Goal: Task Accomplishment & Management: Complete application form

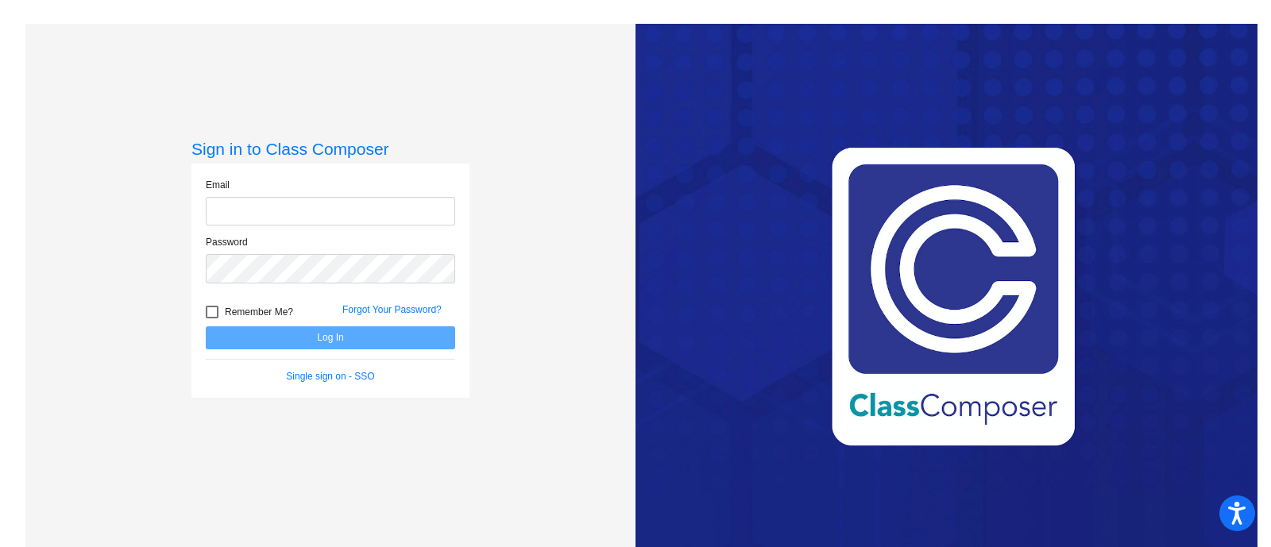
type input "[EMAIL_ADDRESS][DOMAIN_NAME]"
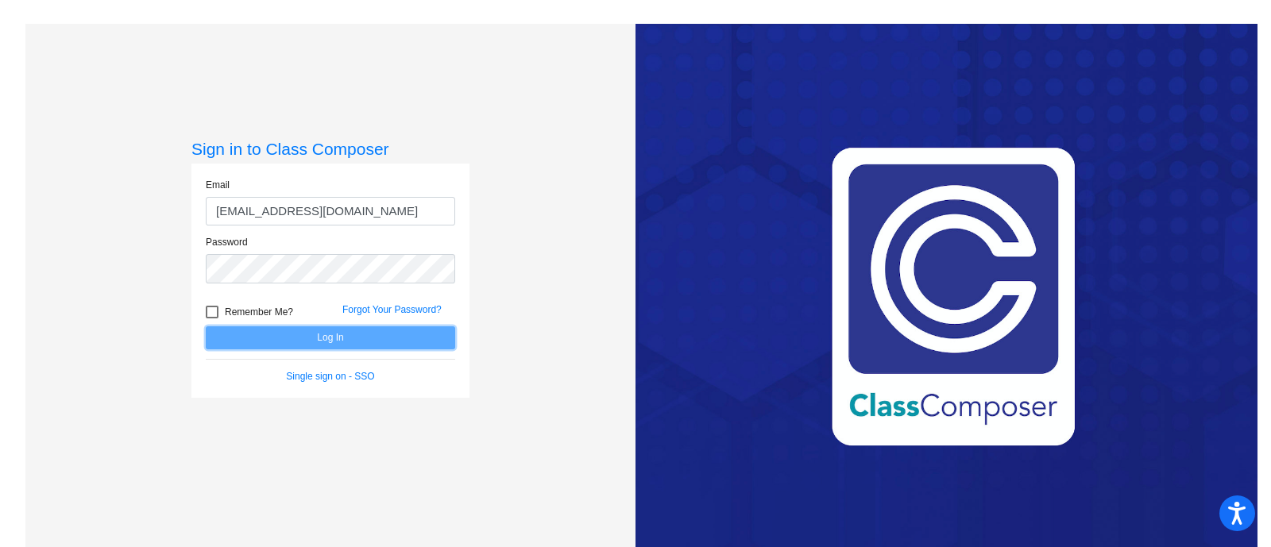
click at [355, 337] on button "Log In" at bounding box center [330, 337] width 249 height 23
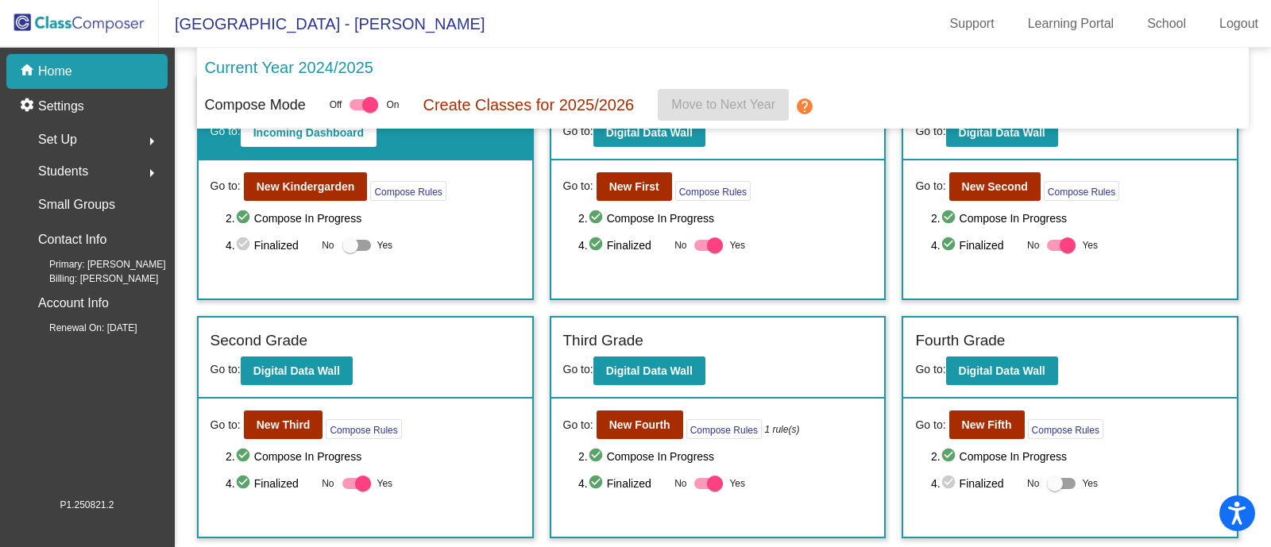
scroll to position [149, 0]
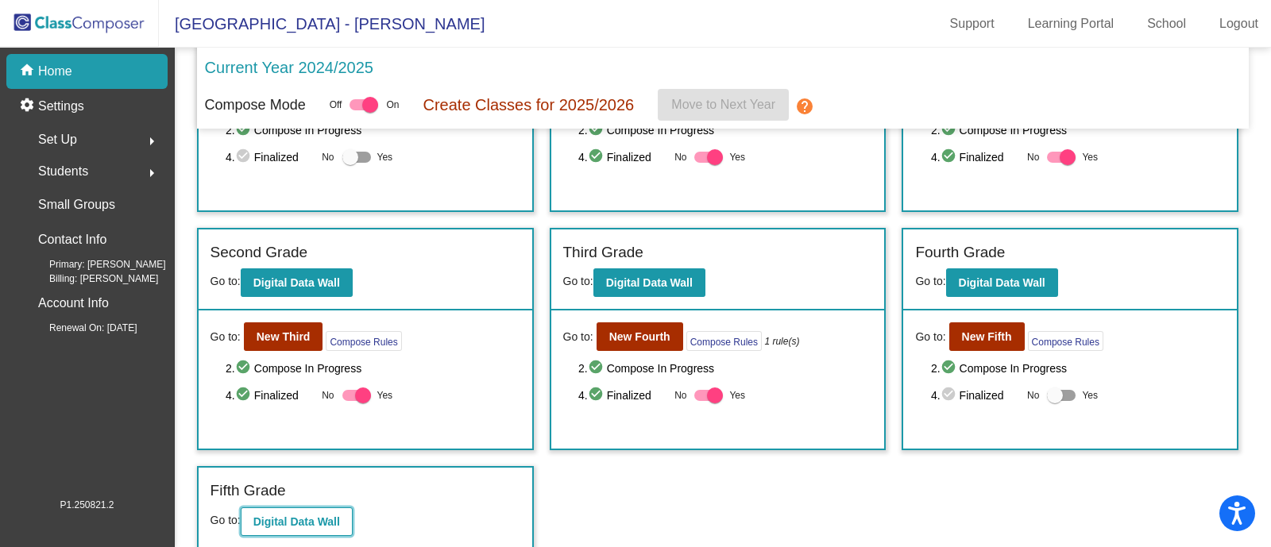
click at [281, 508] on button "Digital Data Wall" at bounding box center [297, 522] width 112 height 29
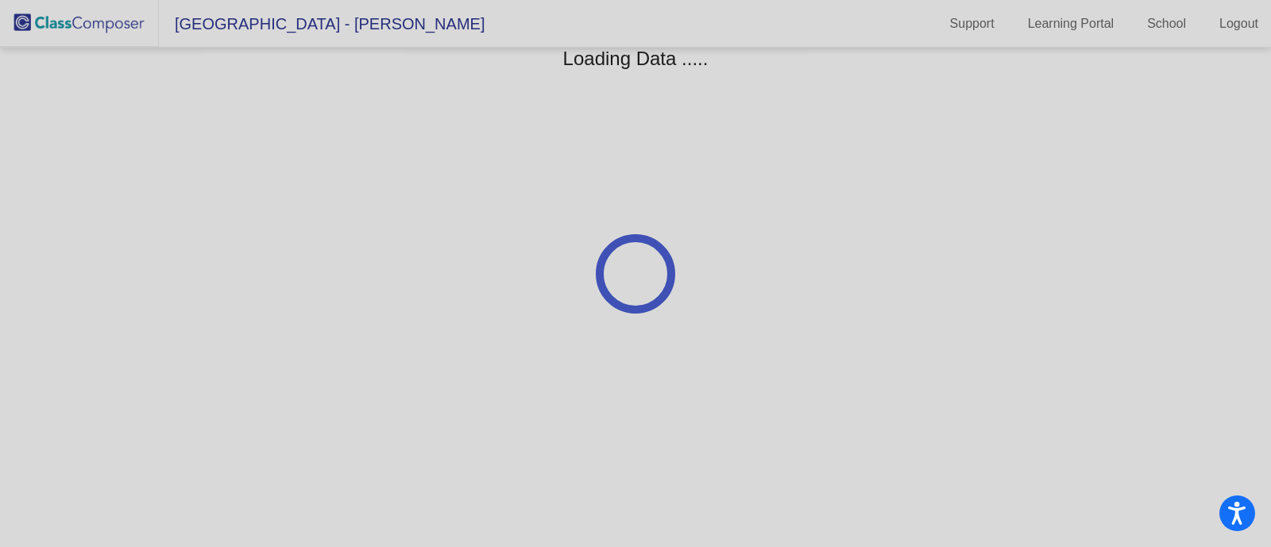
drag, startPoint x: 489, startPoint y: 247, endPoint x: 385, endPoint y: 270, distance: 106.6
click at [385, 270] on div at bounding box center [635, 273] width 1271 height 547
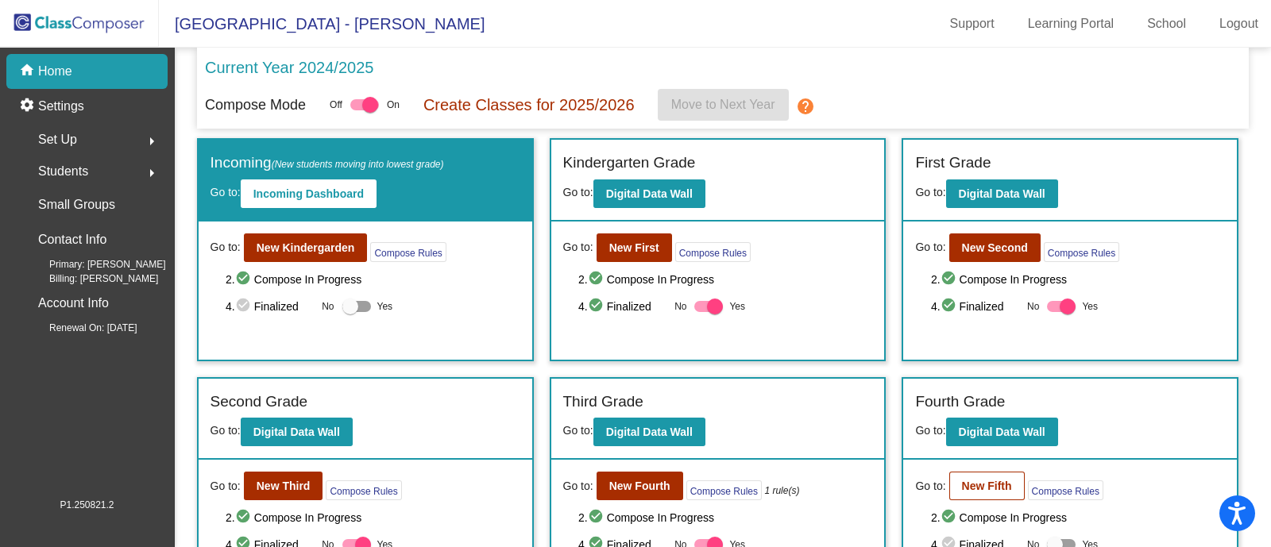
scroll to position [149, 0]
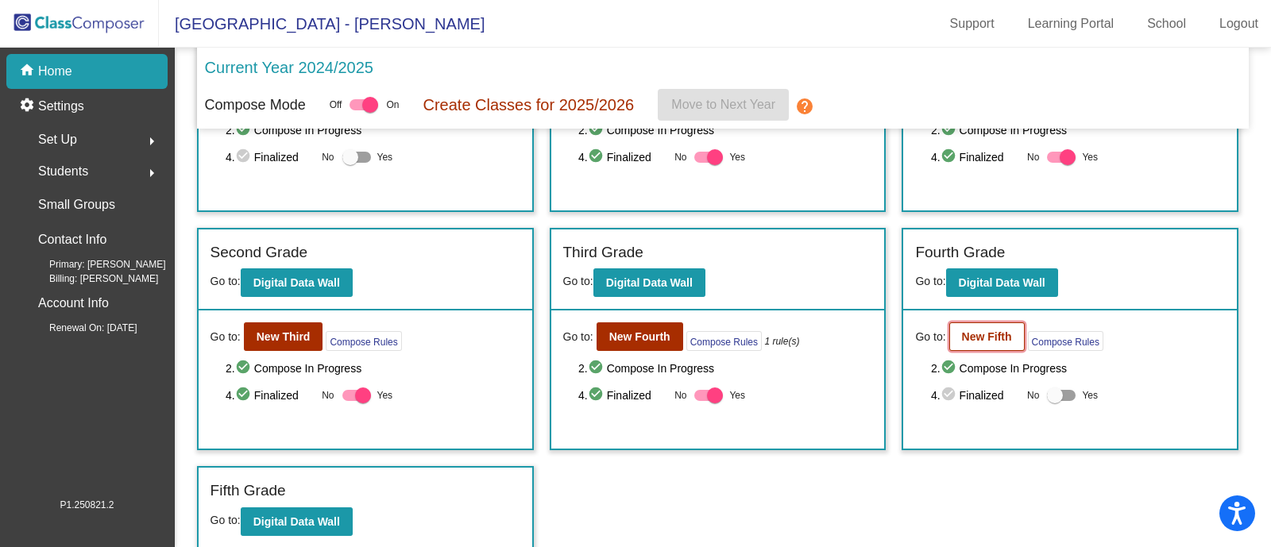
click at [986, 339] on b "New Fifth" at bounding box center [987, 336] width 50 height 13
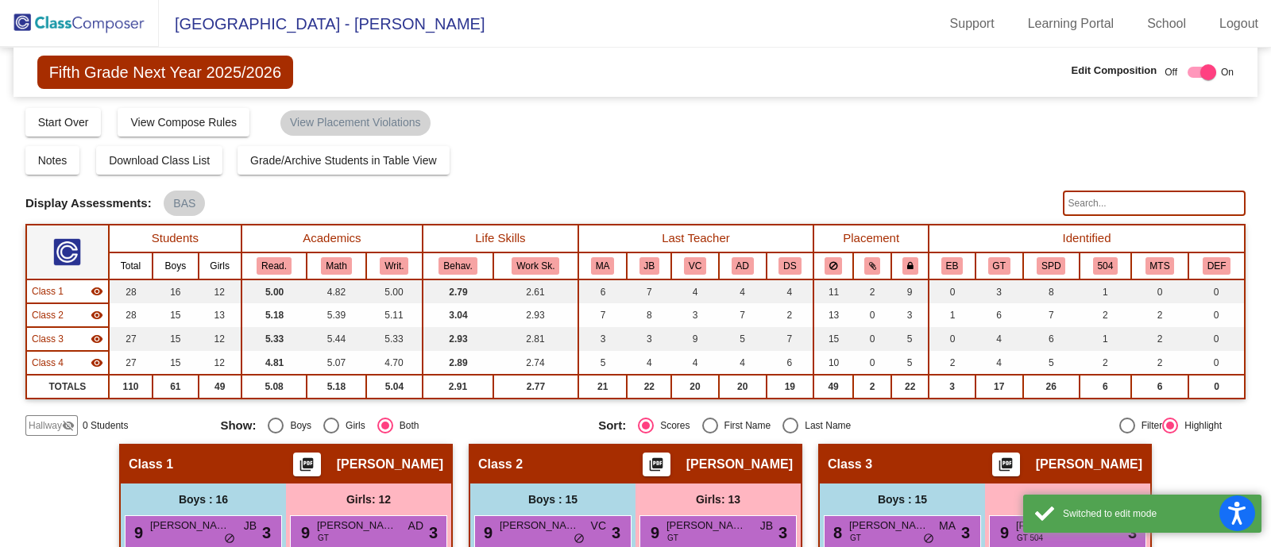
click at [986, 339] on td "4" at bounding box center [999, 339] width 48 height 24
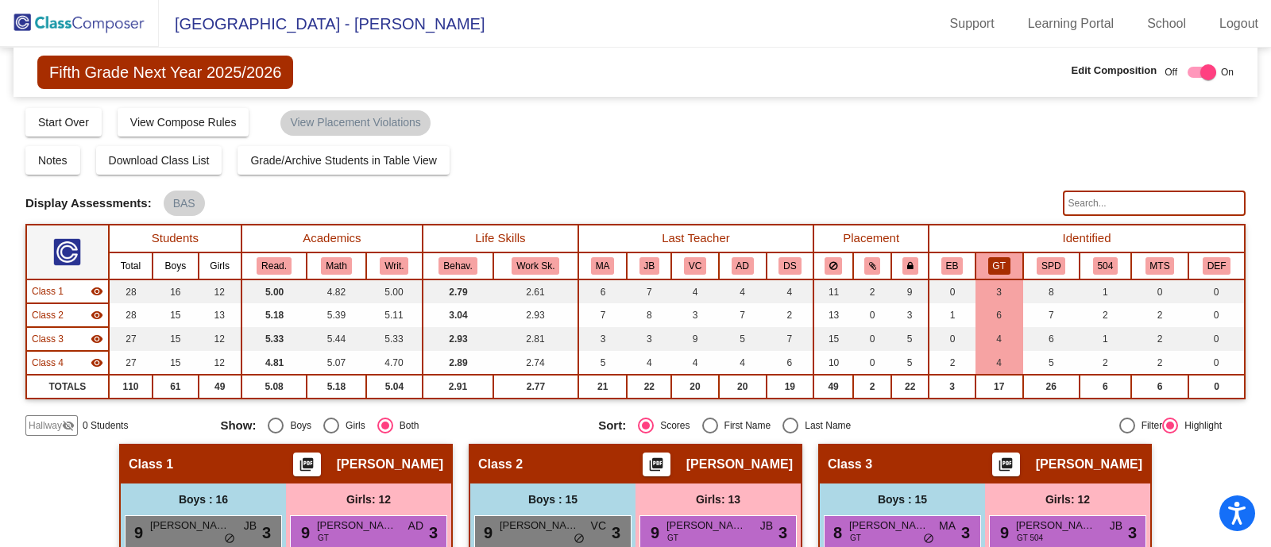
click at [57, 23] on img at bounding box center [79, 23] width 159 height 47
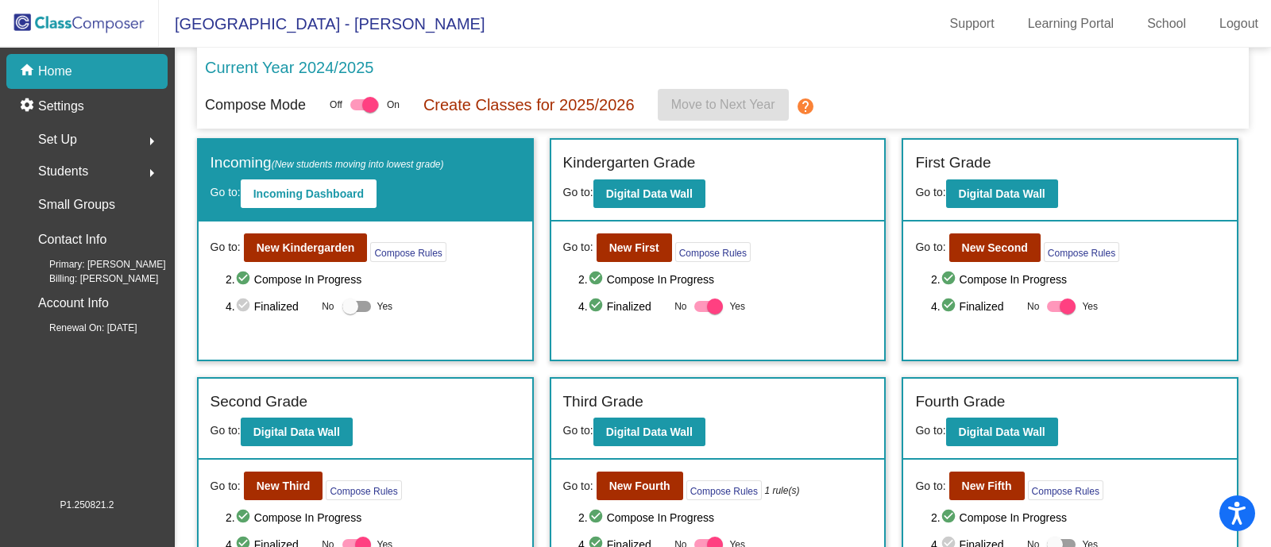
click at [98, 140] on div "Set Up arrow_right" at bounding box center [92, 140] width 152 height 32
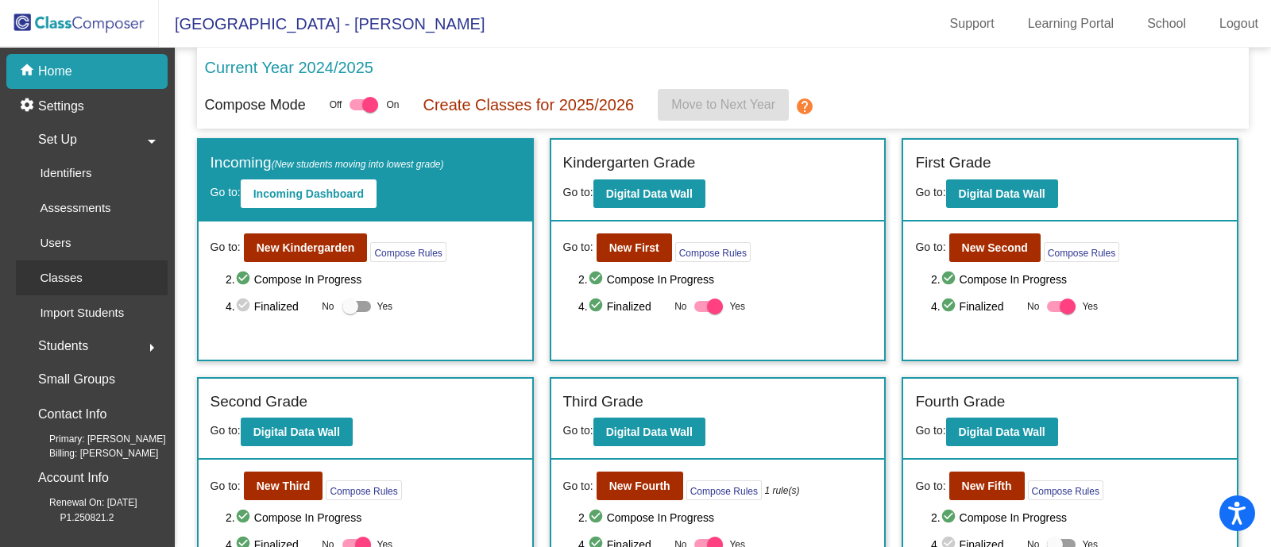
click at [76, 280] on p "Classes" at bounding box center [61, 277] width 42 height 19
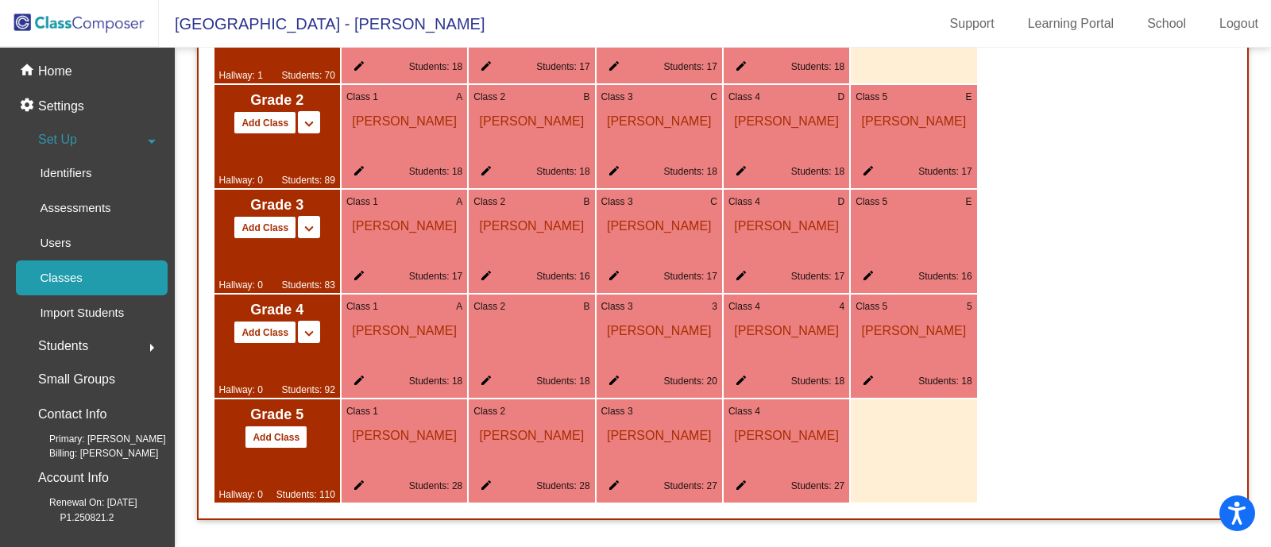
scroll to position [1067, 0]
click at [276, 436] on button "Add Class" at bounding box center [276, 437] width 63 height 23
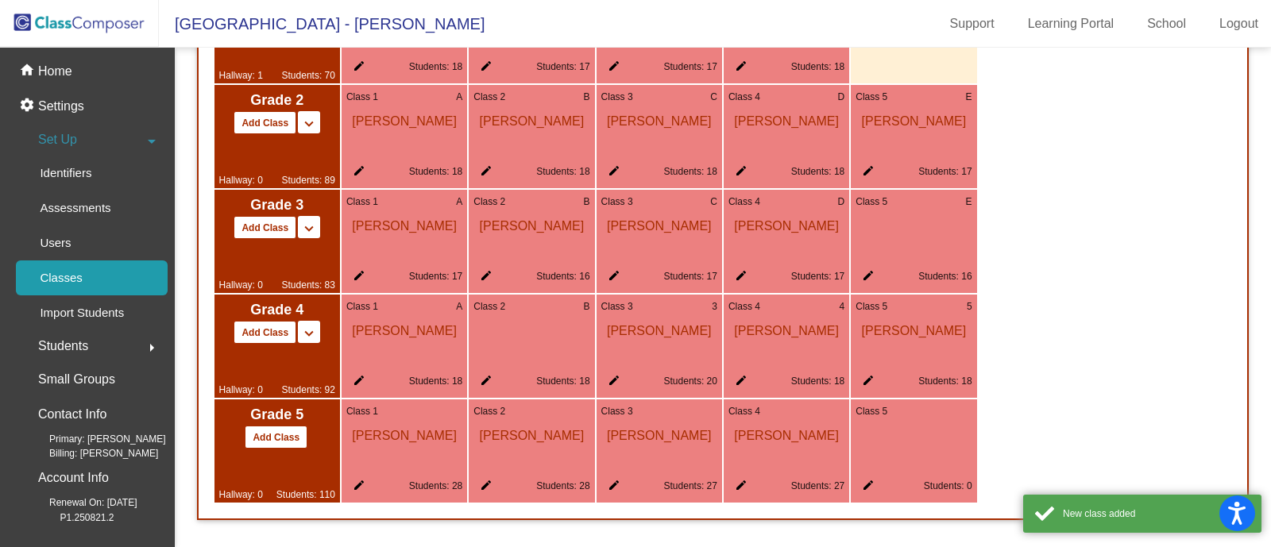
click at [868, 484] on mat-icon "edit" at bounding box center [864, 488] width 19 height 19
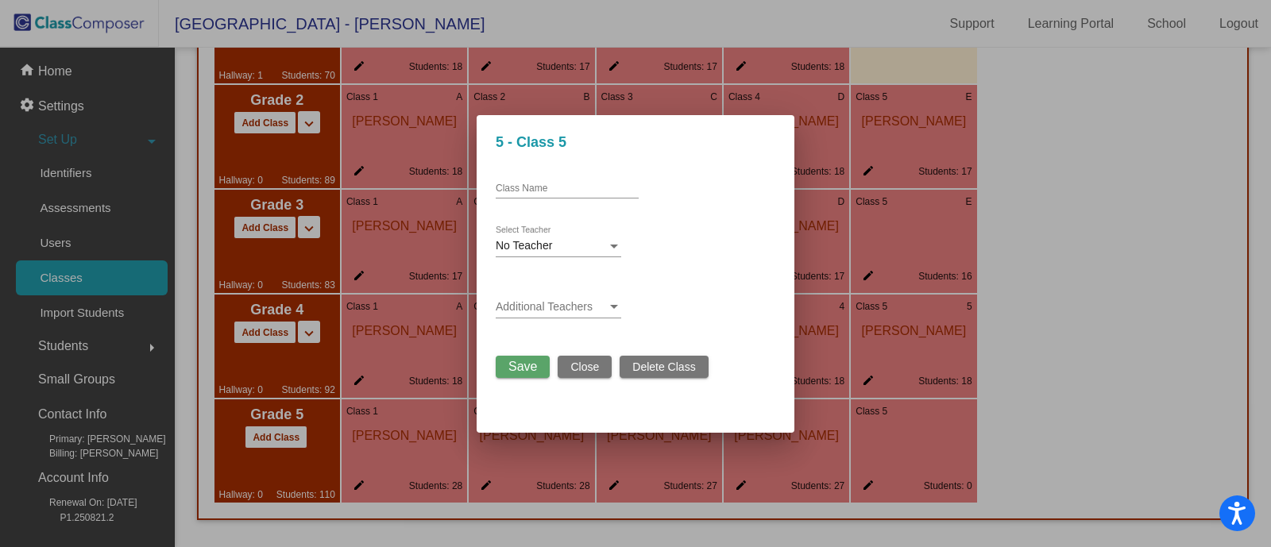
click at [527, 253] on div "No Teacher Select Teacher" at bounding box center [558, 241] width 125 height 31
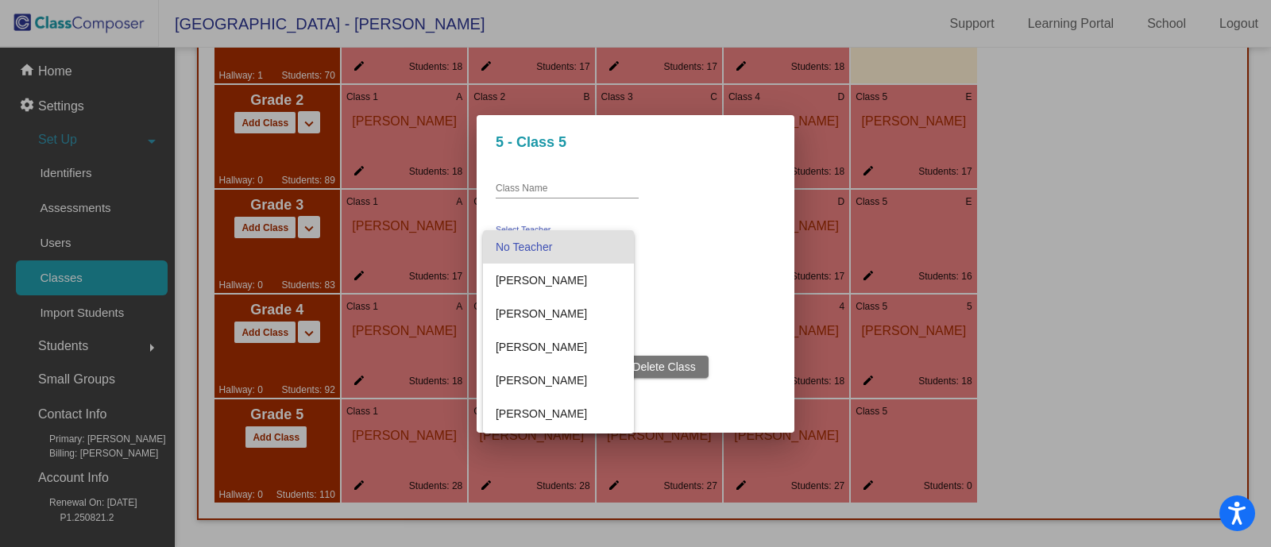
click at [512, 184] on div at bounding box center [635, 273] width 1271 height 547
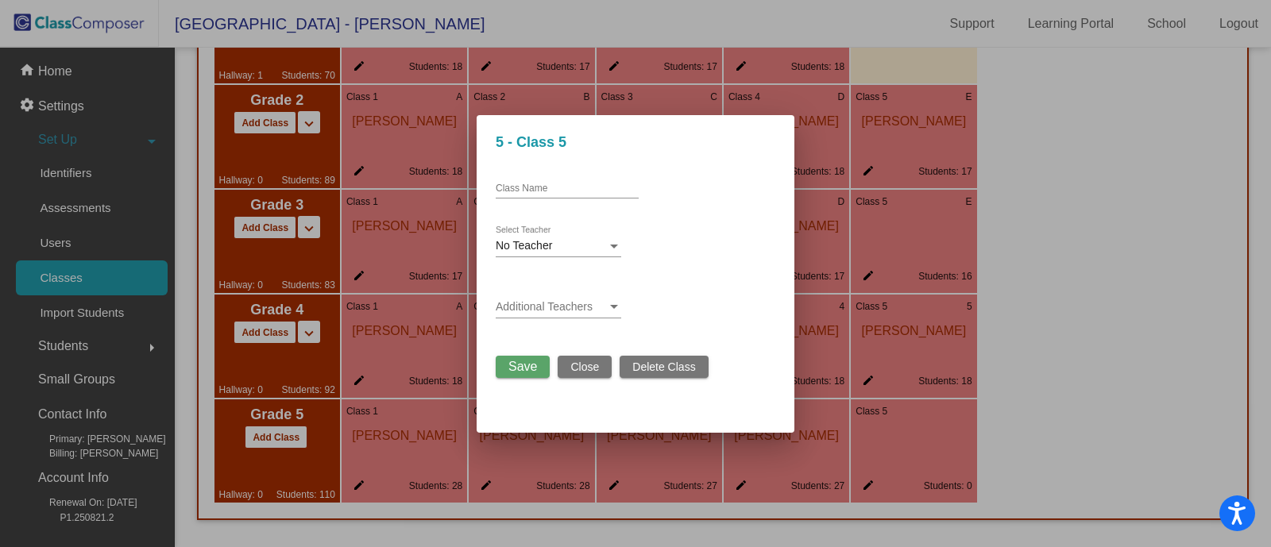
click at [589, 369] on span "Close" at bounding box center [584, 367] width 29 height 13
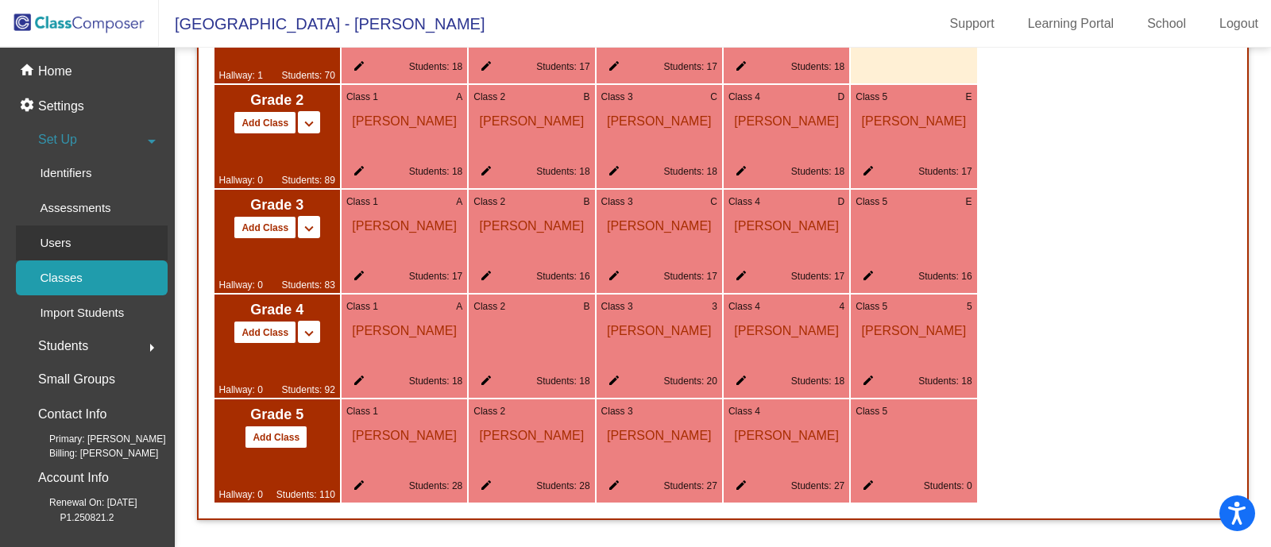
click at [69, 241] on p "Users" at bounding box center [55, 243] width 31 height 19
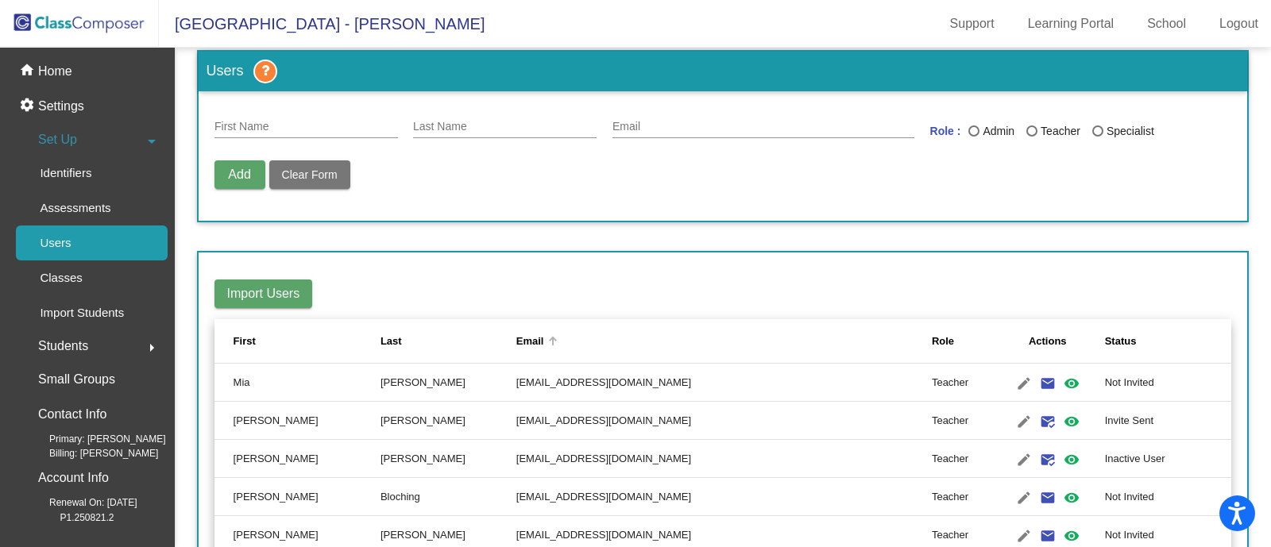
scroll to position [21, 0]
click at [327, 128] on input "First Name" at bounding box center [305, 127] width 183 height 13
type input "[PERSON_NAME]"
type input "l"
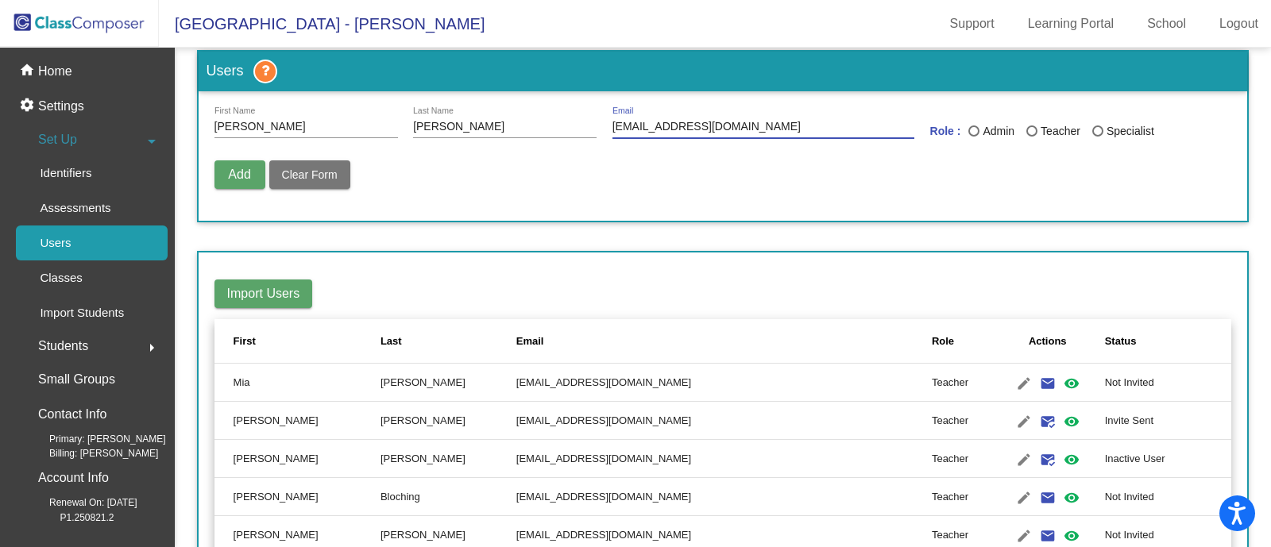
type input "[EMAIL_ADDRESS][DOMAIN_NAME]"
click at [1045, 138] on div "Teacher" at bounding box center [1058, 131] width 43 height 17
click at [1032, 137] on input "Teacher" at bounding box center [1031, 137] width 1 height 1
radio input "true"
click at [240, 168] on span "Add" at bounding box center [239, 175] width 22 height 14
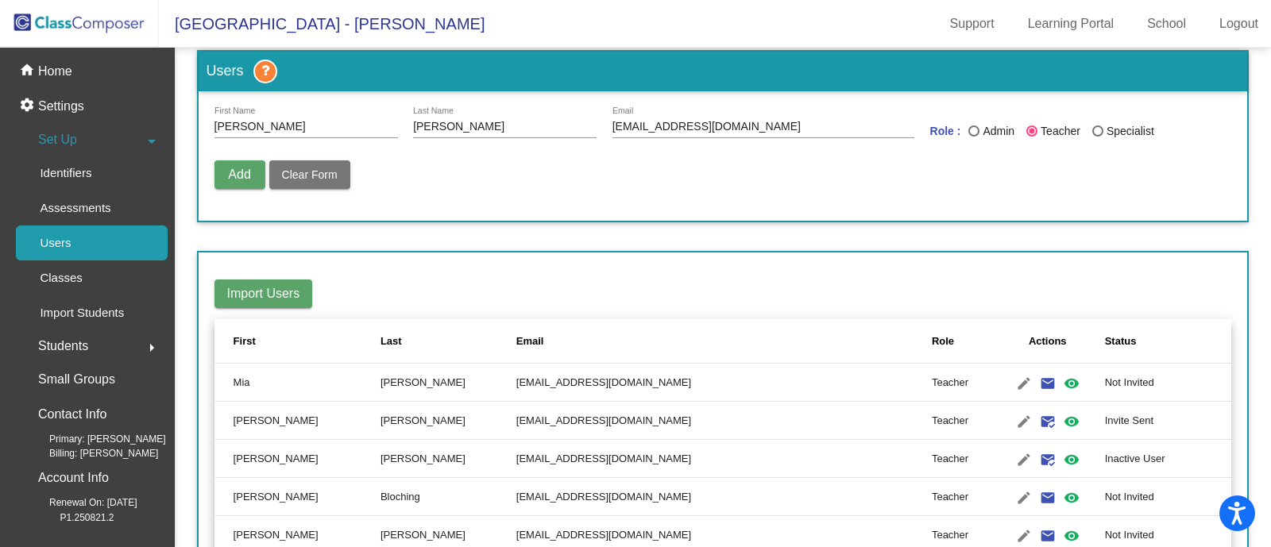
radio input "false"
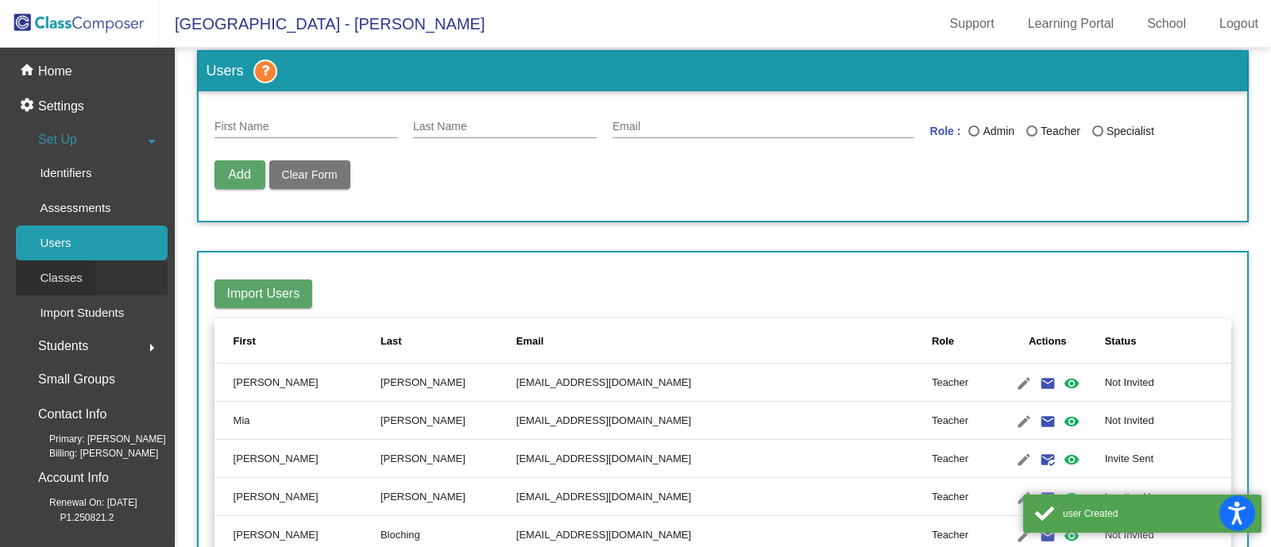
click at [95, 275] on link "Classes" at bounding box center [92, 278] width 152 height 35
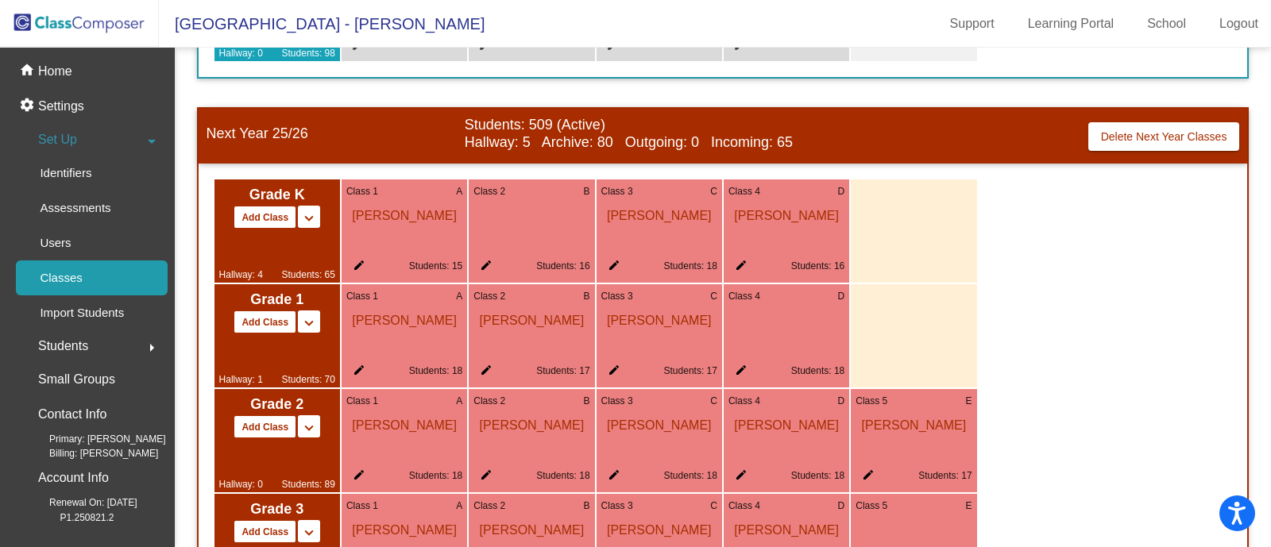
scroll to position [1067, 0]
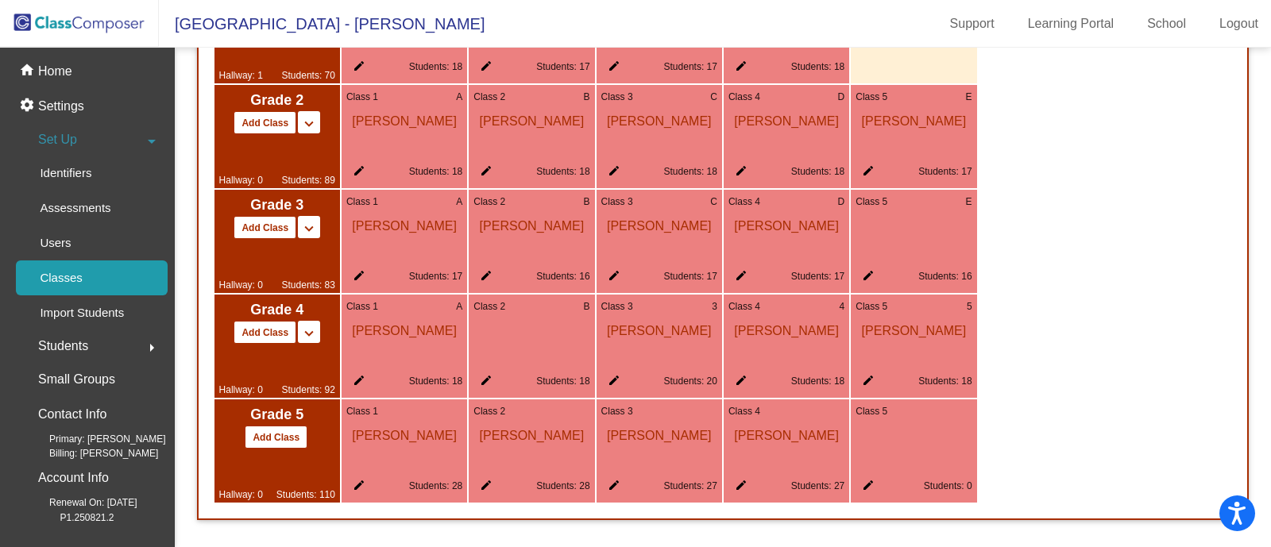
click at [867, 486] on mat-icon "edit" at bounding box center [864, 488] width 19 height 19
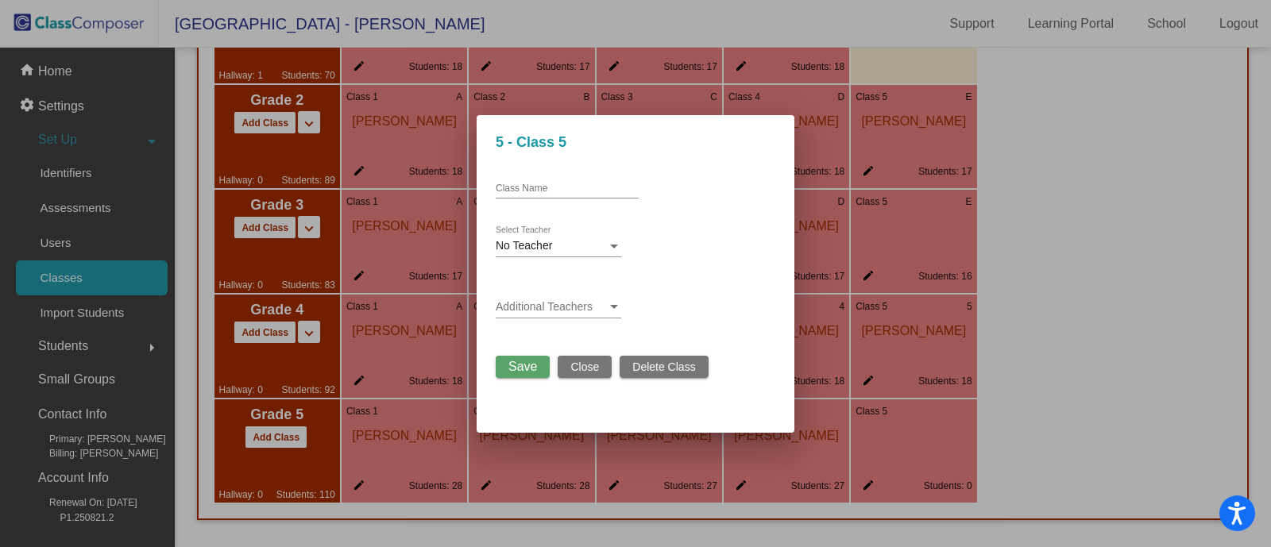
click at [519, 254] on div "No Teacher Select Teacher" at bounding box center [558, 241] width 125 height 31
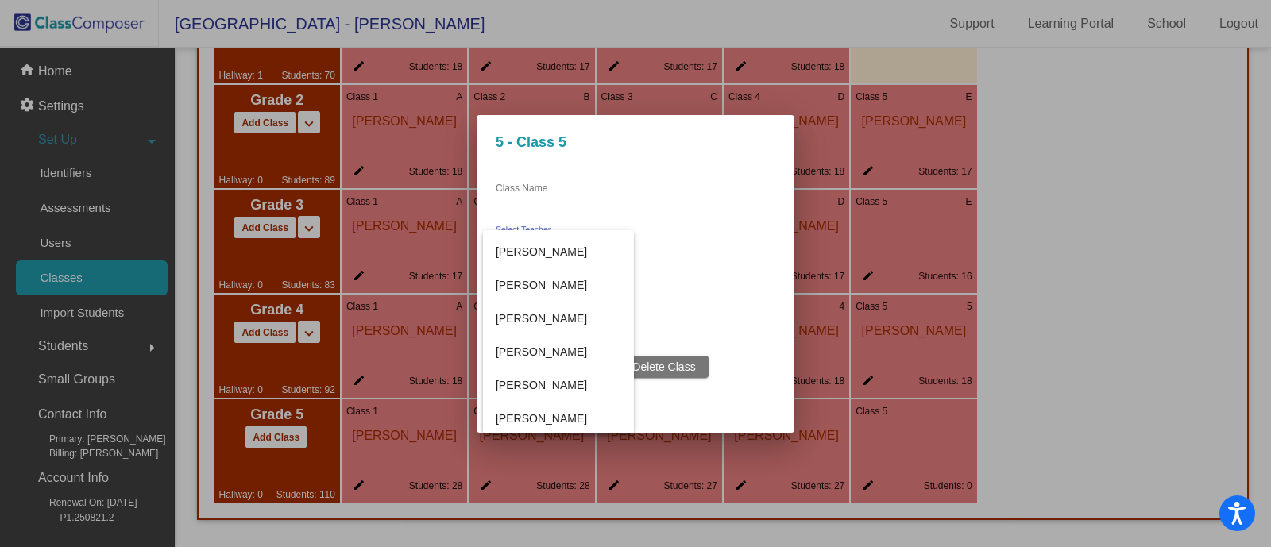
scroll to position [363, 0]
click at [531, 352] on span "[PERSON_NAME]" at bounding box center [558, 350] width 125 height 33
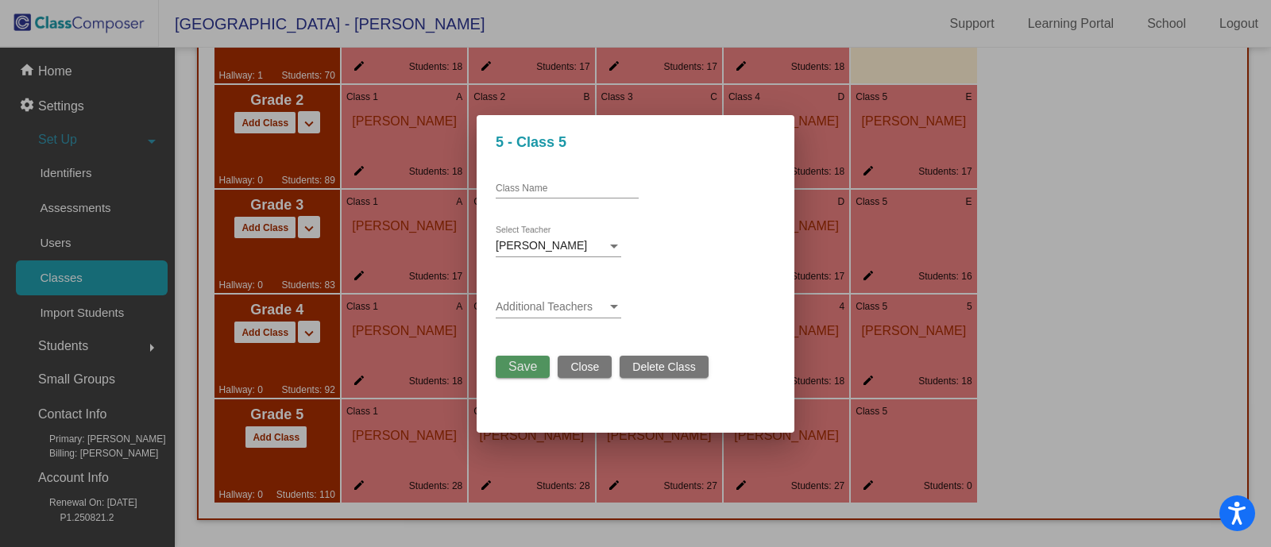
click at [518, 365] on span "Save" at bounding box center [522, 367] width 29 height 14
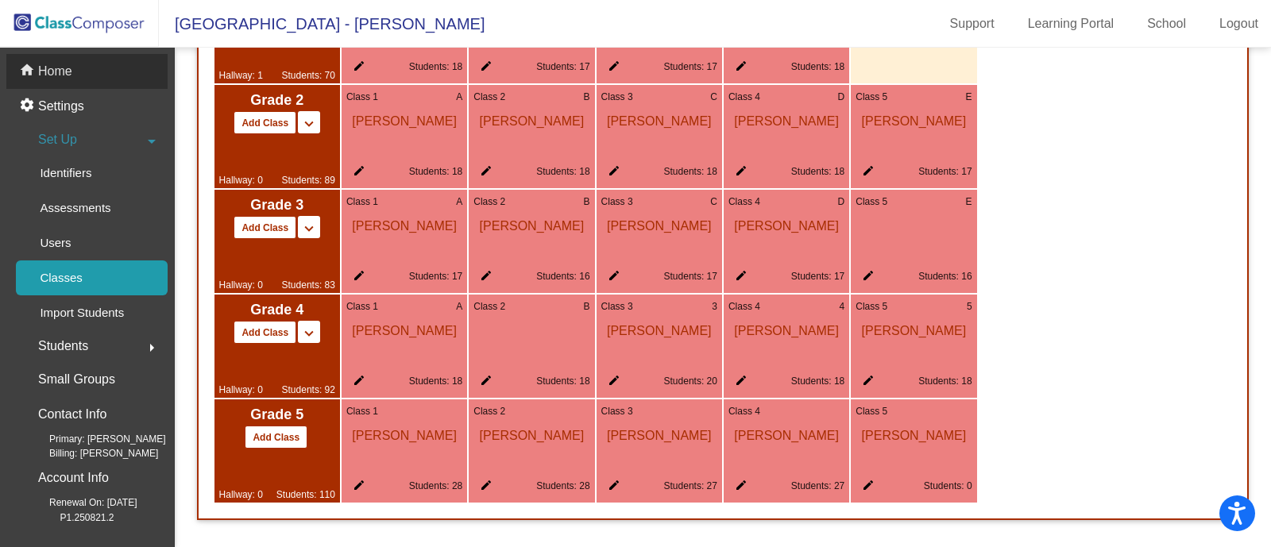
click at [57, 73] on p "Home" at bounding box center [55, 71] width 34 height 19
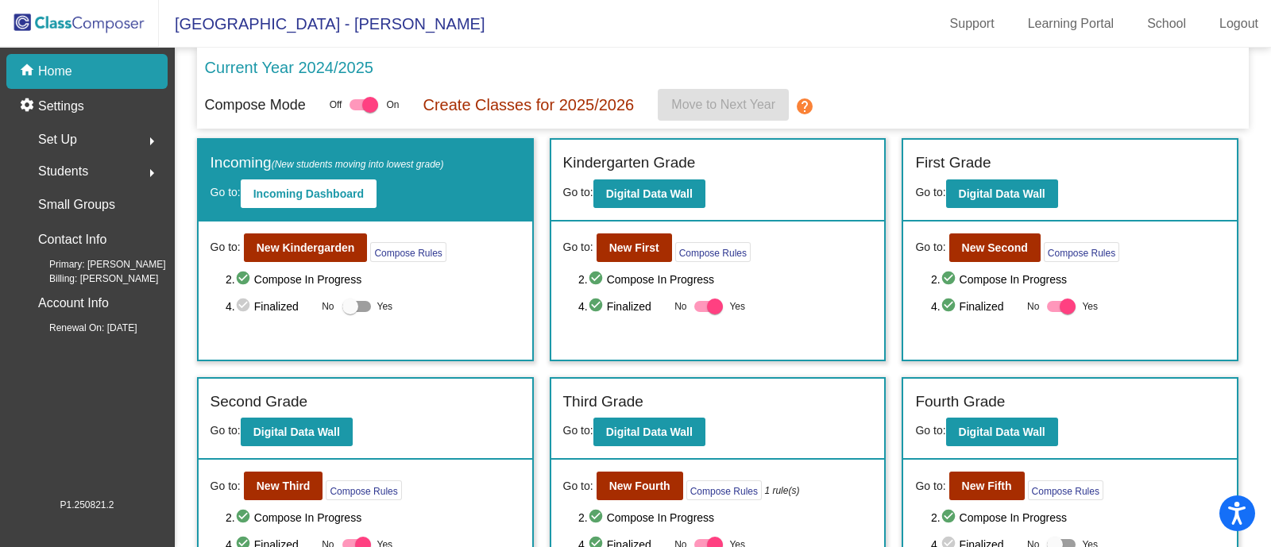
scroll to position [149, 0]
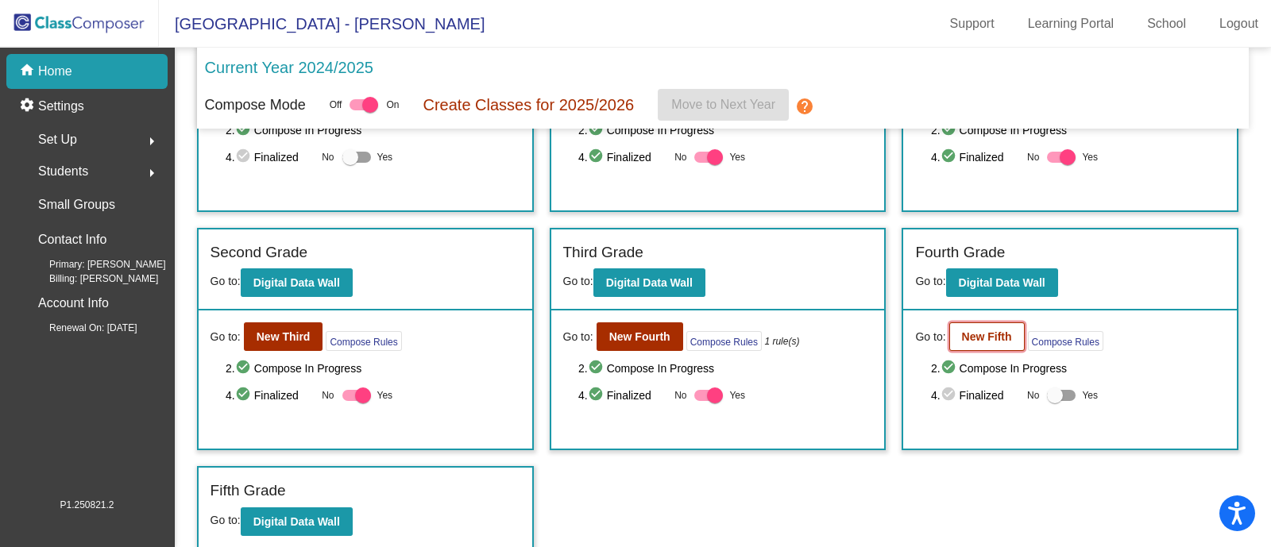
click at [972, 330] on b "New Fifth" at bounding box center [987, 336] width 50 height 13
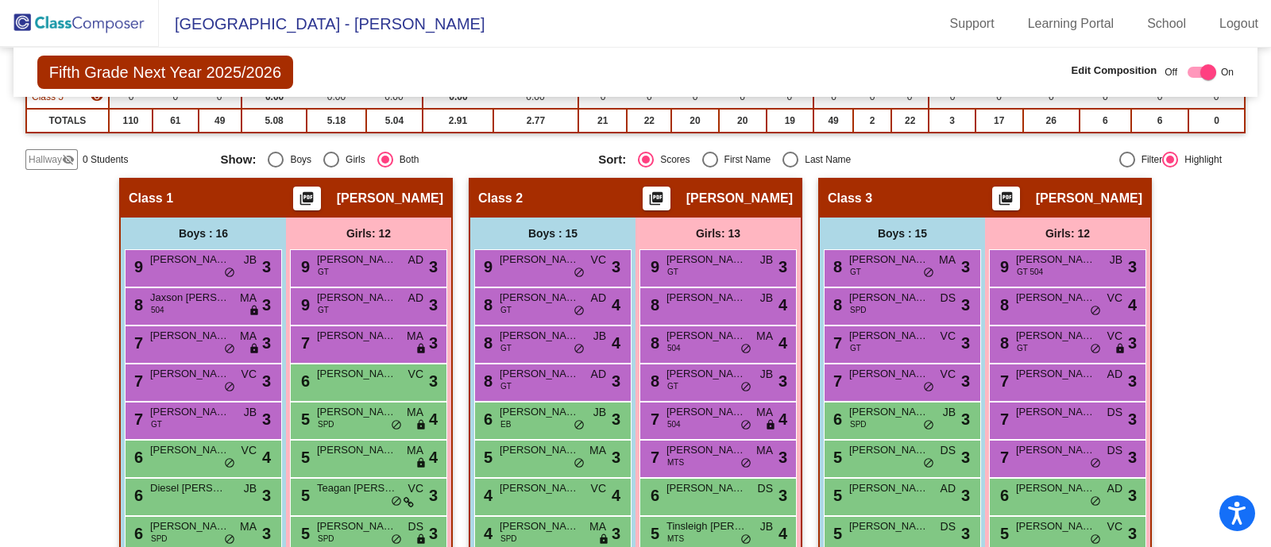
scroll to position [15, 0]
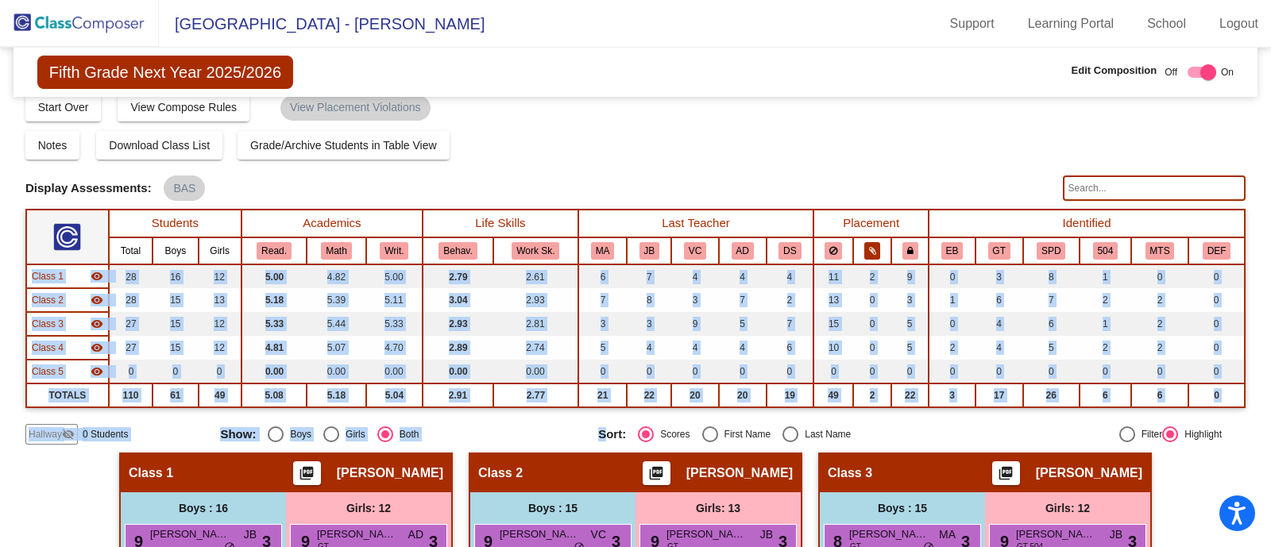
drag, startPoint x: 602, startPoint y: 427, endPoint x: 870, endPoint y: 257, distance: 317.3
click at [870, 257] on div "Display Scores for Years: [DATE] - [DATE] [DATE] - [DATE] Grade/Archive Student…" at bounding box center [635, 267] width 1220 height 353
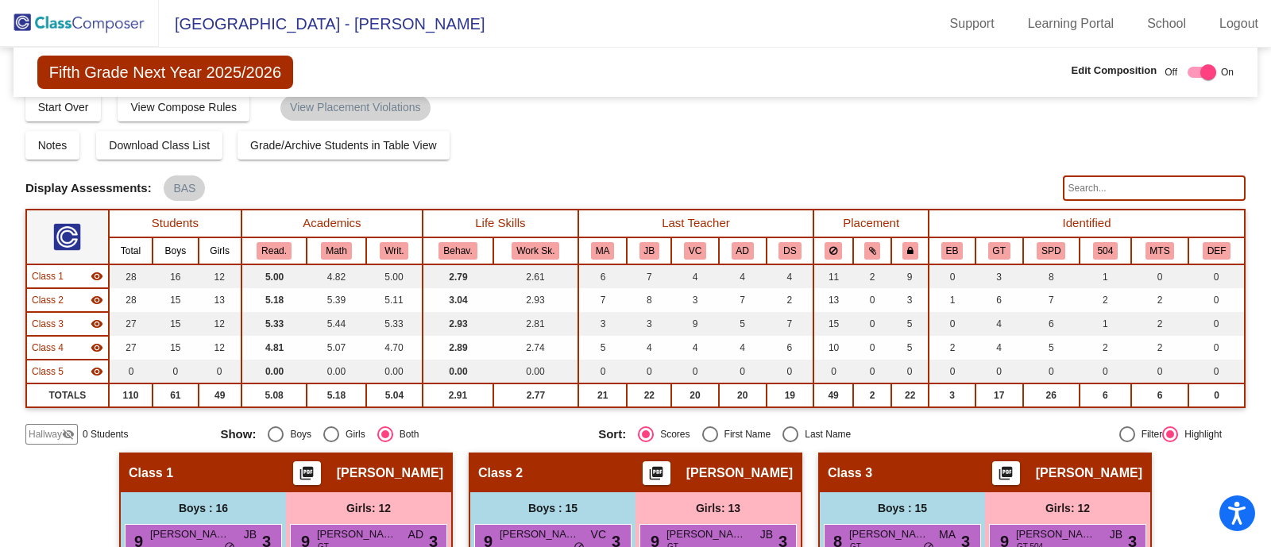
click at [1083, 189] on input "text" at bounding box center [1154, 188] width 183 height 25
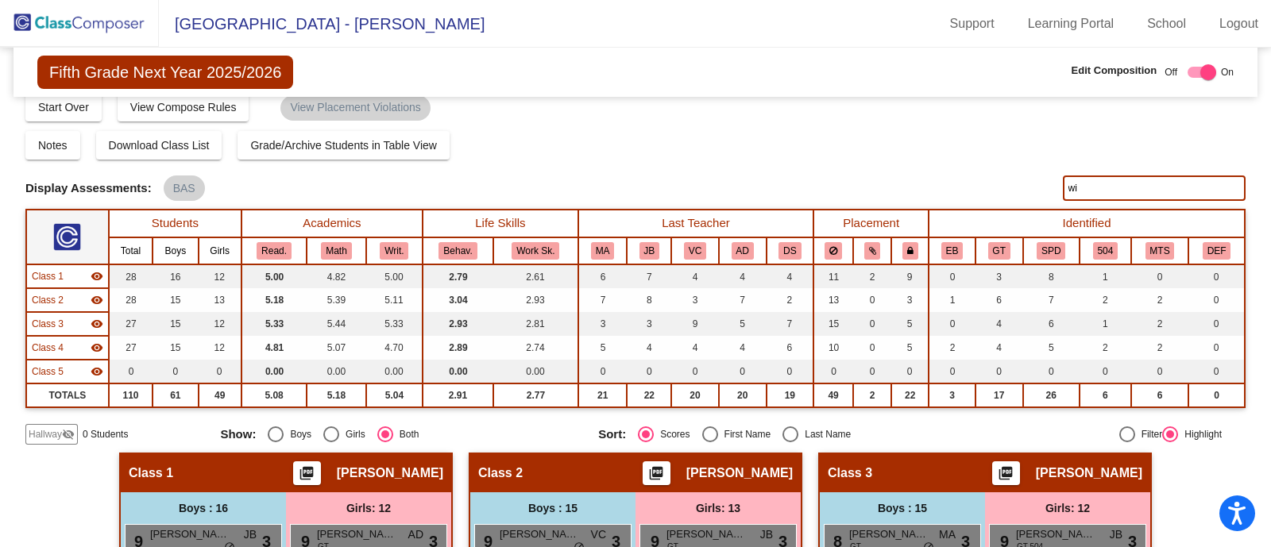
type input "w"
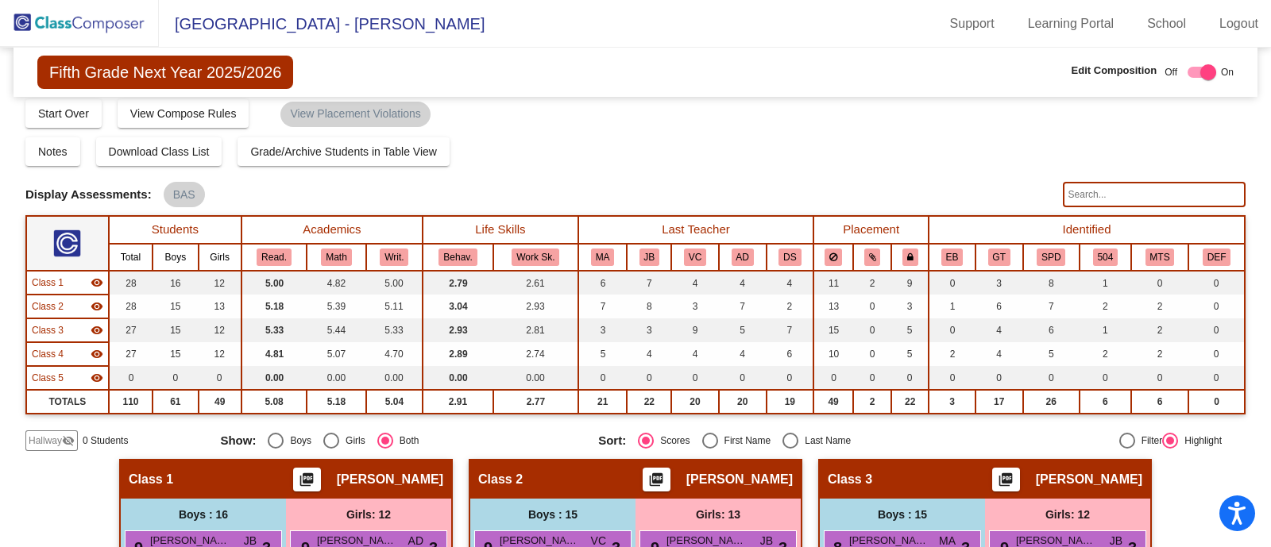
scroll to position [0, 0]
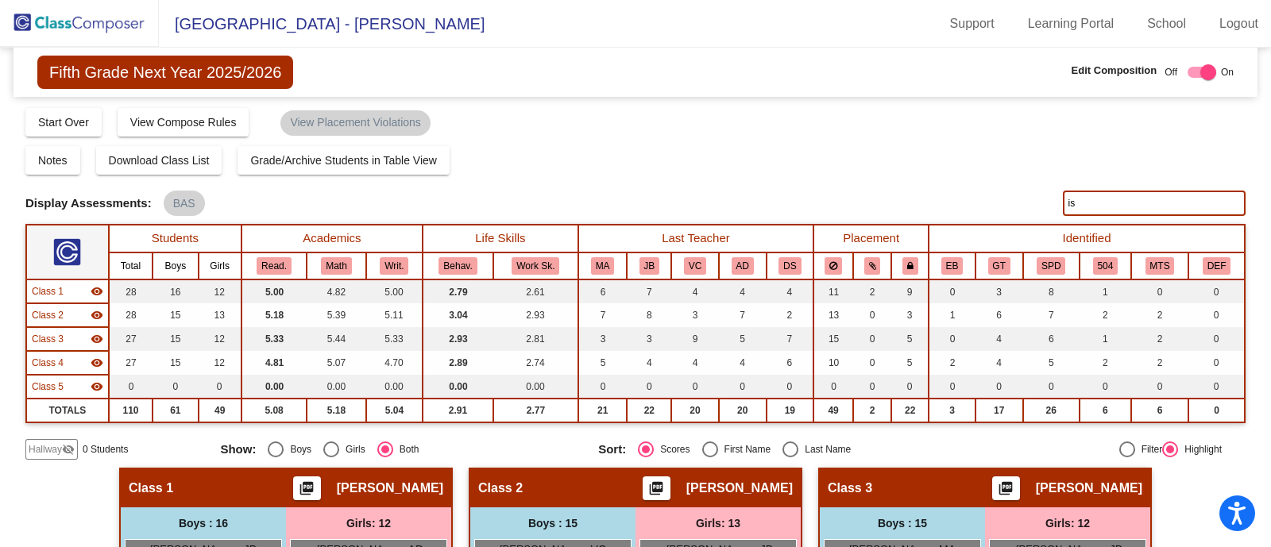
type input "i"
type input "shaddow"
drag, startPoint x: 1105, startPoint y: 191, endPoint x: 905, endPoint y: 246, distance: 207.0
click at [905, 246] on div "Display Scores for Years: [DATE] - [DATE] [DATE] - [DATE] Grade/Archive Student…" at bounding box center [635, 282] width 1220 height 353
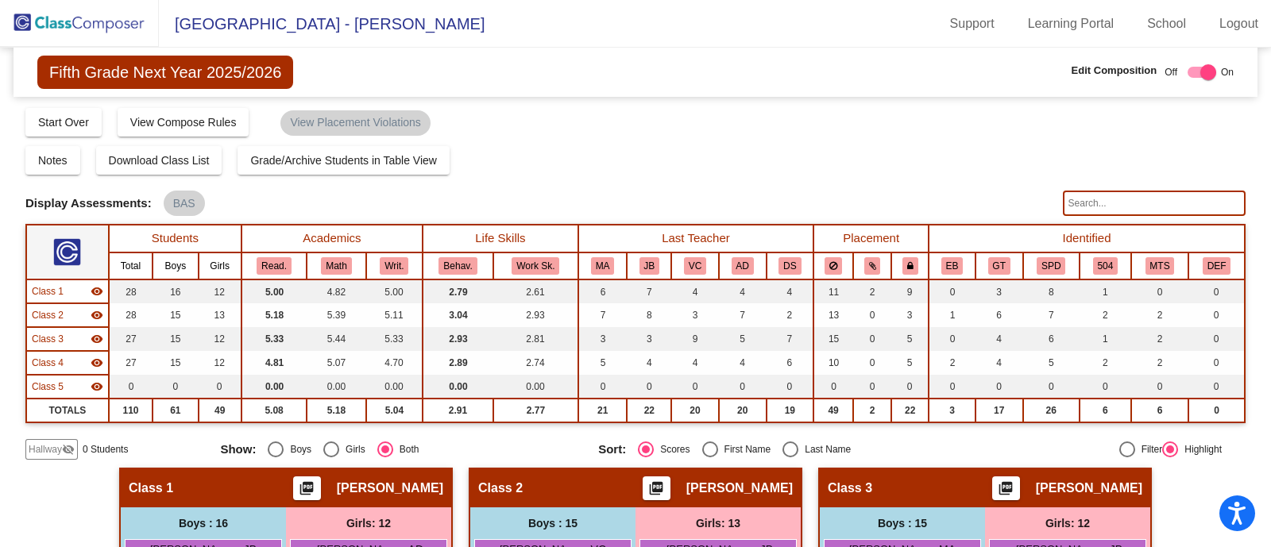
type input "d"
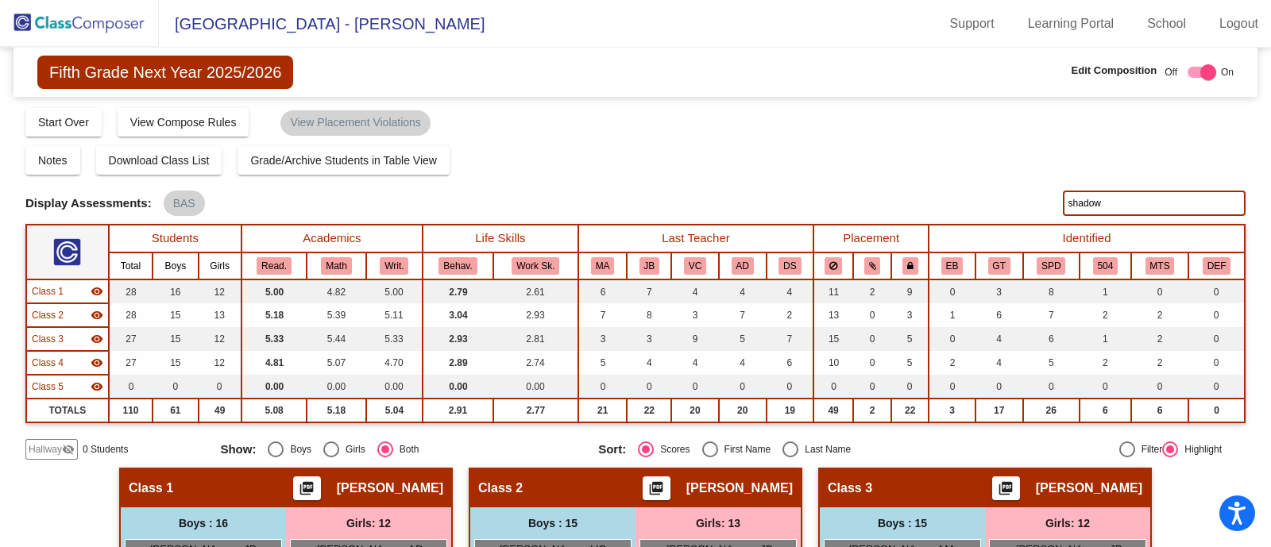
type input "shadow"
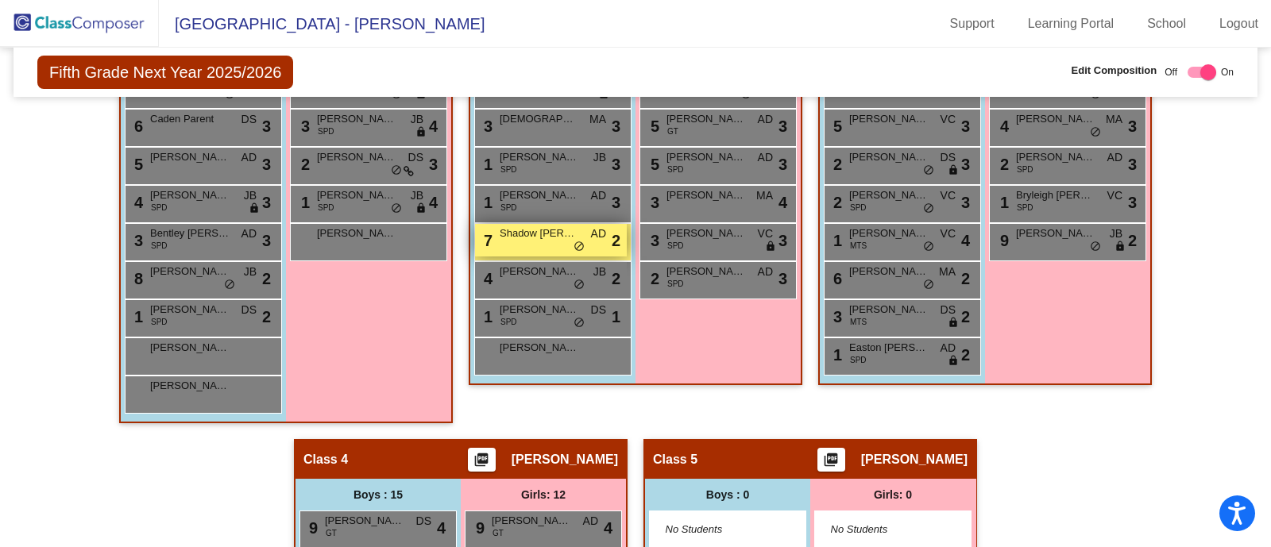
scroll to position [857, 0]
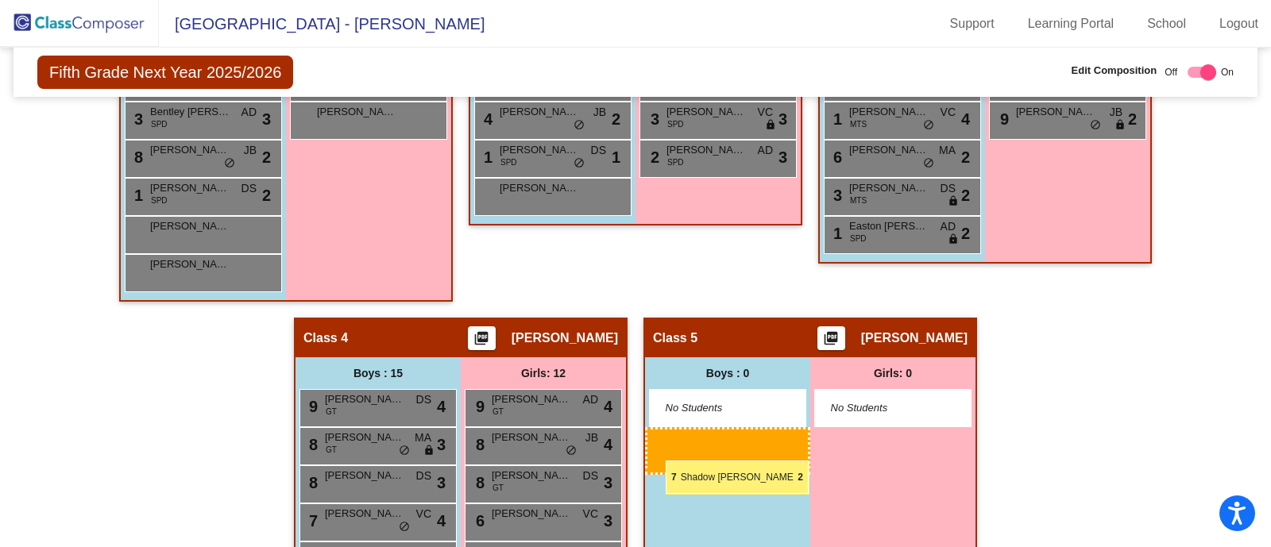
drag, startPoint x: 505, startPoint y: 118, endPoint x: 663, endPoint y: 459, distance: 376.3
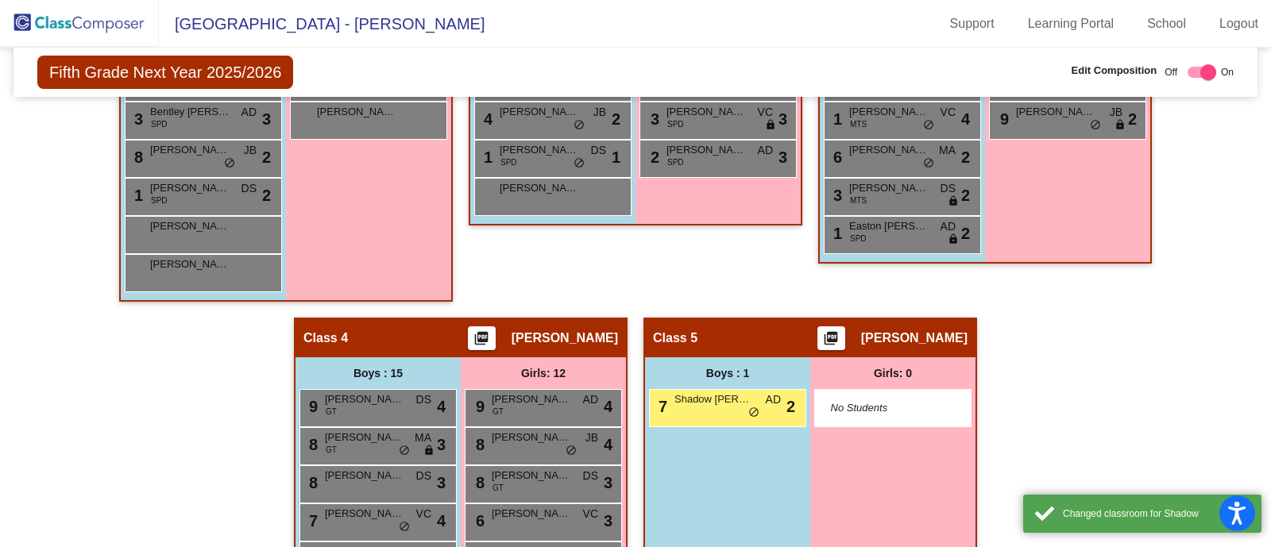
click at [0, 0] on div "Boys : 1" at bounding box center [0, 0] width 0 height 0
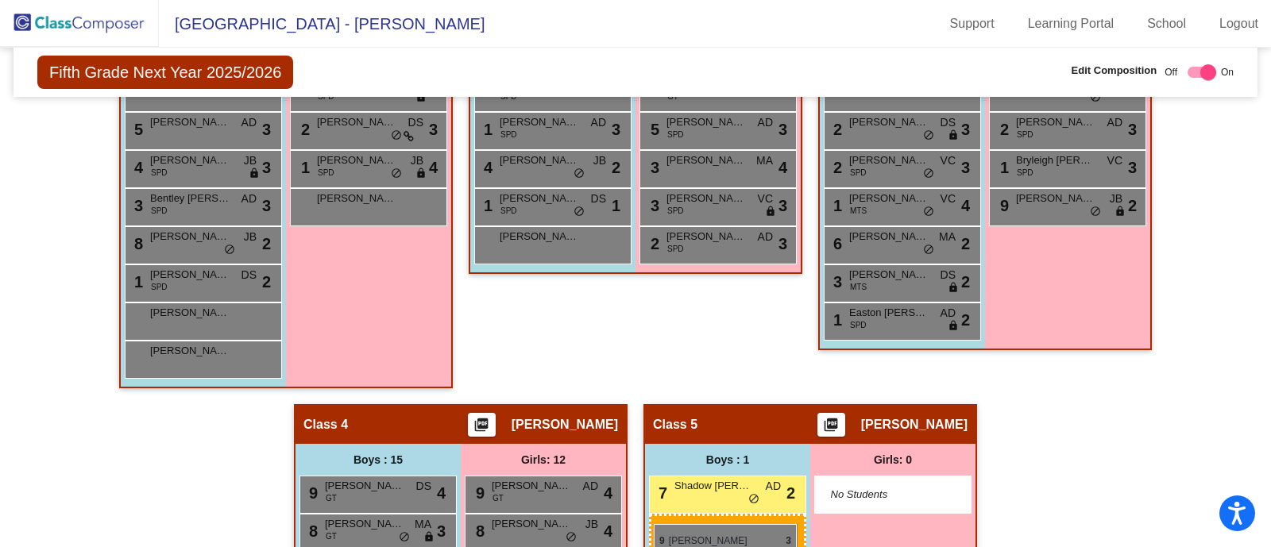
scroll to position [778, 0]
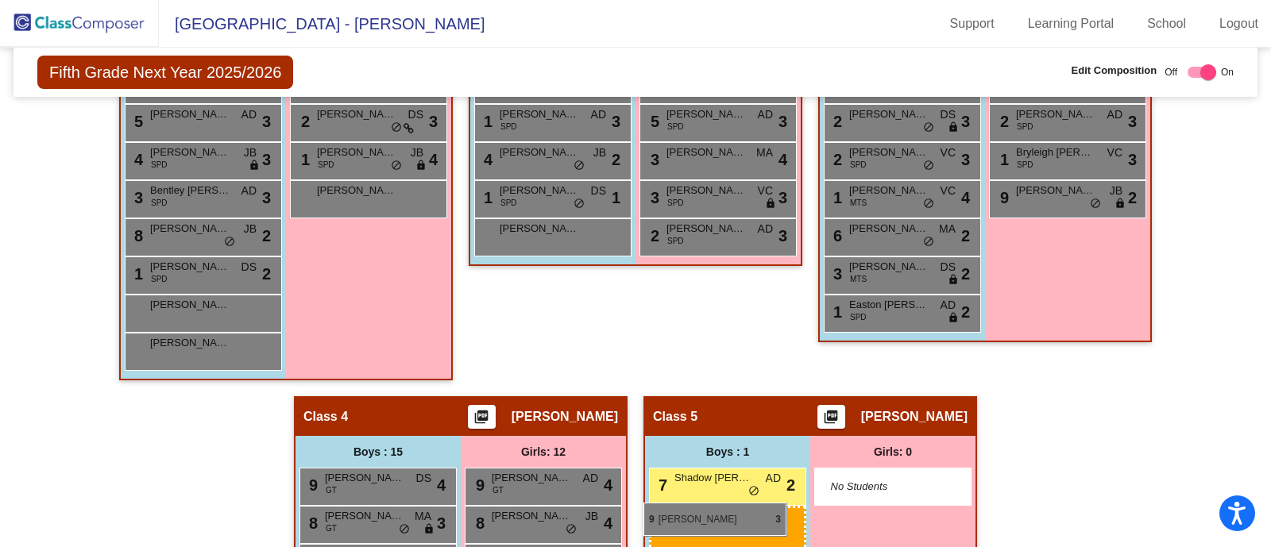
drag, startPoint x: 529, startPoint y: 145, endPoint x: 643, endPoint y: 500, distance: 373.0
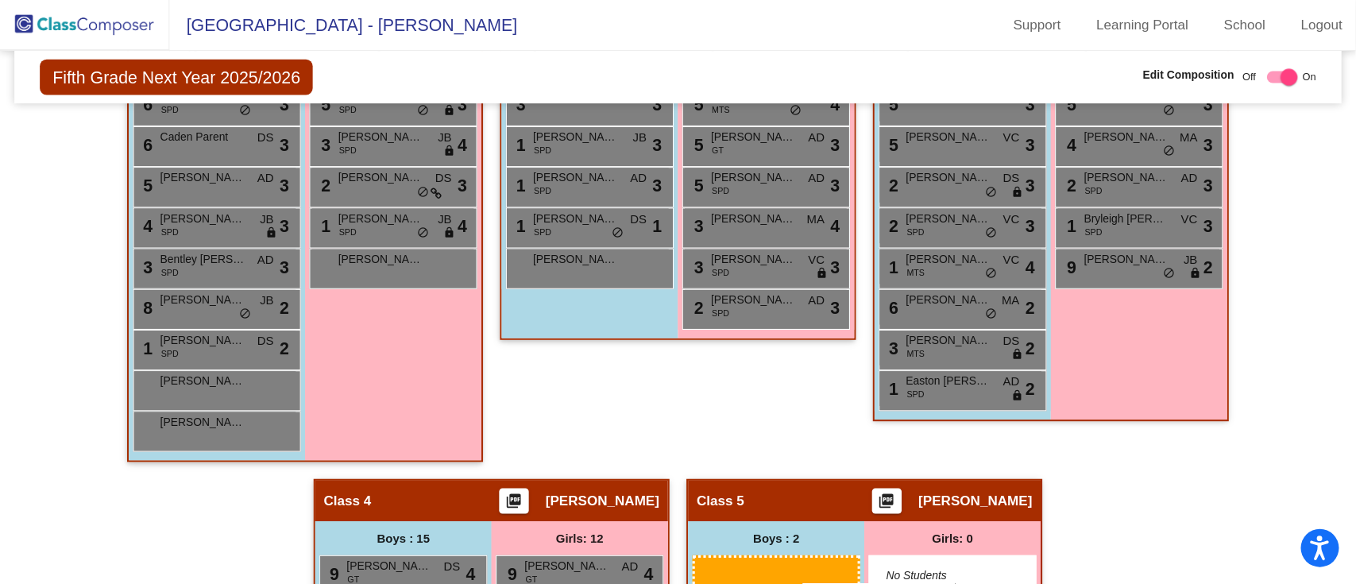
scroll to position [750, 0]
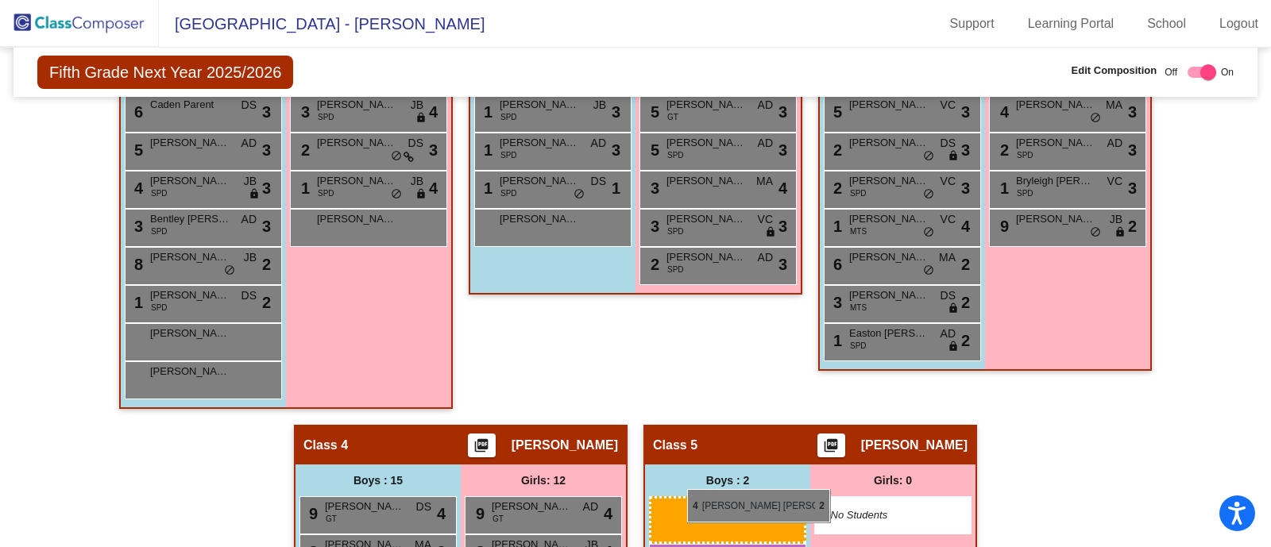
drag, startPoint x: 571, startPoint y: 396, endPoint x: 687, endPoint y: 489, distance: 148.6
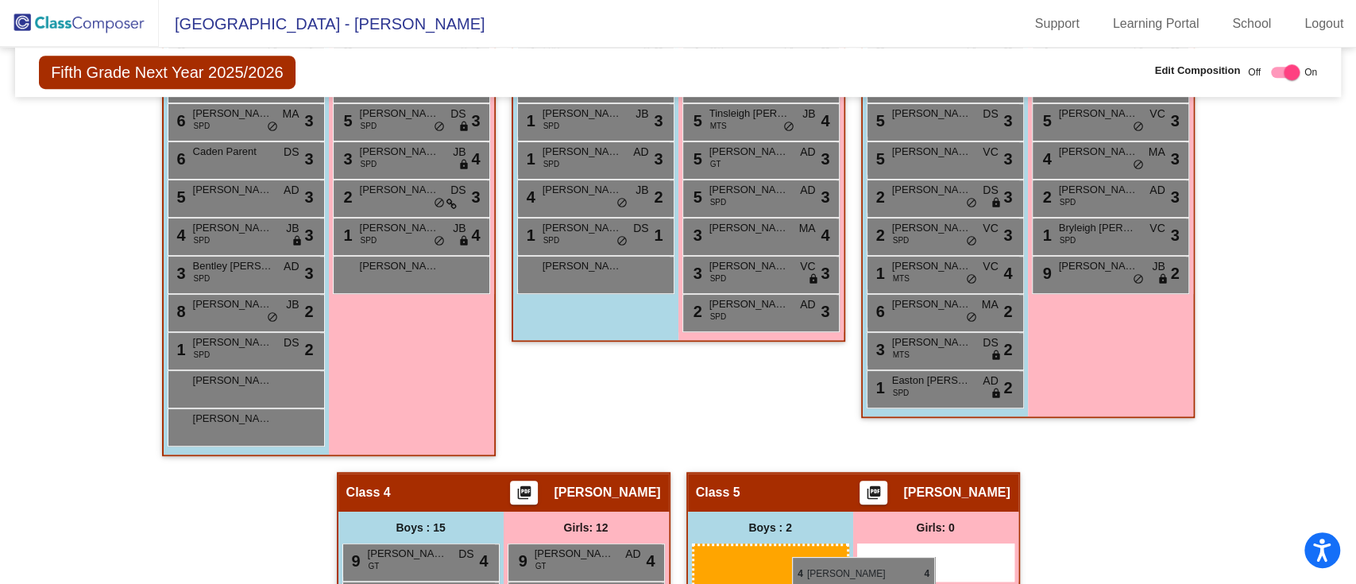
scroll to position [703, 0]
drag, startPoint x: 585, startPoint y: 415, endPoint x: 731, endPoint y: 542, distance: 194.8
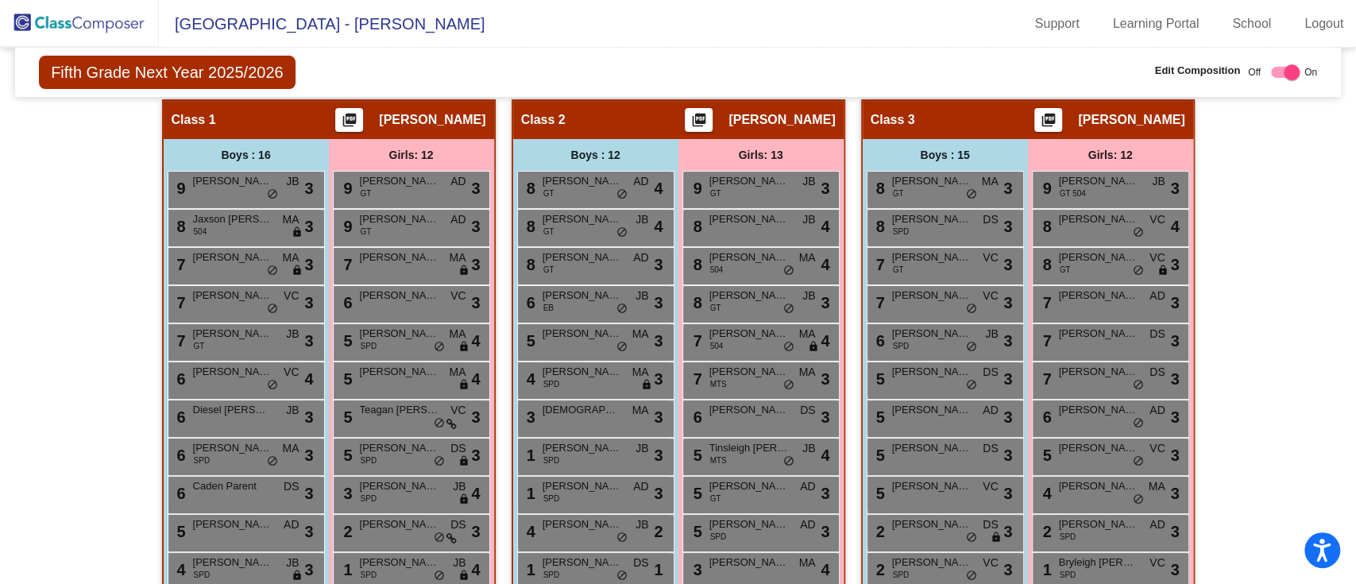
scroll to position [366, 0]
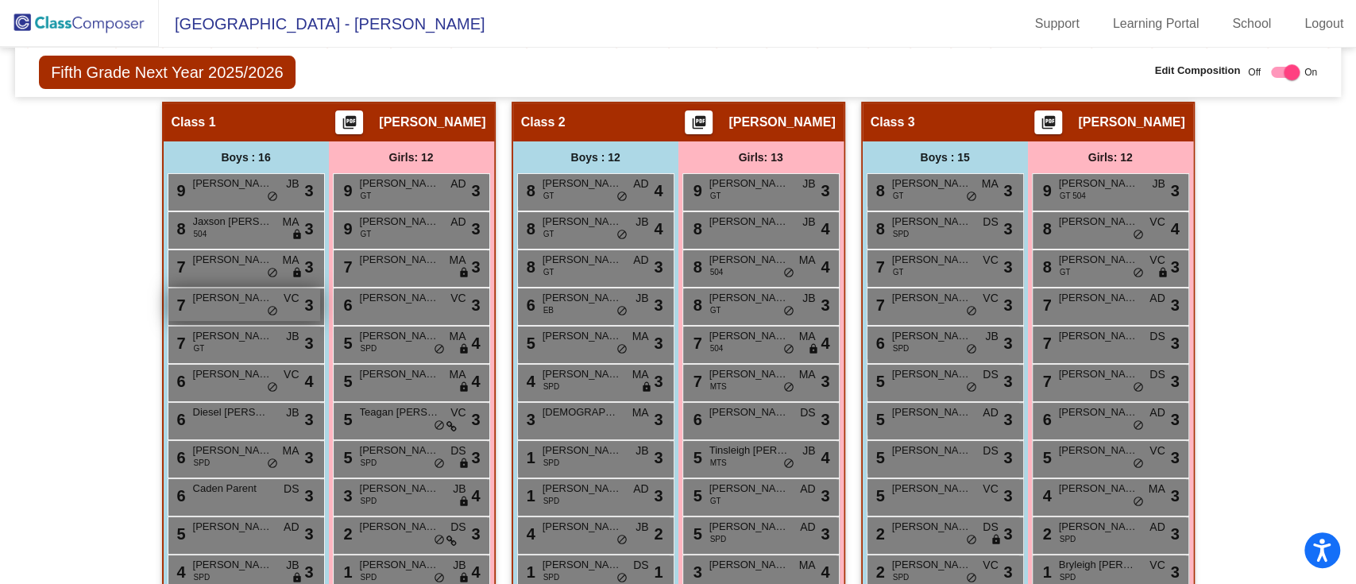
click at [272, 308] on span "do_not_disturb_alt" at bounding box center [272, 311] width 11 height 13
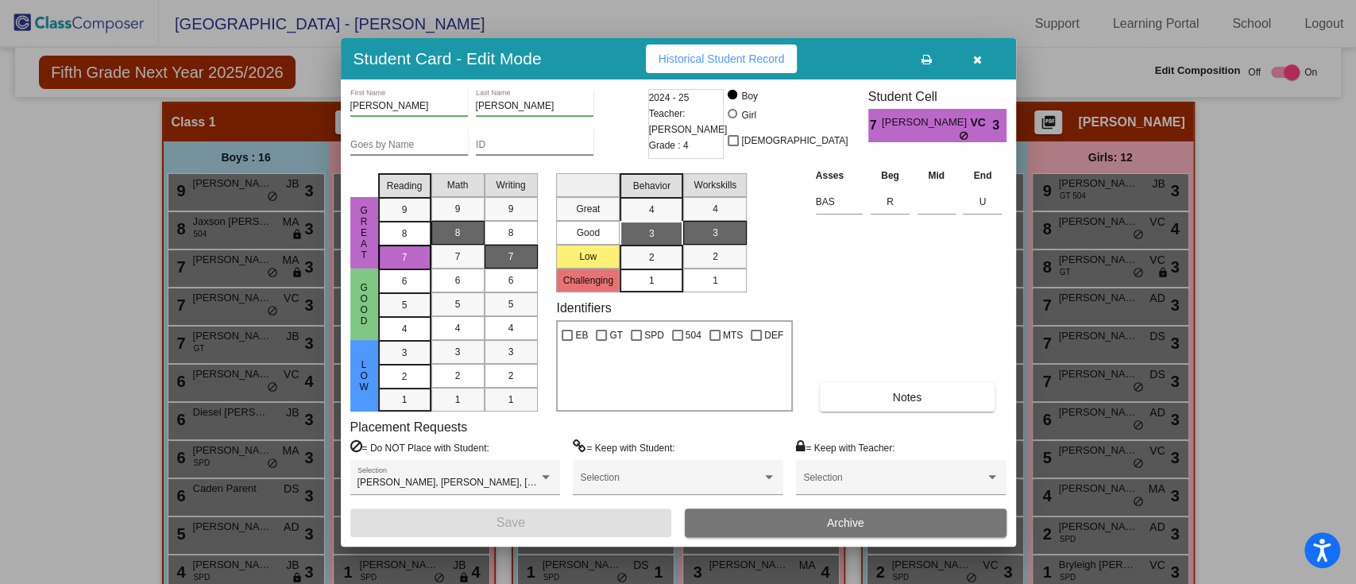
click at [973, 63] on icon "button" at bounding box center [977, 59] width 9 height 11
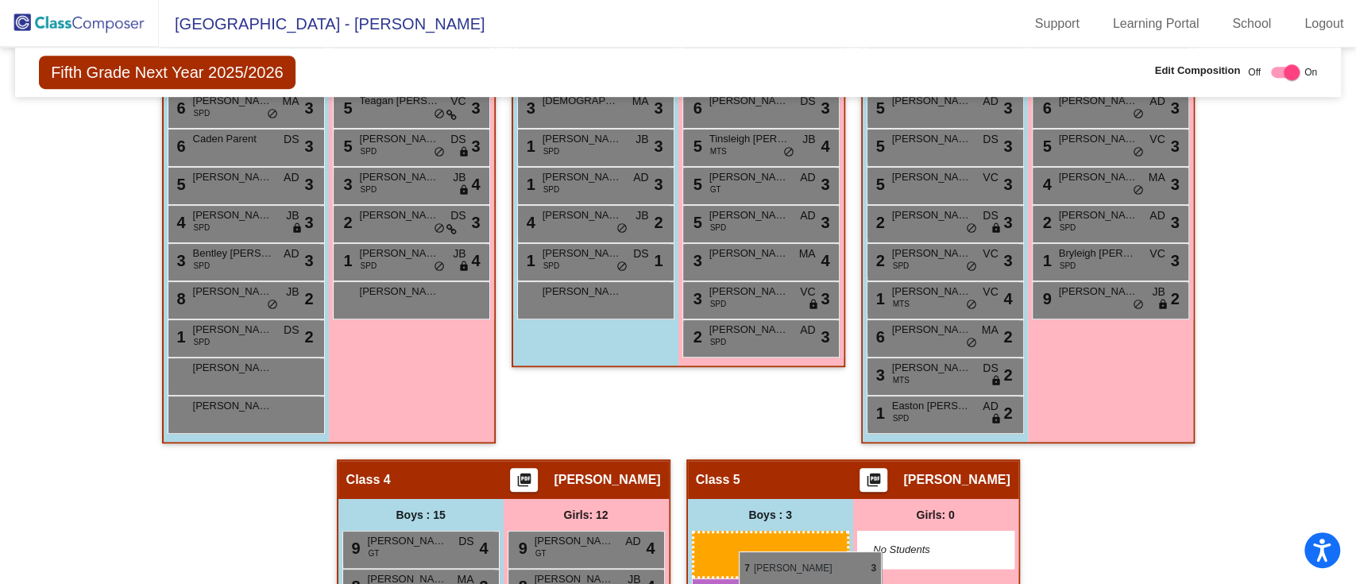
drag, startPoint x: 228, startPoint y: 295, endPoint x: 738, endPoint y: 551, distance: 570.4
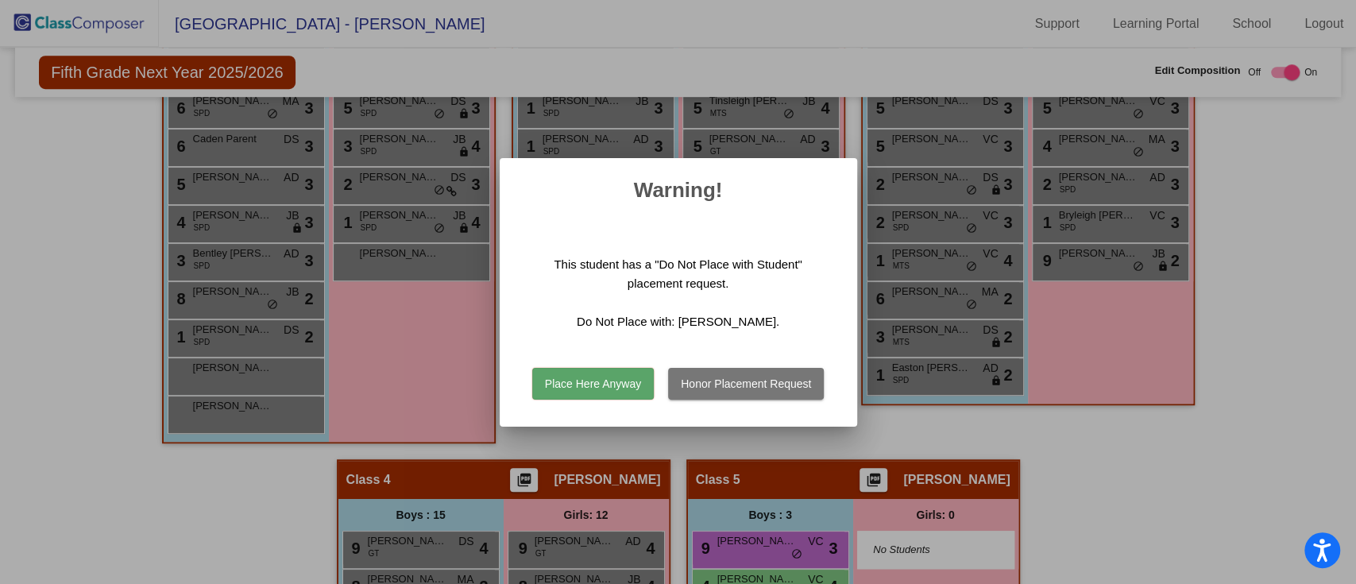
click at [731, 384] on button "Honor Placement Request" at bounding box center [746, 384] width 156 height 32
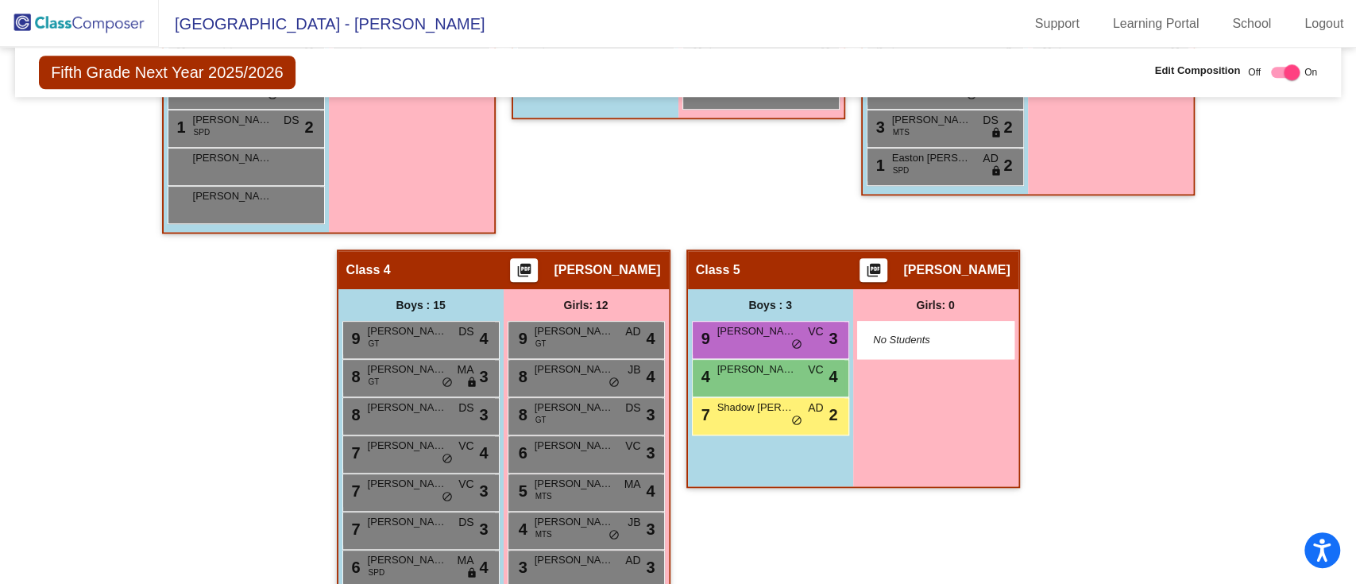
scroll to position [926, 0]
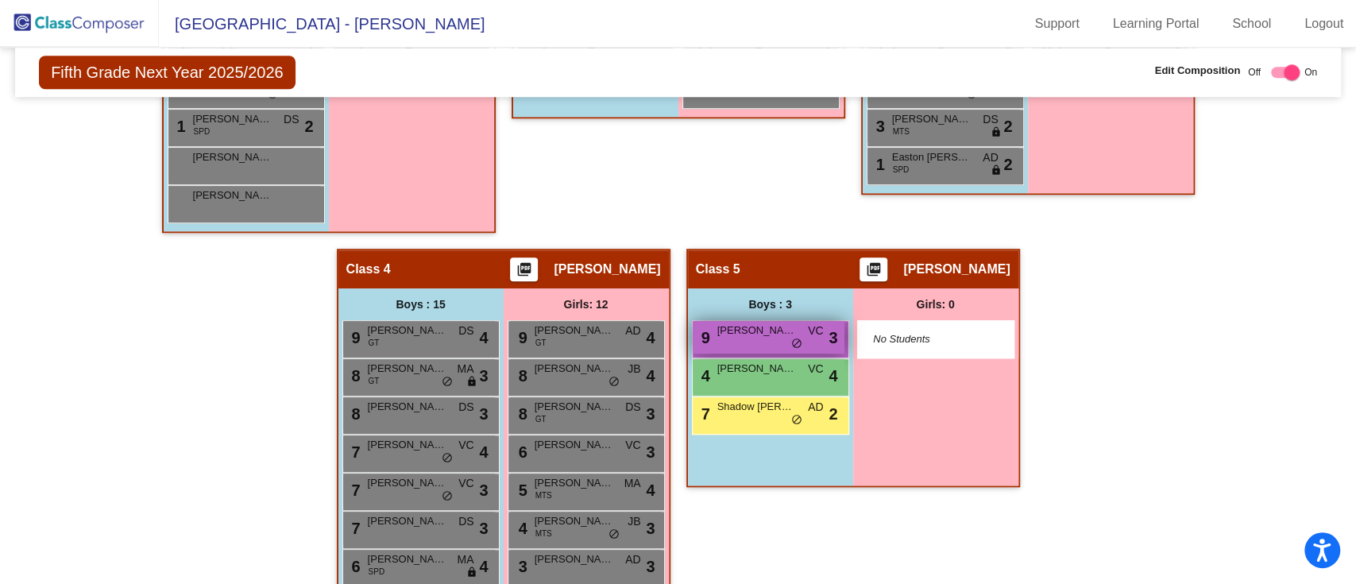
click at [724, 330] on span "[PERSON_NAME]" at bounding box center [756, 330] width 79 height 16
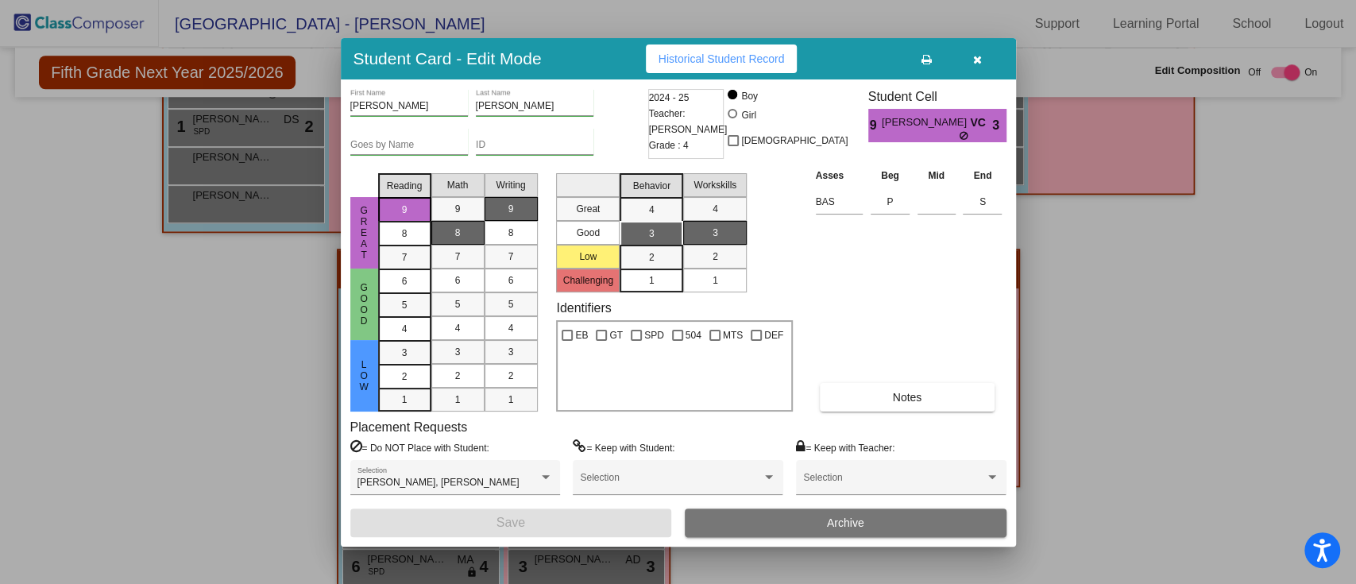
click at [976, 64] on icon "button" at bounding box center [977, 59] width 9 height 11
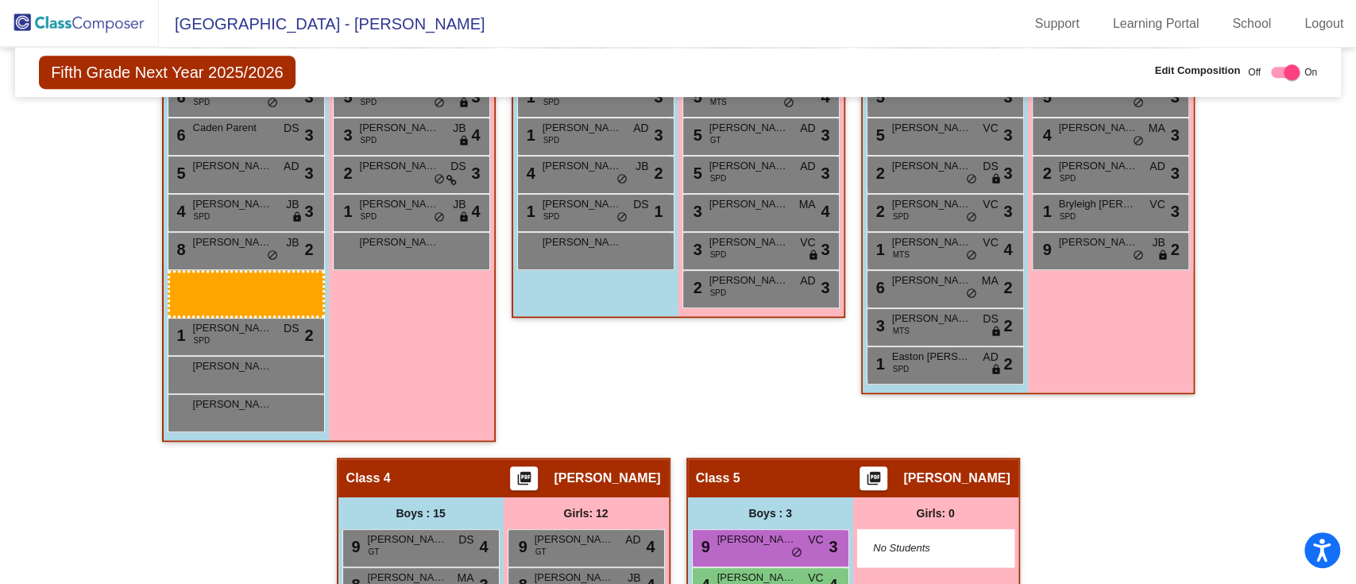
scroll to position [758, 0]
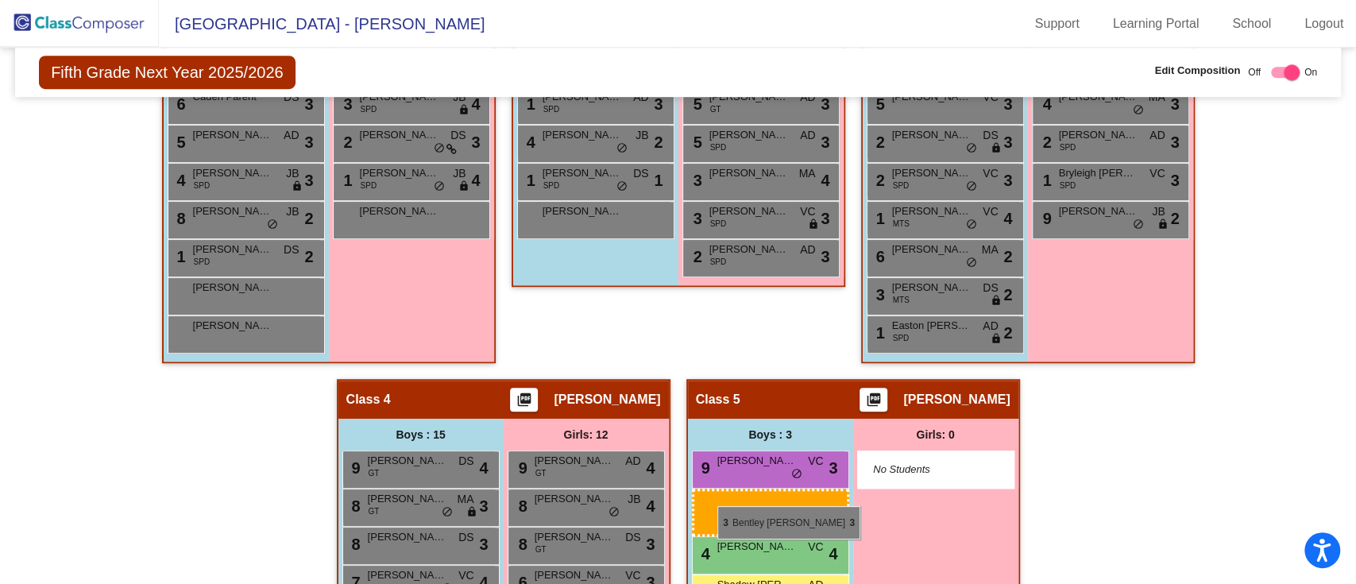
drag, startPoint x: 247, startPoint y: 453, endPoint x: 717, endPoint y: 506, distance: 473.2
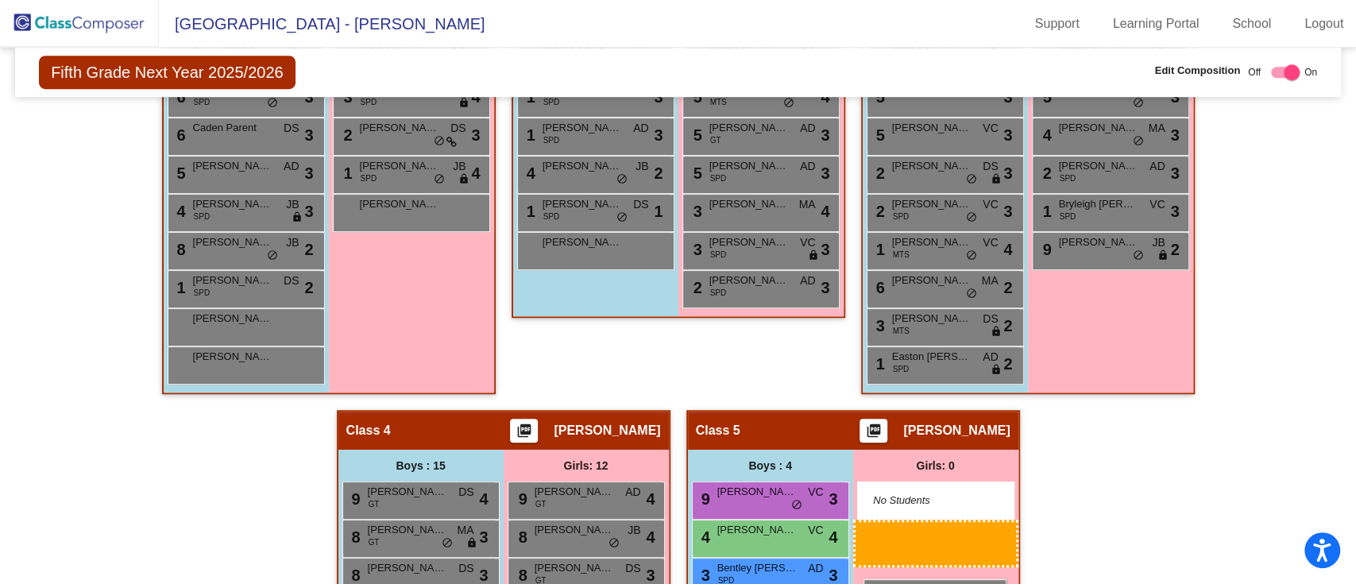
scroll to position [741, 0]
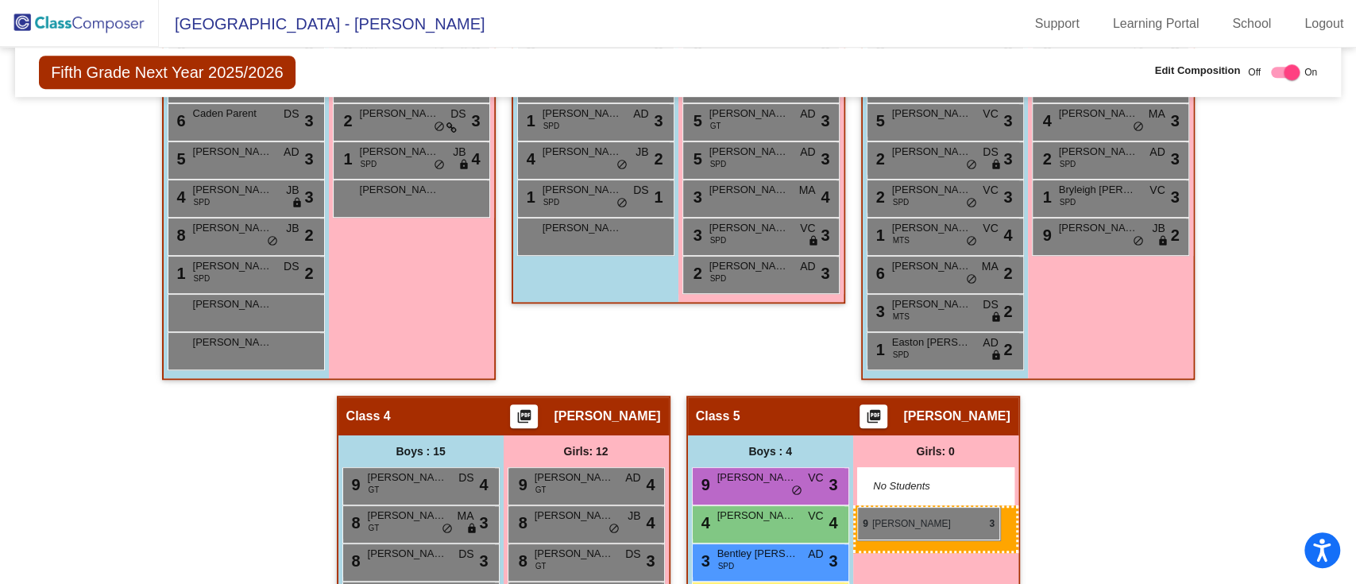
drag, startPoint x: 413, startPoint y: 120, endPoint x: 857, endPoint y: 507, distance: 588.8
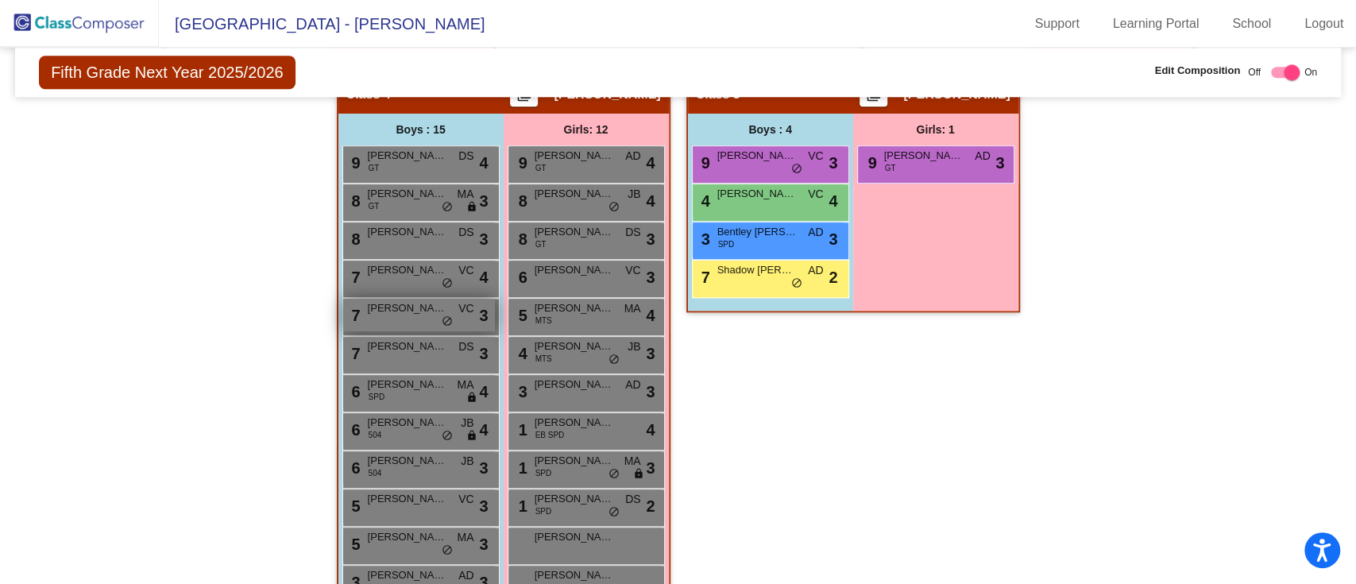
scroll to position [1066, 0]
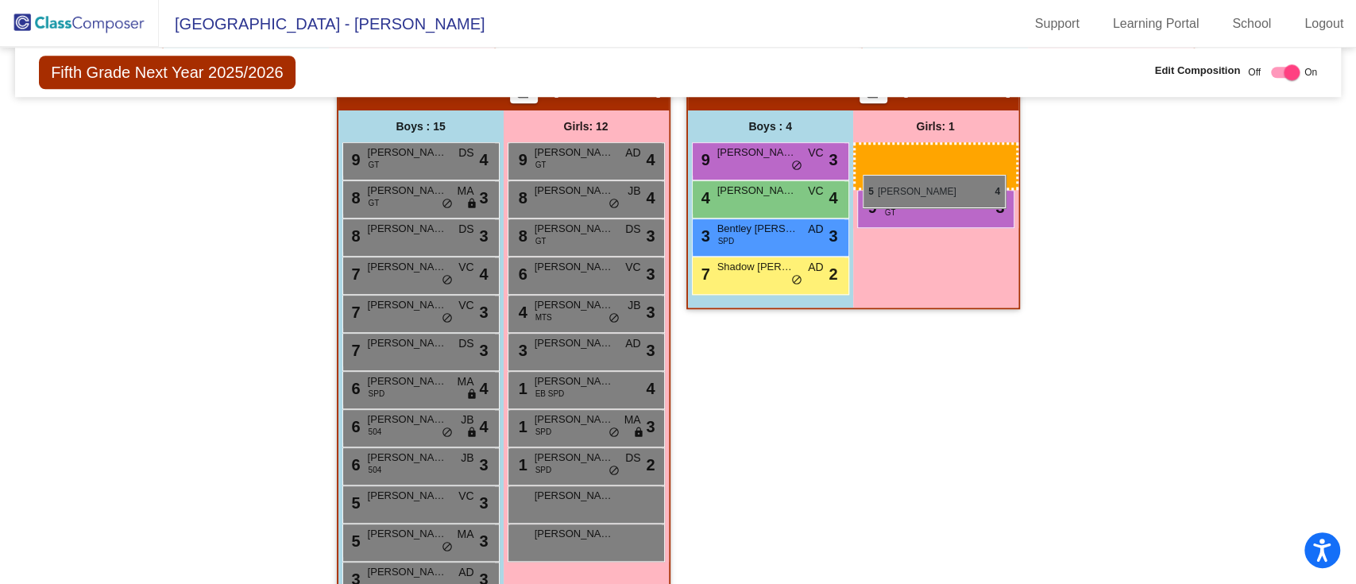
drag, startPoint x: 593, startPoint y: 307, endPoint x: 864, endPoint y: 175, distance: 302.3
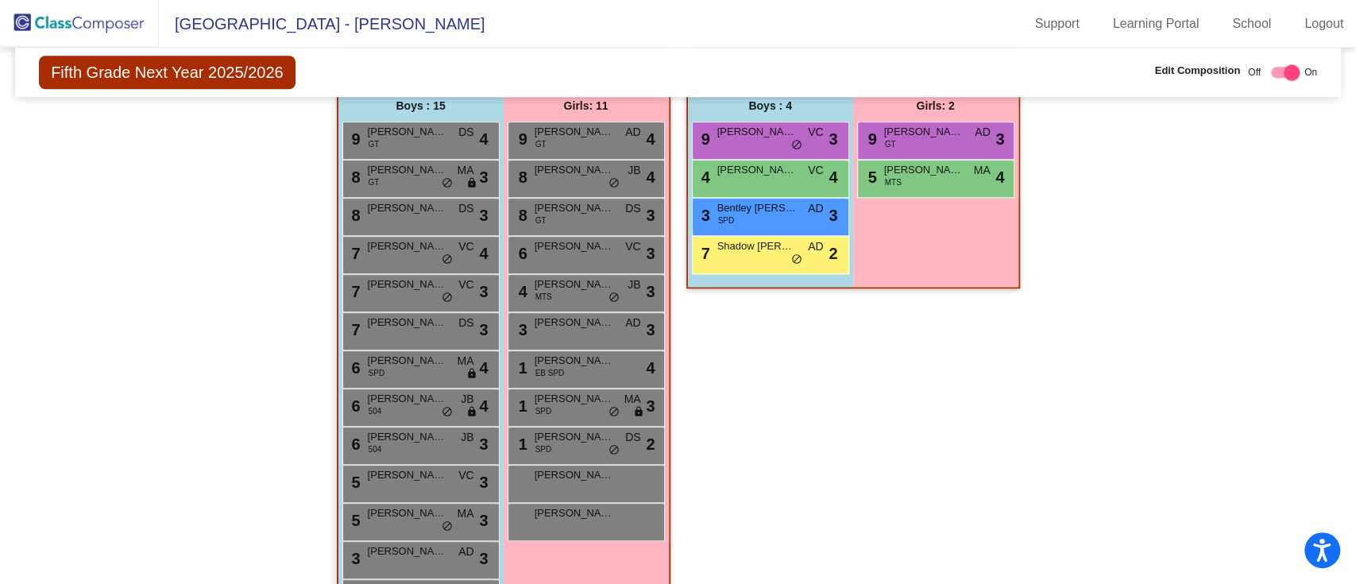
scroll to position [1083, 0]
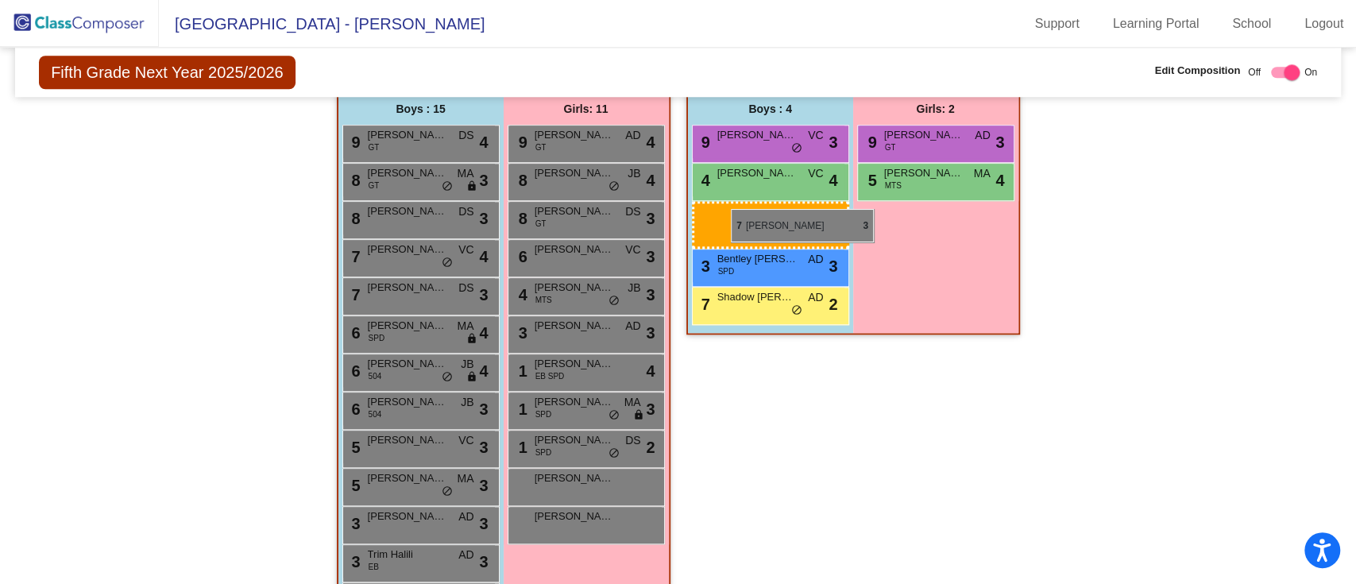
drag, startPoint x: 413, startPoint y: 282, endPoint x: 731, endPoint y: 209, distance: 326.0
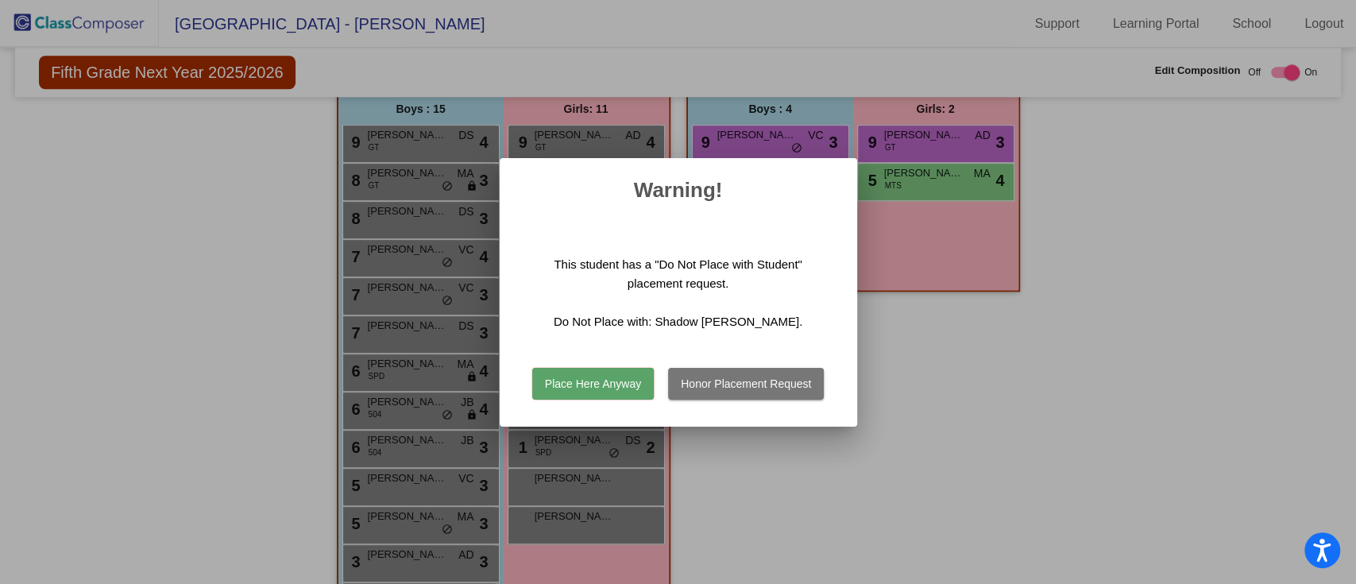
click at [759, 376] on button "Honor Placement Request" at bounding box center [746, 384] width 156 height 32
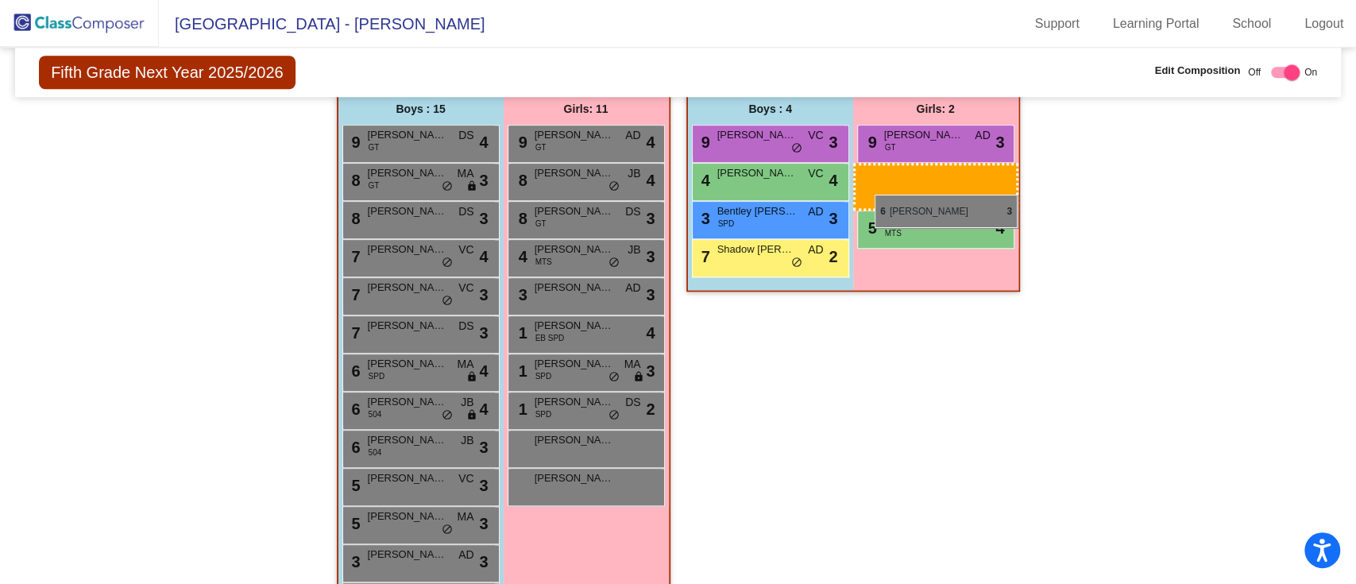
drag, startPoint x: 592, startPoint y: 260, endPoint x: 875, endPoint y: 192, distance: 291.5
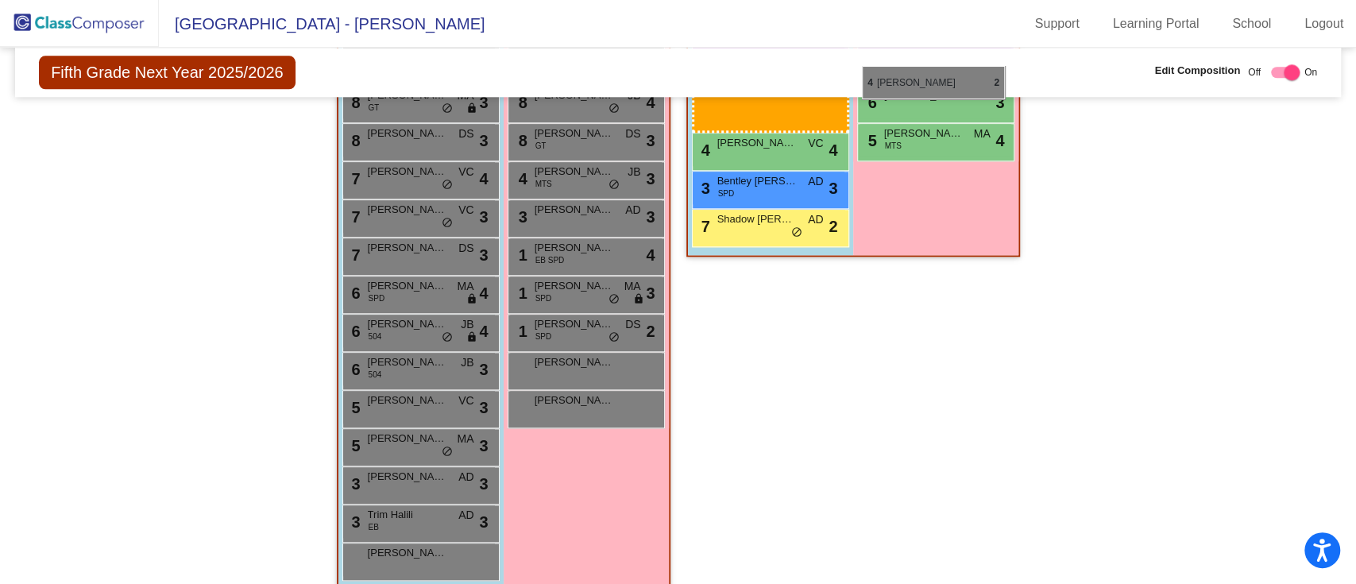
scroll to position [1150, 0]
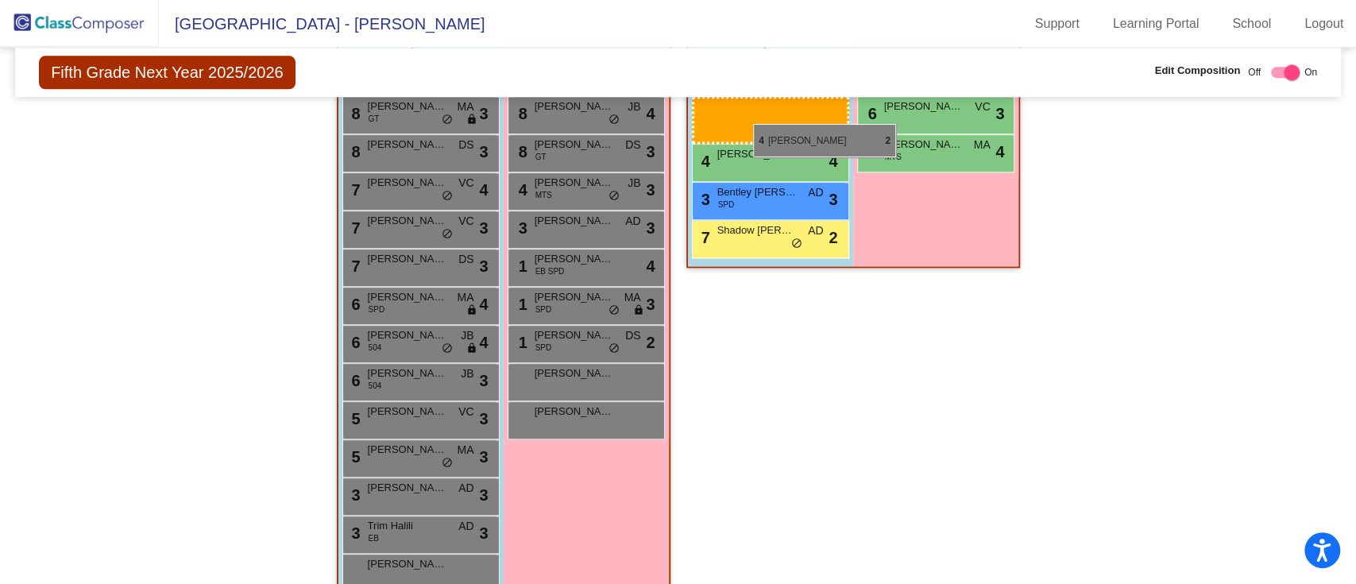
drag, startPoint x: 420, startPoint y: 504, endPoint x: 753, endPoint y: 124, distance: 504.9
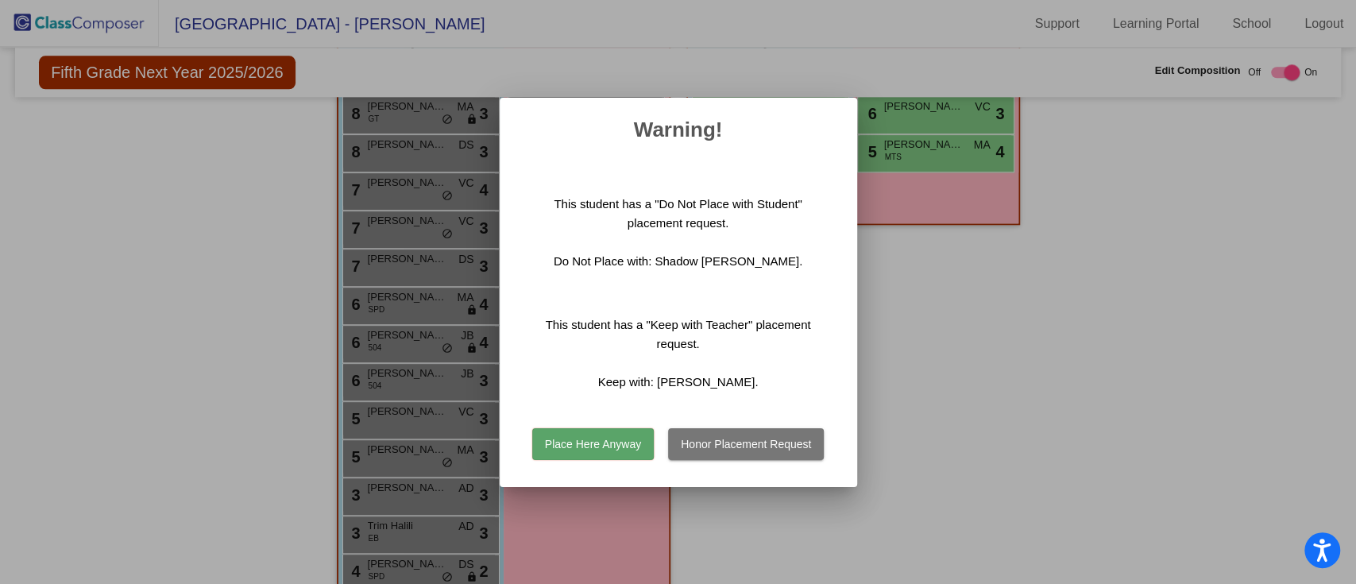
click at [729, 439] on button "Honor Placement Request" at bounding box center [746, 444] width 156 height 32
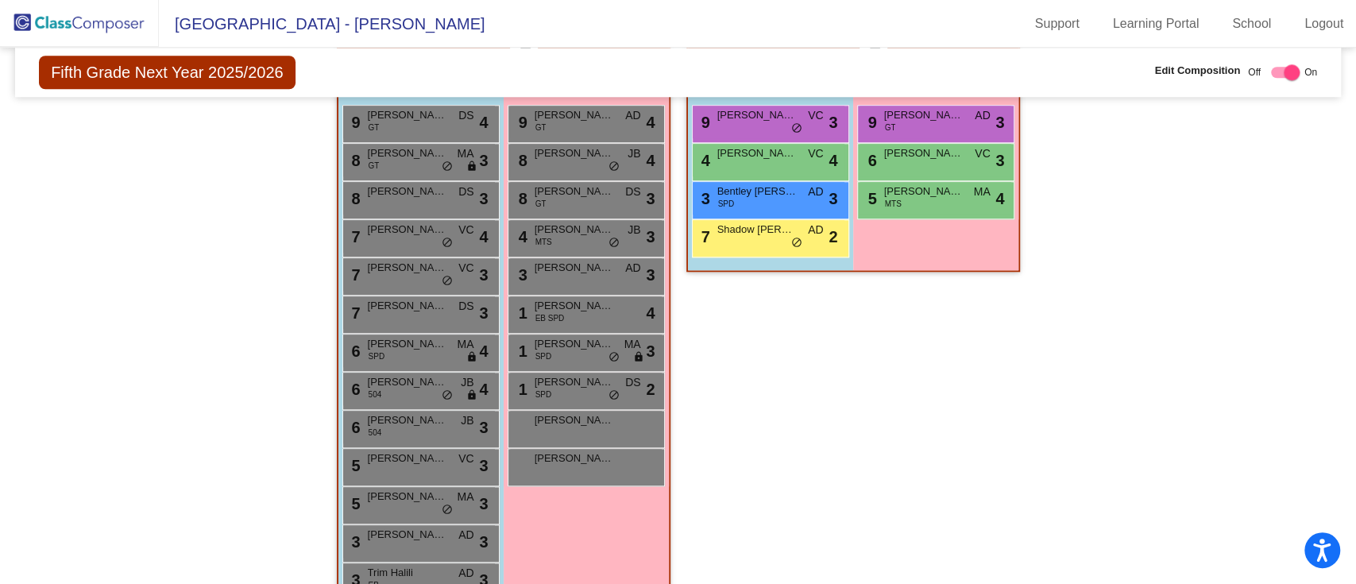
scroll to position [1101, 0]
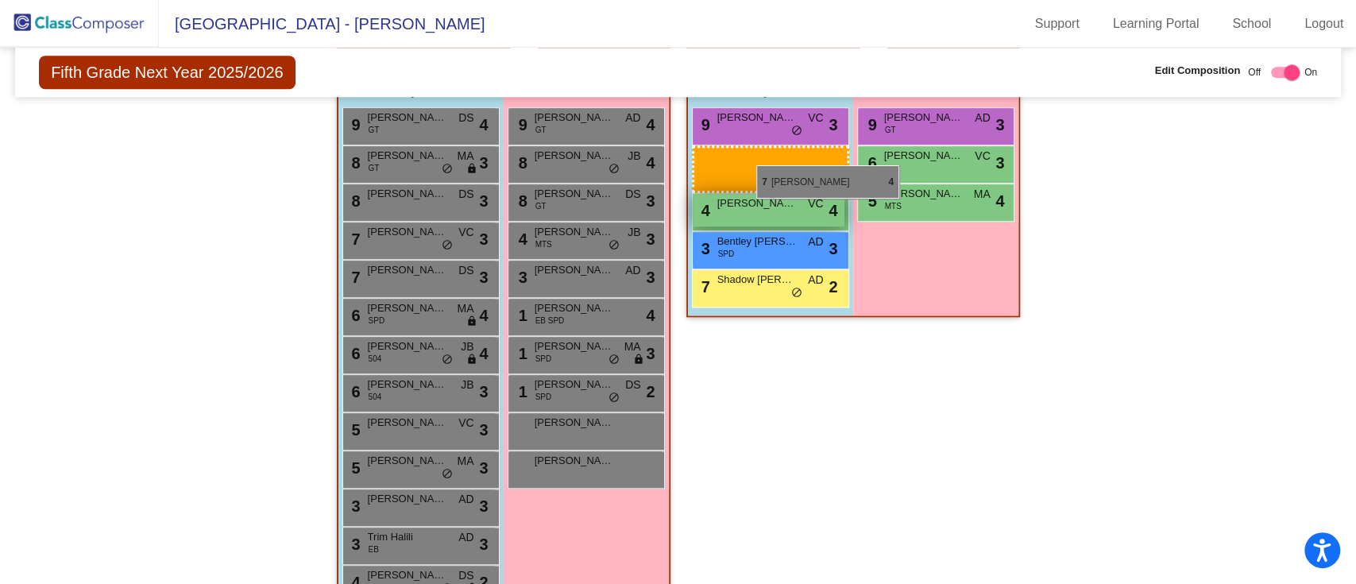
drag, startPoint x: 434, startPoint y: 235, endPoint x: 728, endPoint y: 165, distance: 302.8
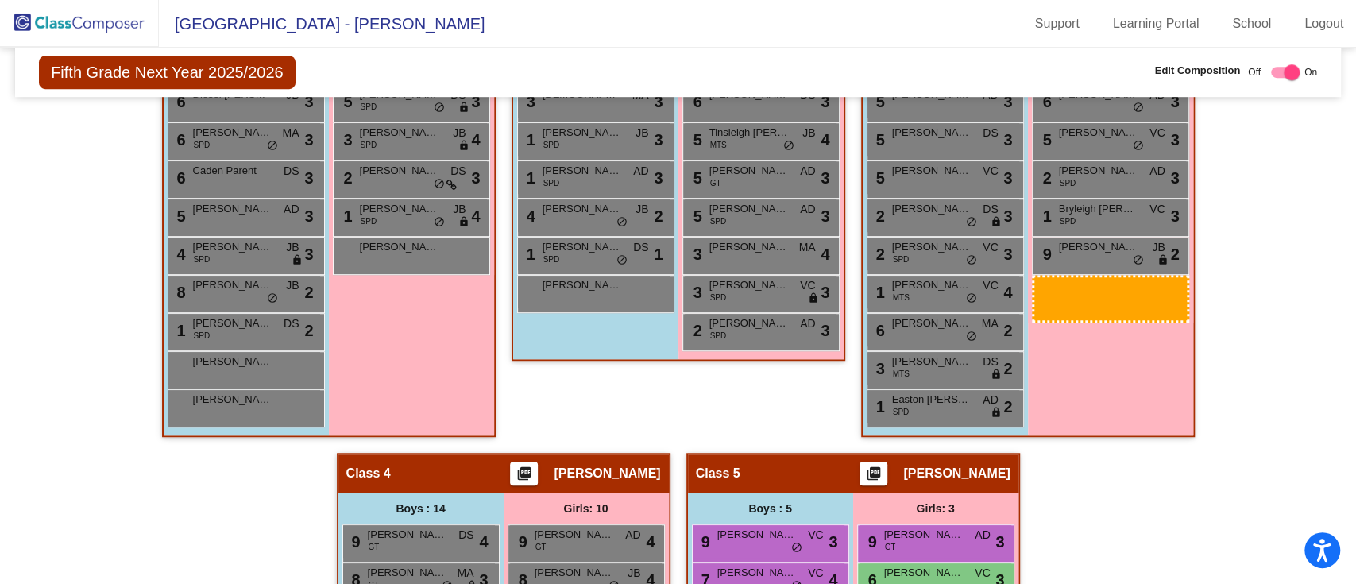
scroll to position [704, 0]
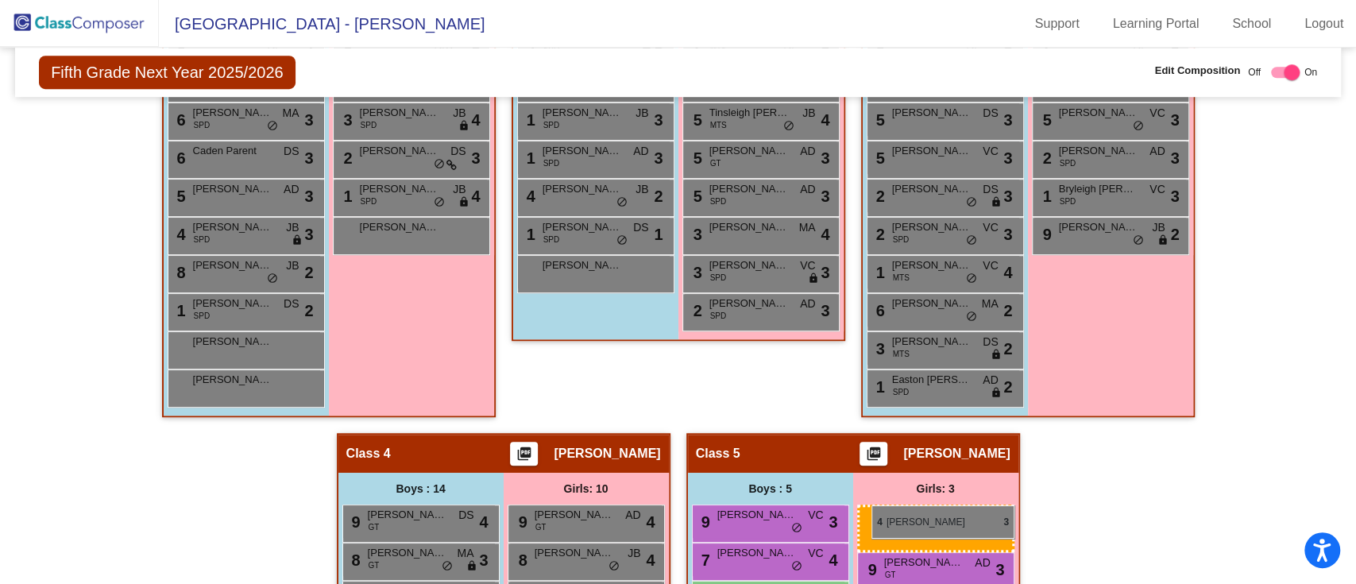
drag, startPoint x: 1093, startPoint y: 403, endPoint x: 872, endPoint y: 505, distance: 243.1
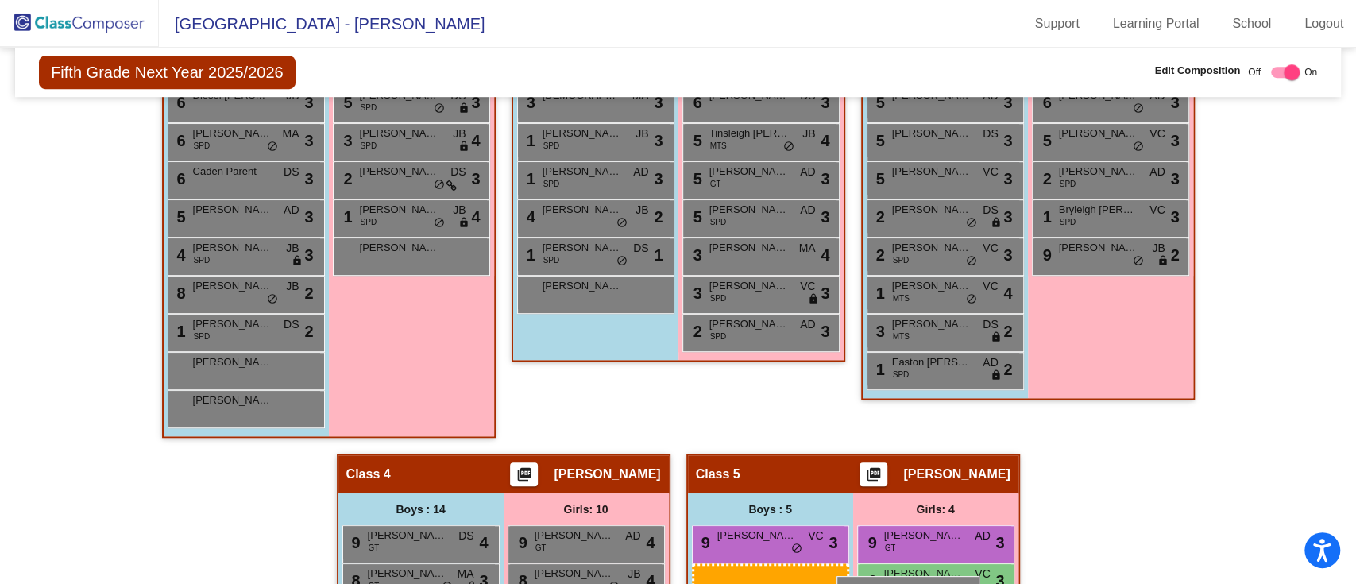
scroll to position [712, 0]
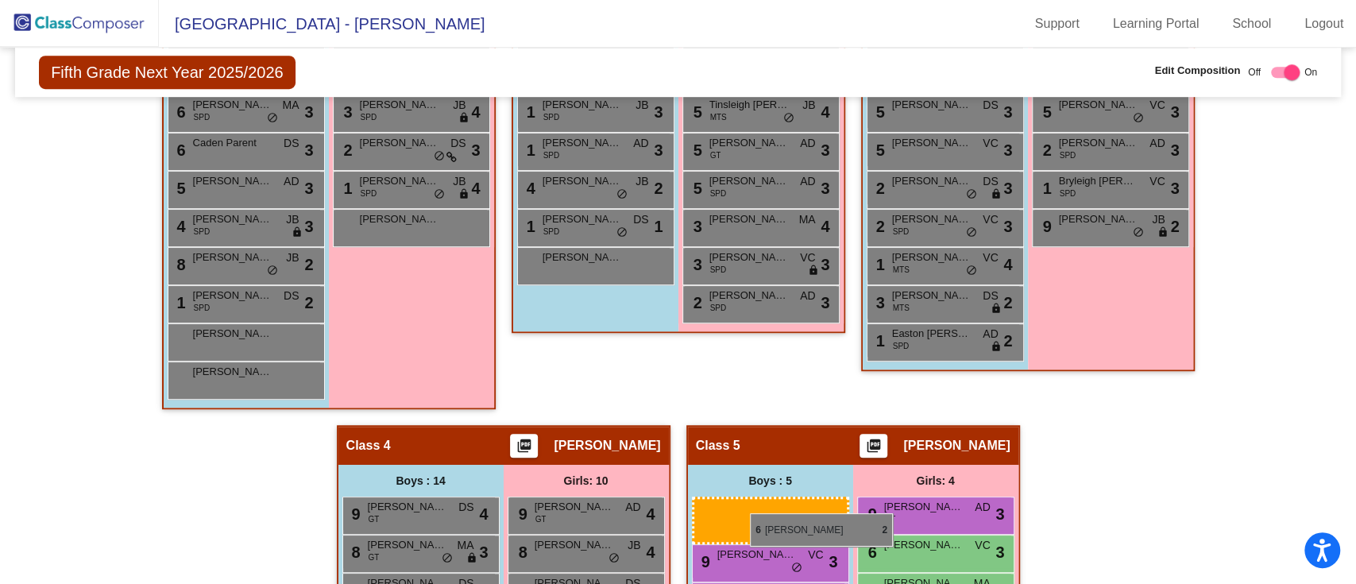
drag, startPoint x: 936, startPoint y: 466, endPoint x: 750, endPoint y: 513, distance: 192.4
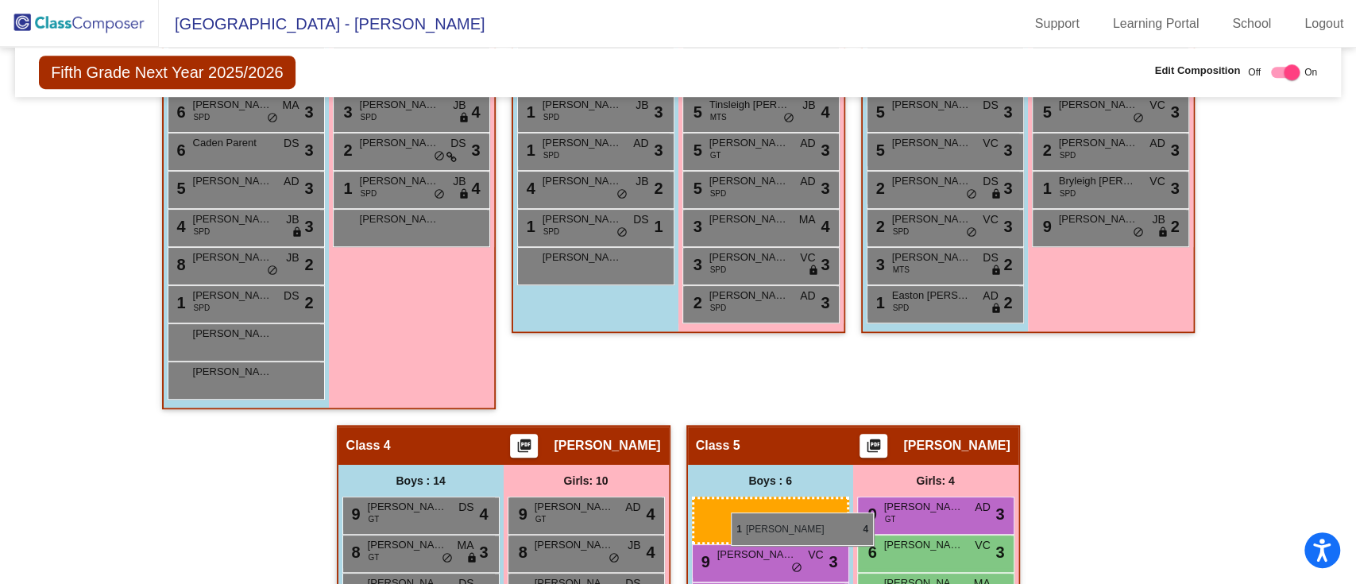
drag, startPoint x: 944, startPoint y: 261, endPoint x: 724, endPoint y: 511, distance: 332.6
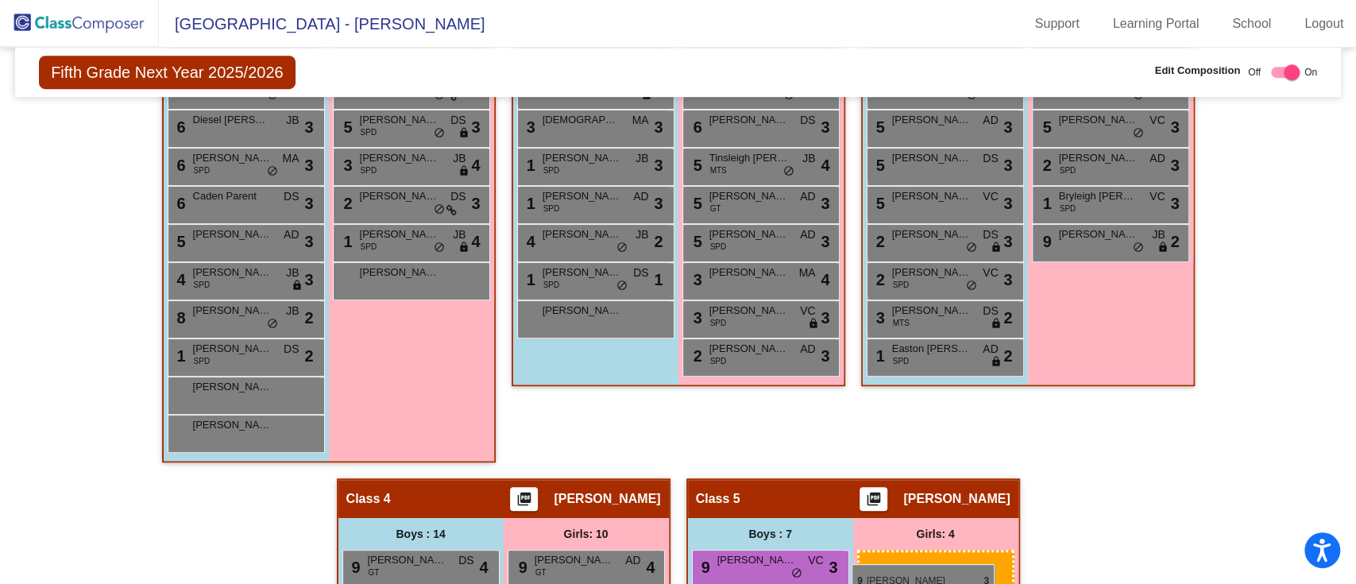
scroll to position [661, 0]
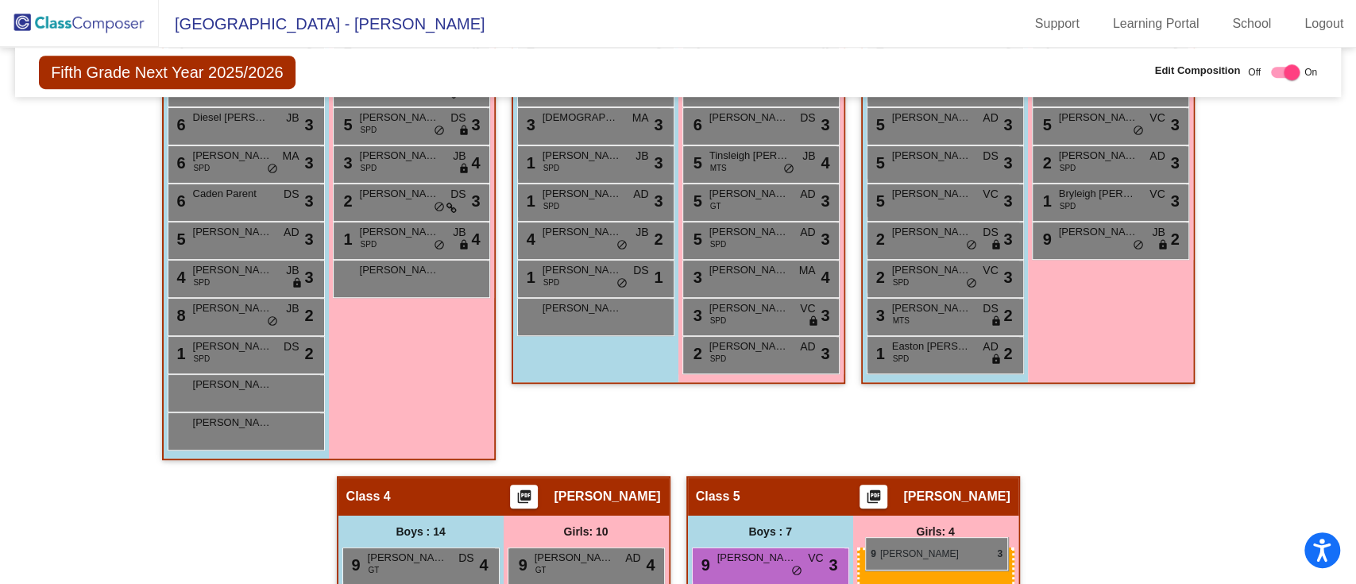
drag, startPoint x: 1067, startPoint y: 195, endPoint x: 865, endPoint y: 539, distance: 399.4
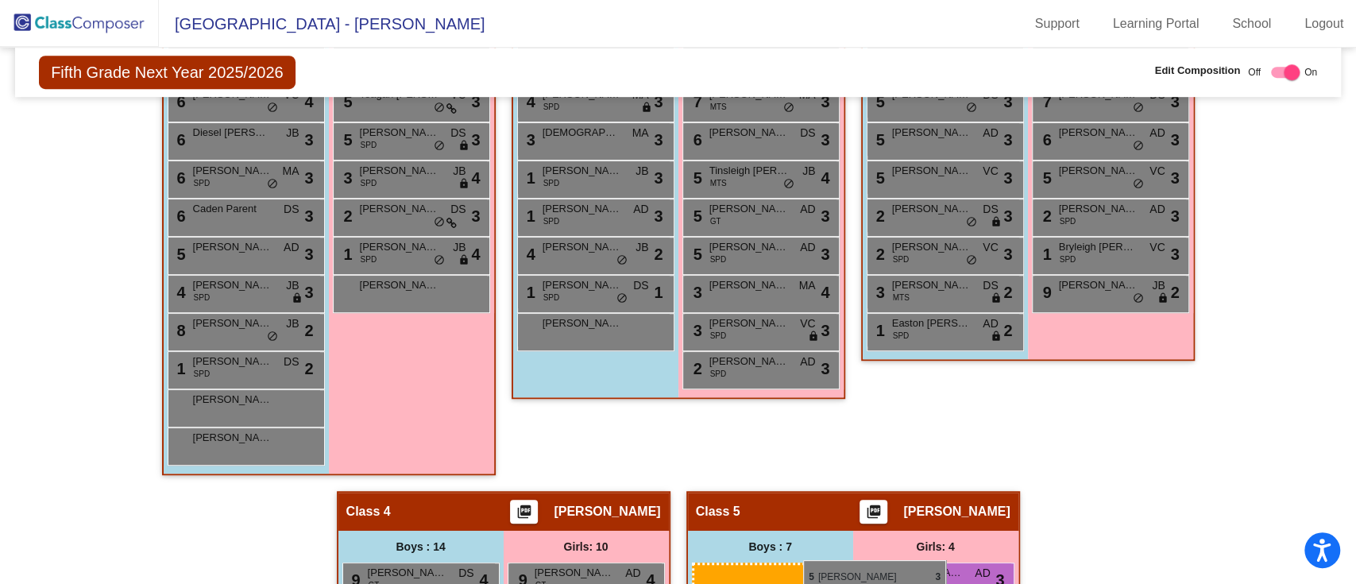
scroll to position [666, 0]
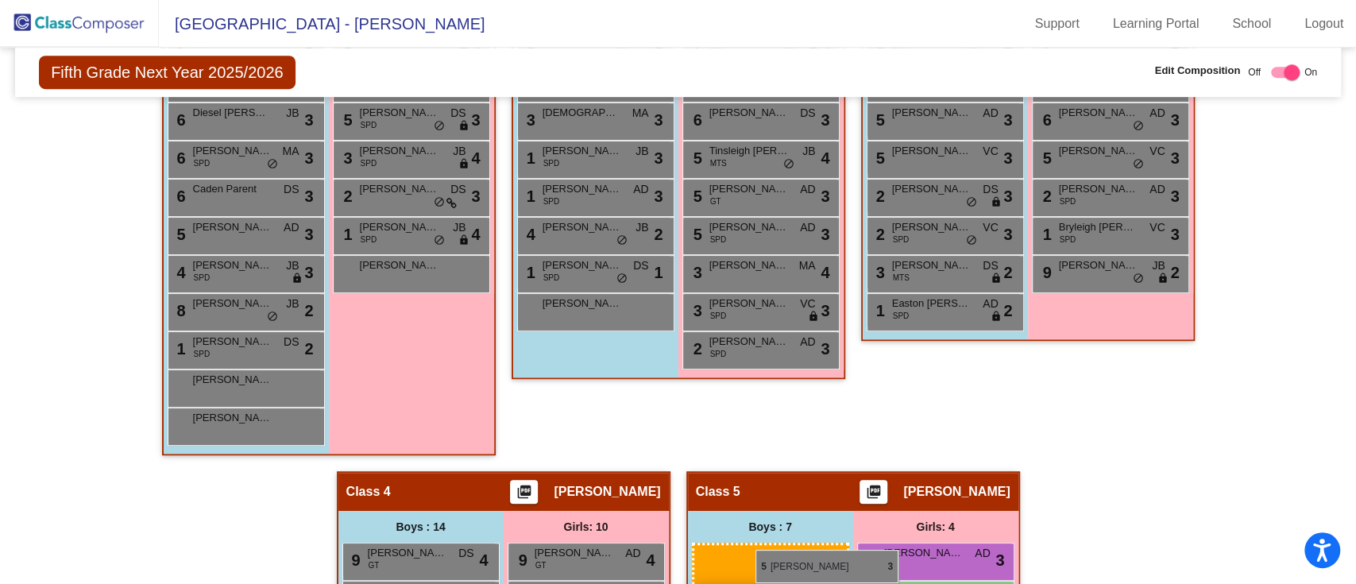
drag, startPoint x: 953, startPoint y: 260, endPoint x: 751, endPoint y: 550, distance: 353.6
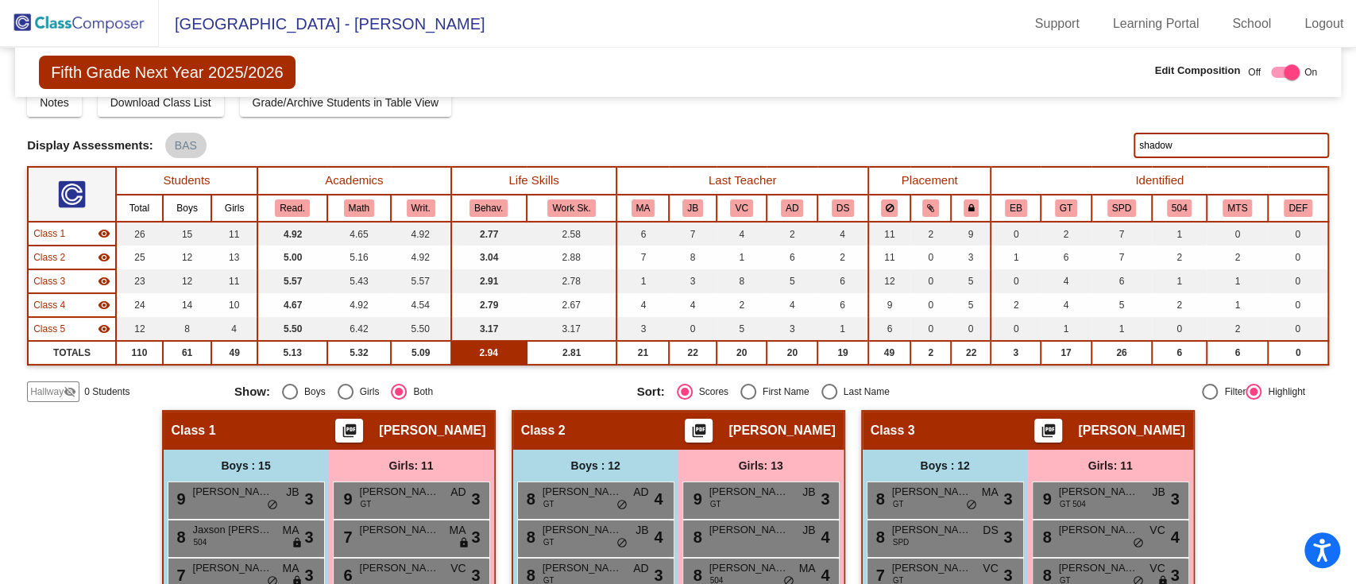
scroll to position [0, 0]
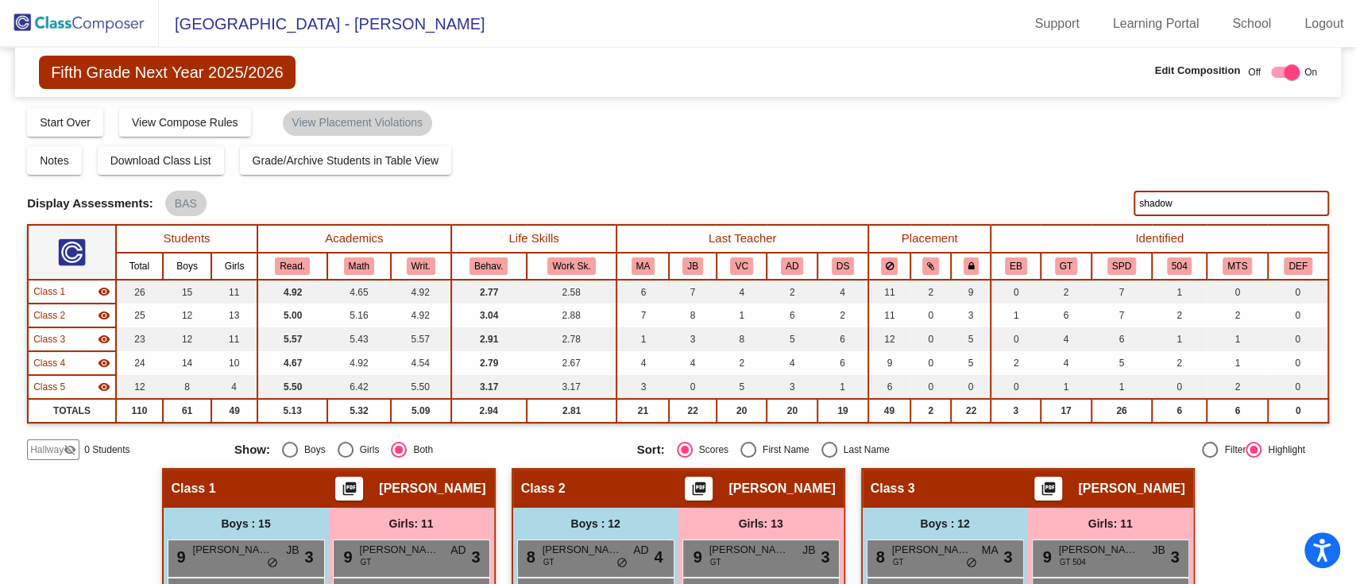
click at [66, 404] on td "TOTALS" at bounding box center [72, 411] width 88 height 24
click at [51, 299] on td "Class 1 visibility" at bounding box center [72, 292] width 88 height 24
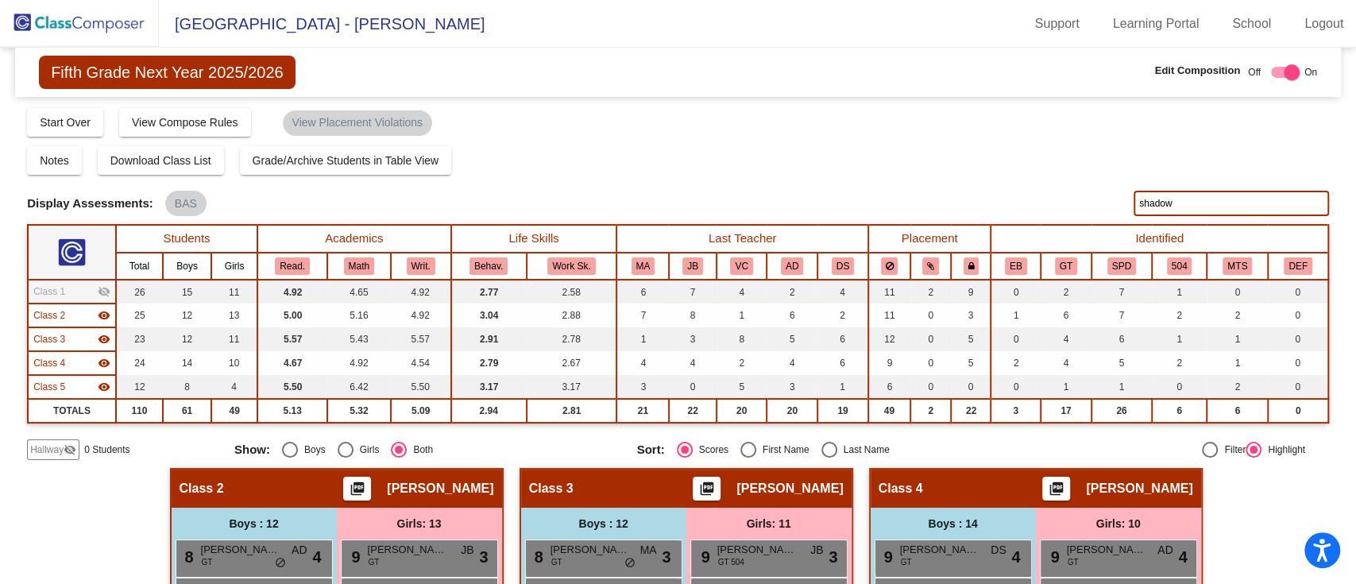
click at [51, 299] on td "Class 1 visibility_off" at bounding box center [72, 292] width 88 height 24
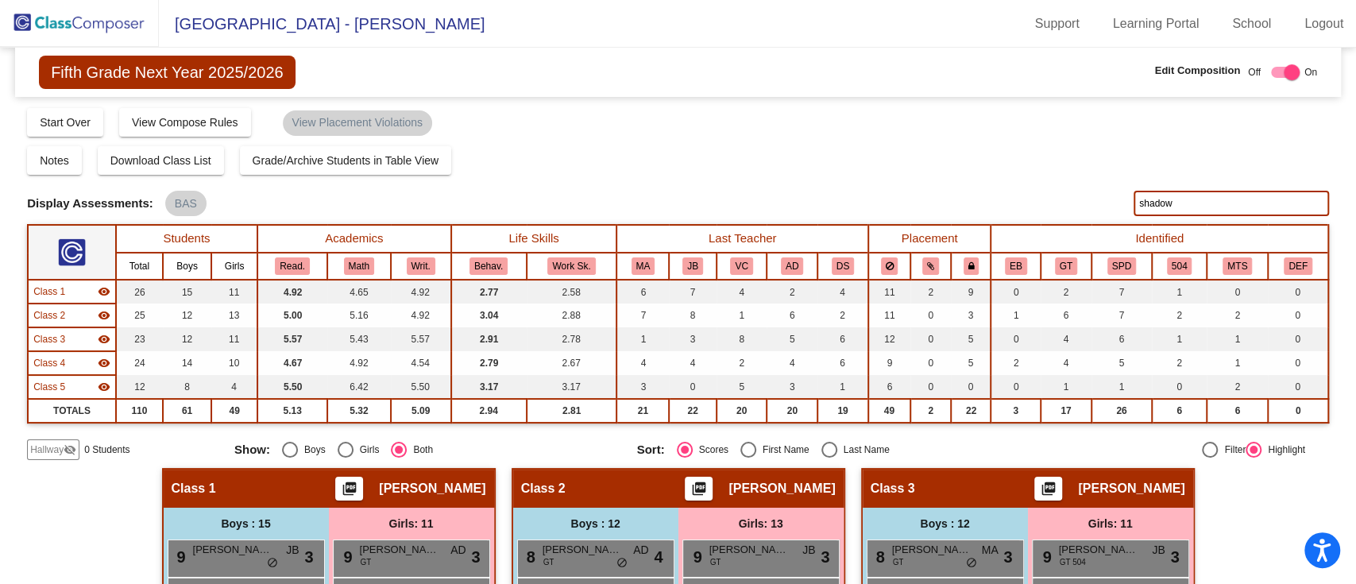
click at [56, 443] on span "Hallway" at bounding box center [46, 449] width 33 height 14
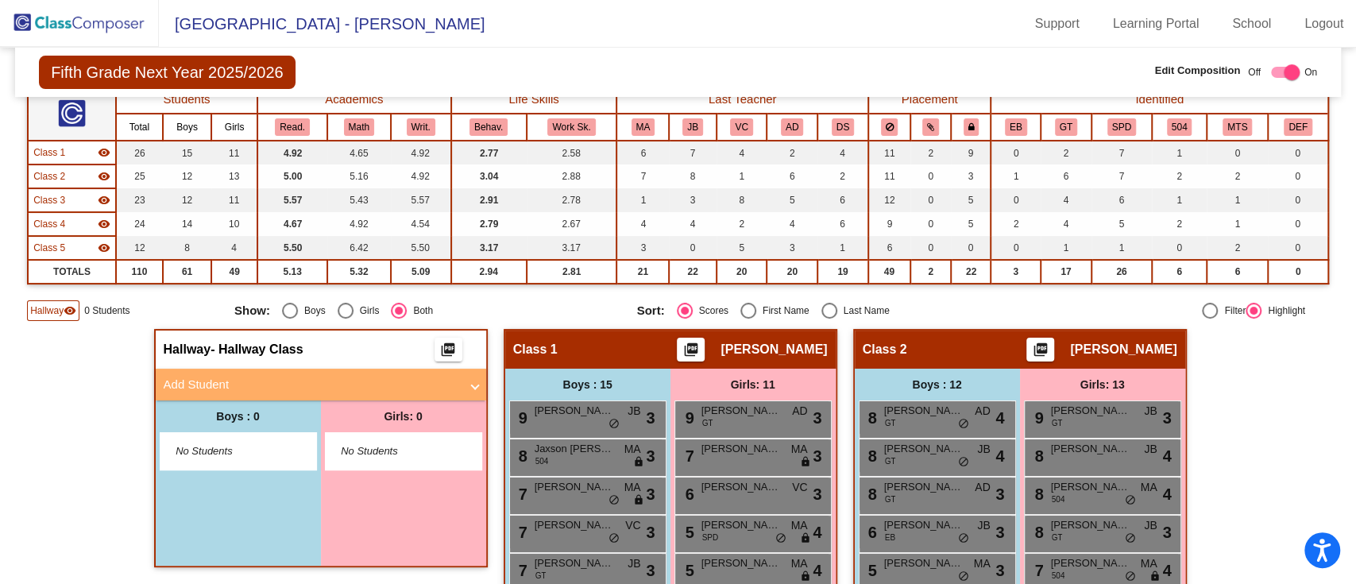
scroll to position [140, 0]
click at [208, 380] on mat-panel-title "Add Student" at bounding box center [311, 384] width 295 height 18
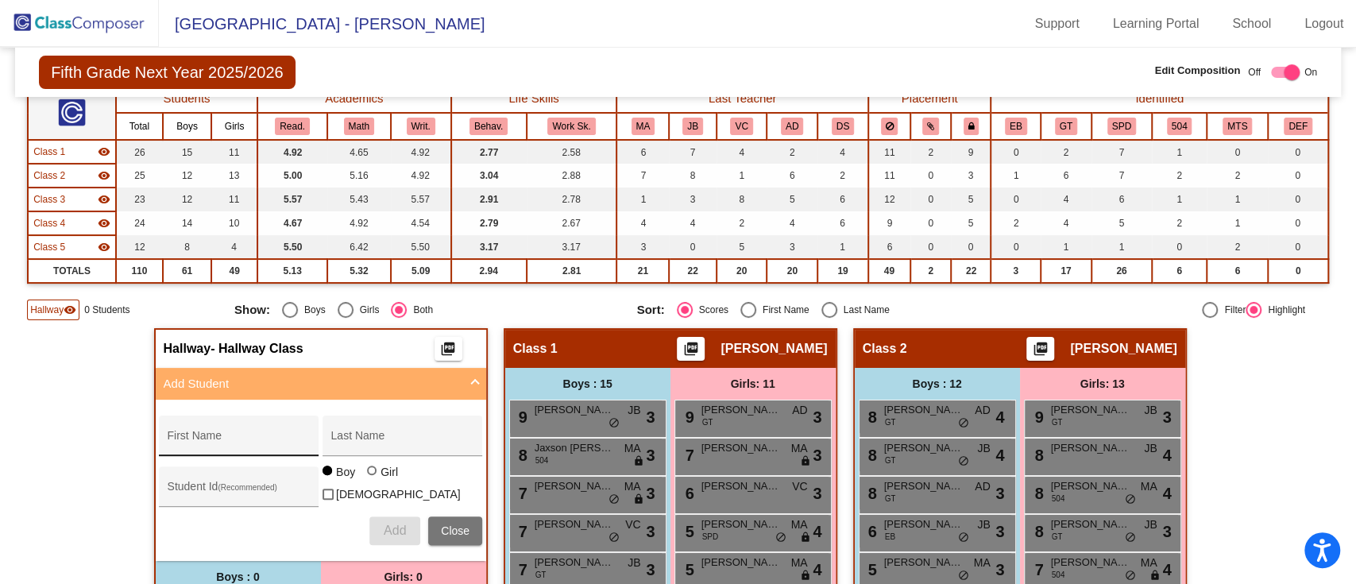
click at [207, 428] on div "First Name" at bounding box center [239, 440] width 143 height 33
type input "Sofia"
type input "V"
type input "[PERSON_NAME]"
click at [384, 480] on div "Girl" at bounding box center [389, 472] width 18 height 16
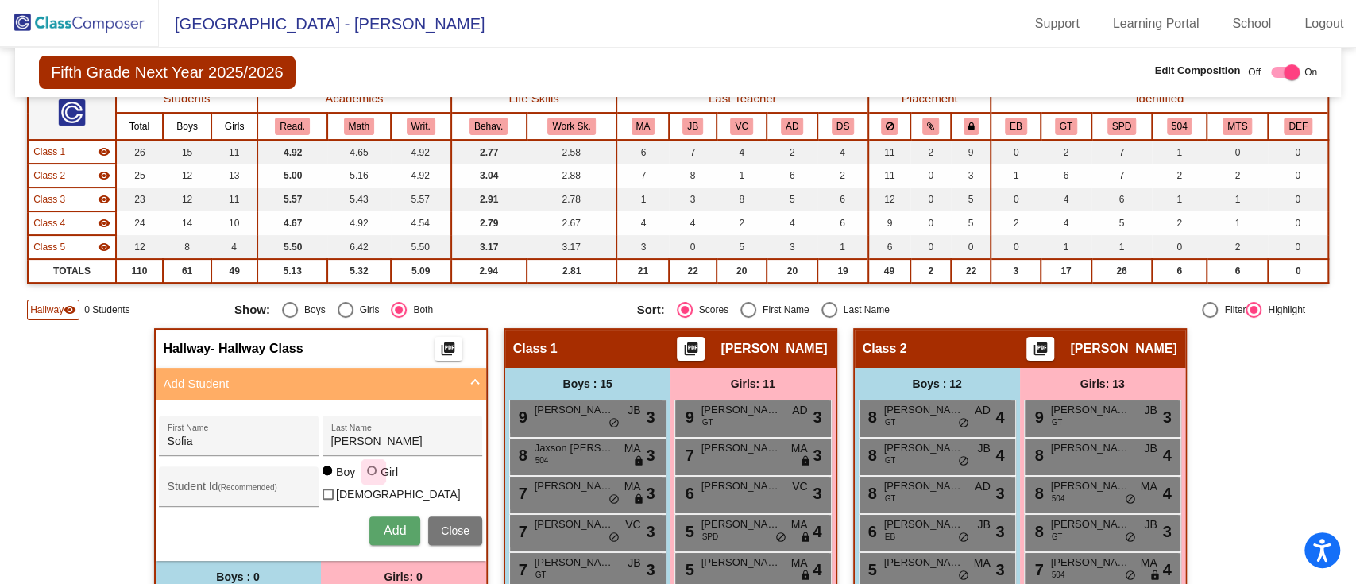
click at [373, 479] on input "Girl" at bounding box center [372, 478] width 1 height 1
radio input "true"
click at [385, 510] on div "[PERSON_NAME] First Name [PERSON_NAME] Last Name Student Id (Recommended) Boy G…" at bounding box center [320, 479] width 339 height 145
click at [388, 523] on span "Add" at bounding box center [395, 530] width 22 height 14
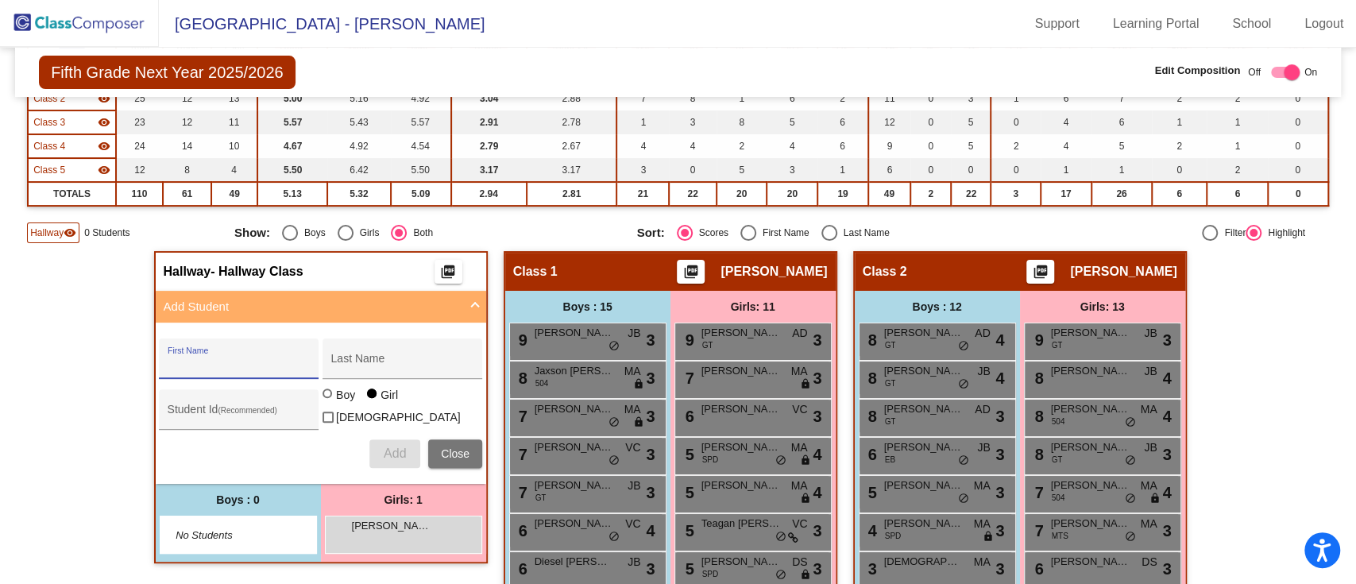
scroll to position [218, 0]
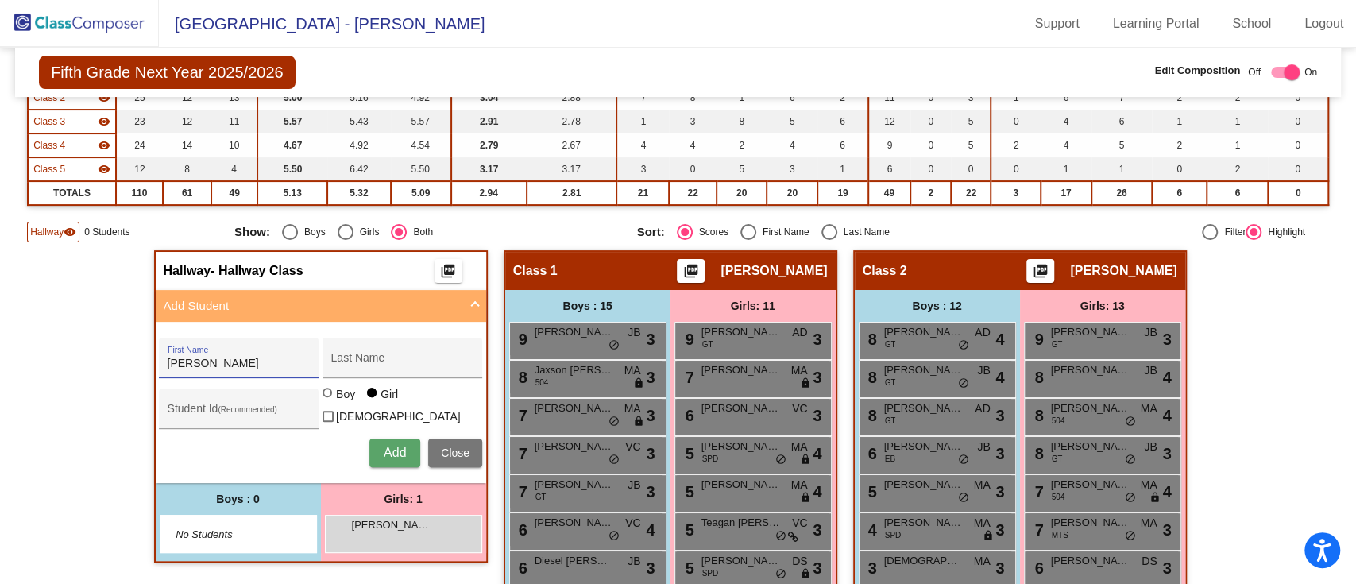
type input "[PERSON_NAME]"
click at [388, 446] on span "Add" at bounding box center [395, 453] width 22 height 14
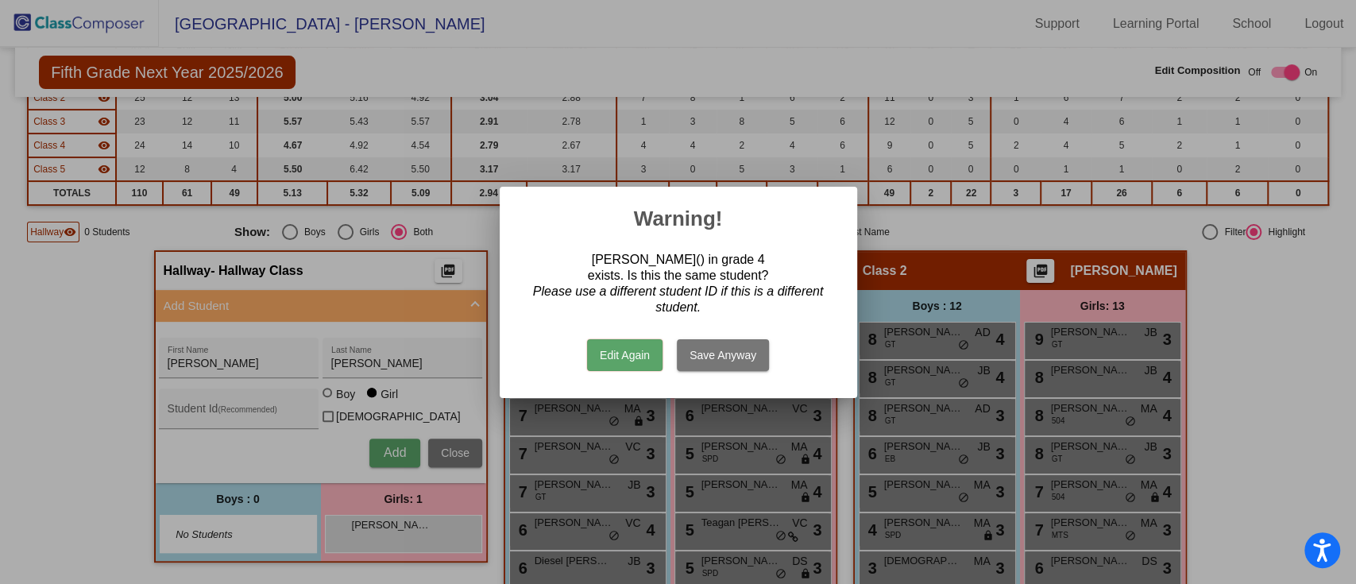
click at [743, 351] on button "Save Anyway" at bounding box center [723, 355] width 92 height 32
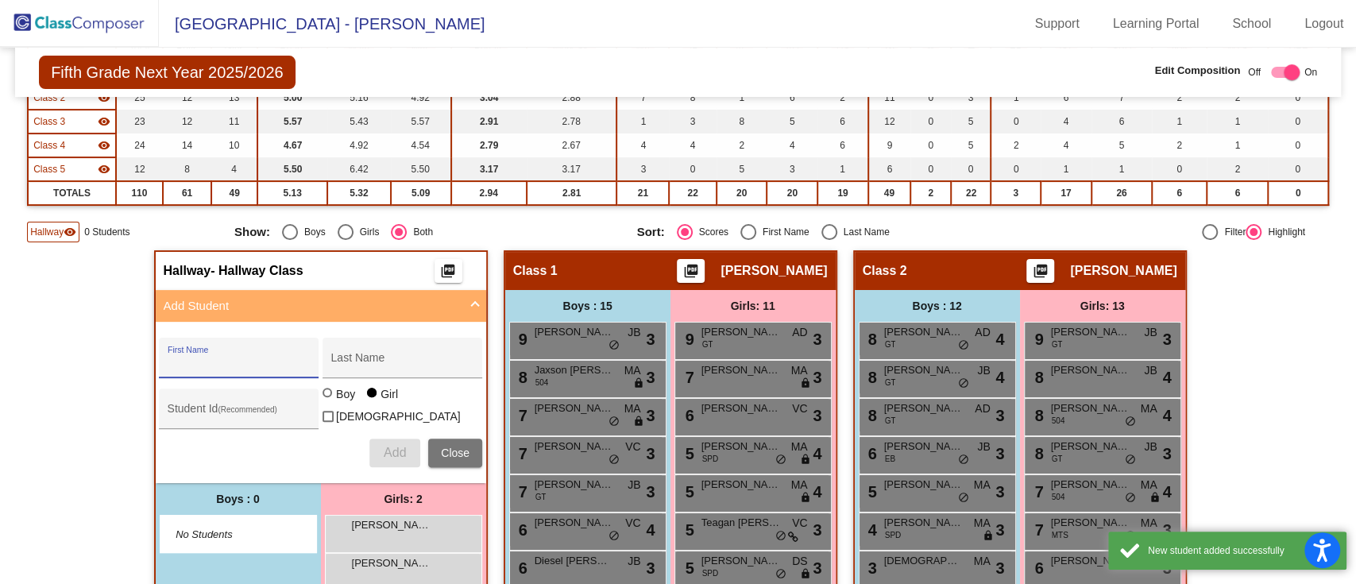
click at [197, 348] on div "First Name" at bounding box center [239, 362] width 143 height 33
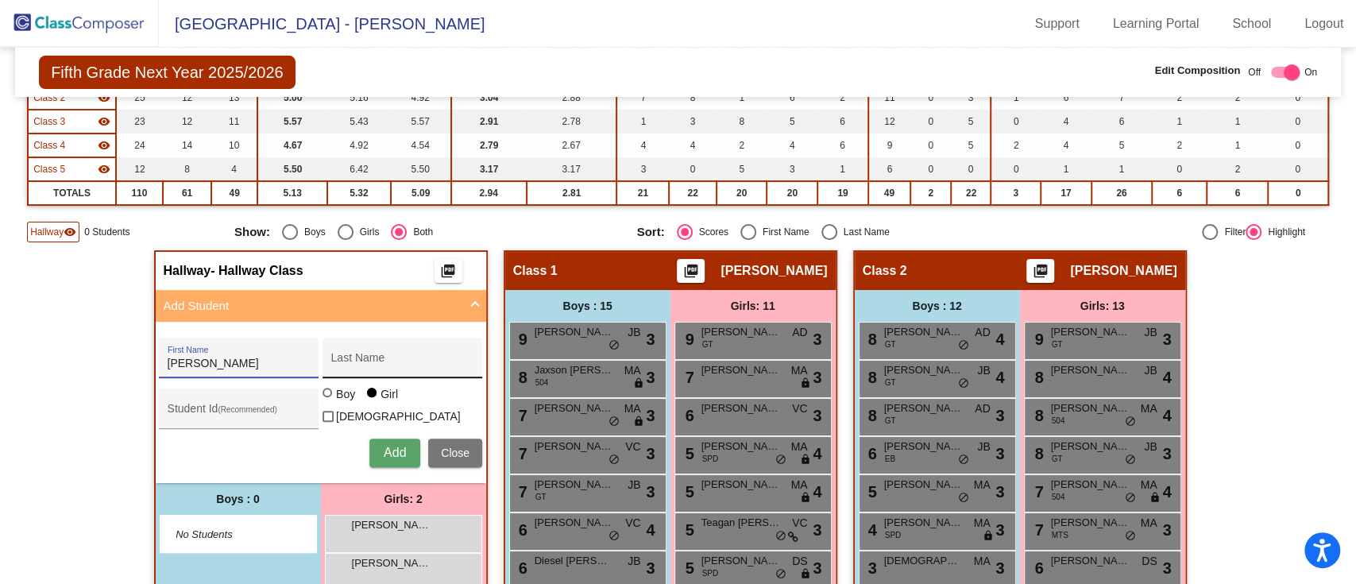
type input "[PERSON_NAME]"
click at [400, 465] on div "[PERSON_NAME] First Name [PERSON_NAME] Last Name Student Id (Recommended) Boy G…" at bounding box center [320, 402] width 339 height 145
click at [389, 454] on span "Add" at bounding box center [395, 453] width 22 height 14
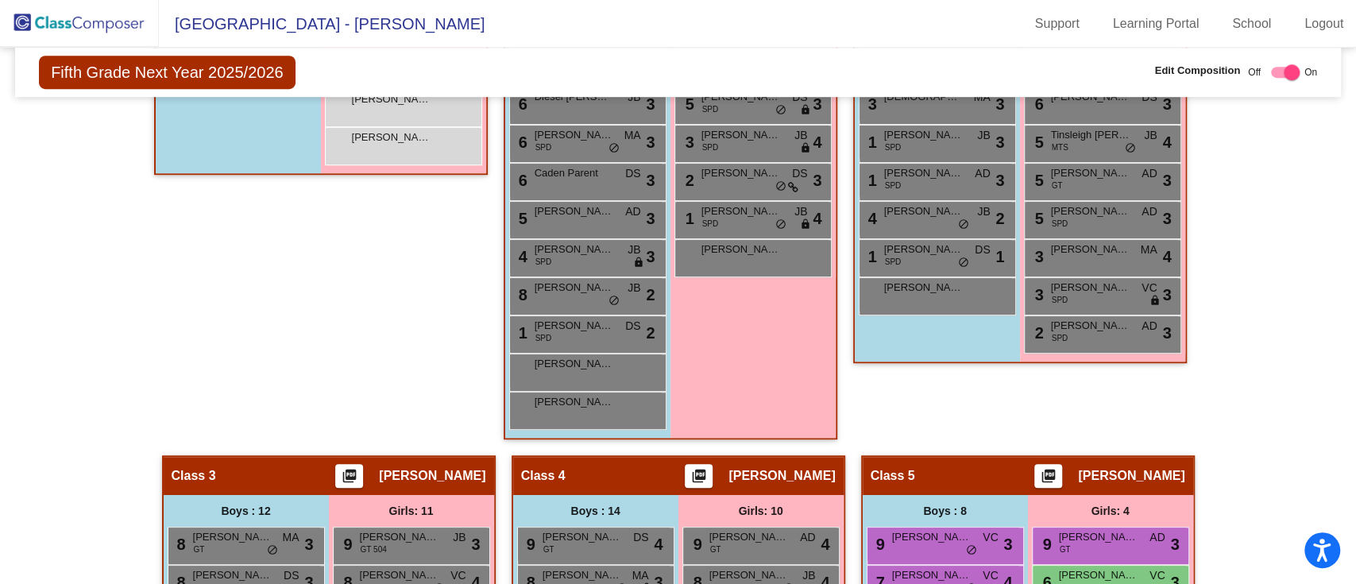
scroll to position [670, 0]
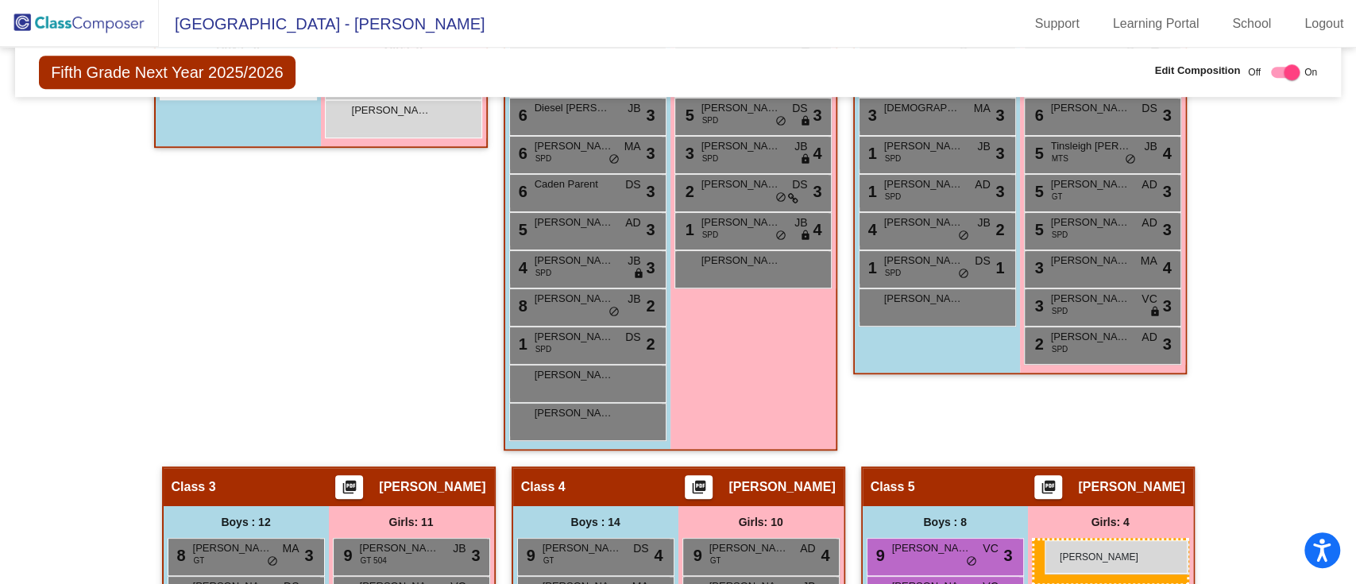
drag, startPoint x: 372, startPoint y: 152, endPoint x: 1044, endPoint y: 540, distance: 776.1
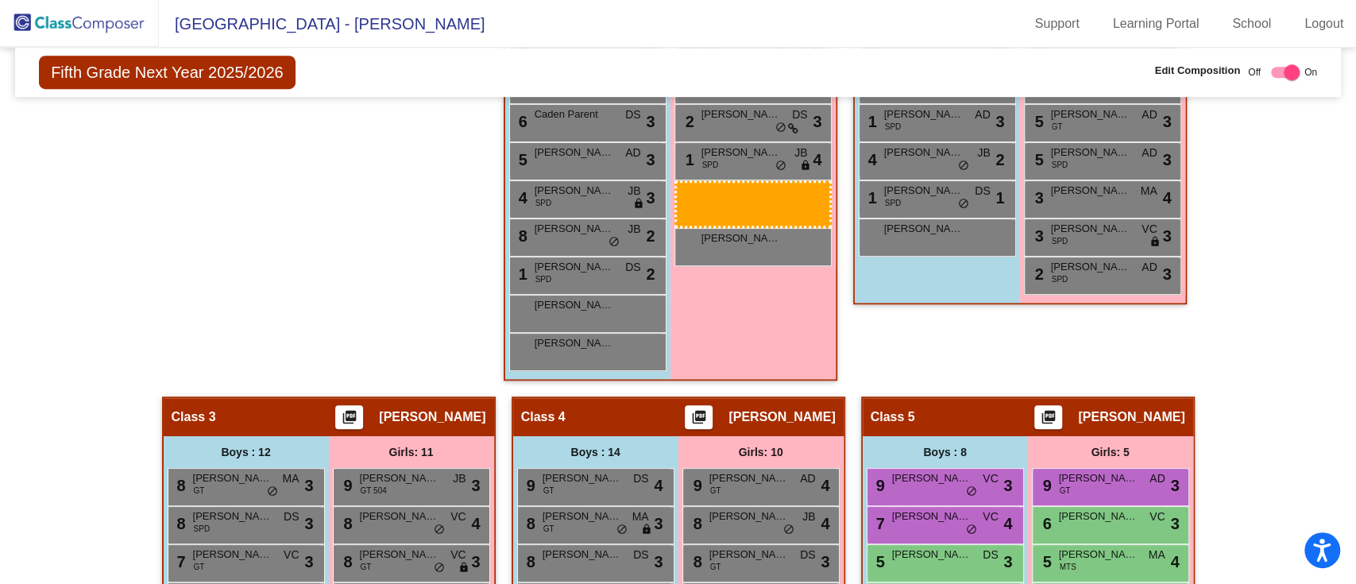
scroll to position [743, 0]
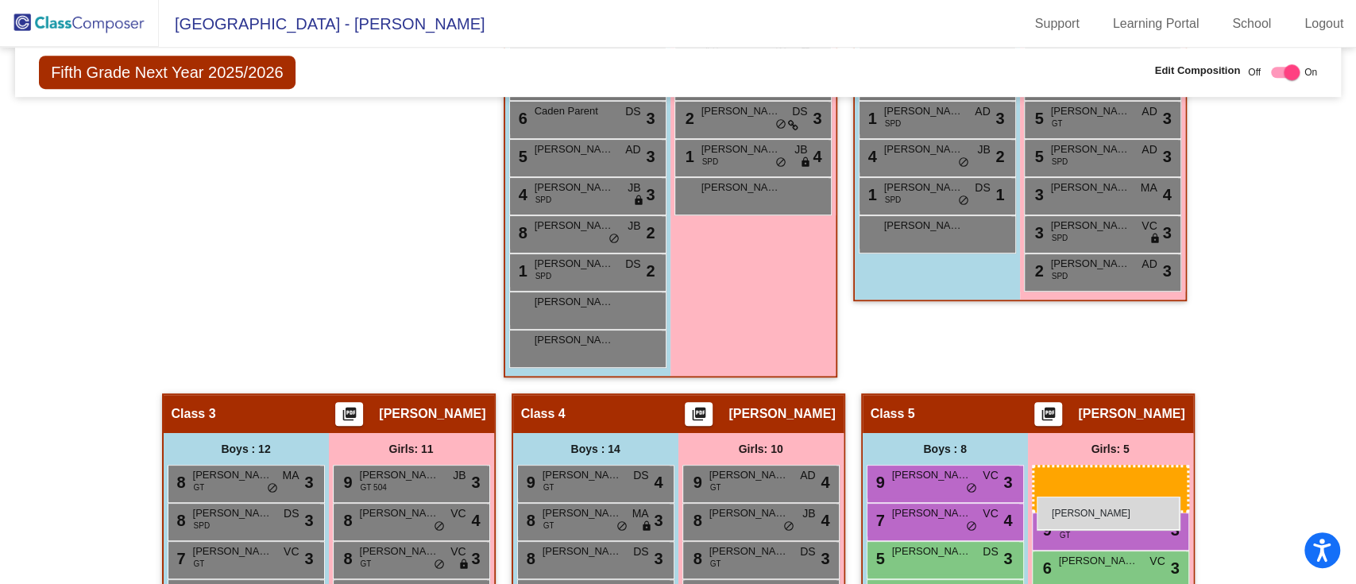
drag, startPoint x: 423, startPoint y: 335, endPoint x: 1036, endPoint y: 495, distance: 632.8
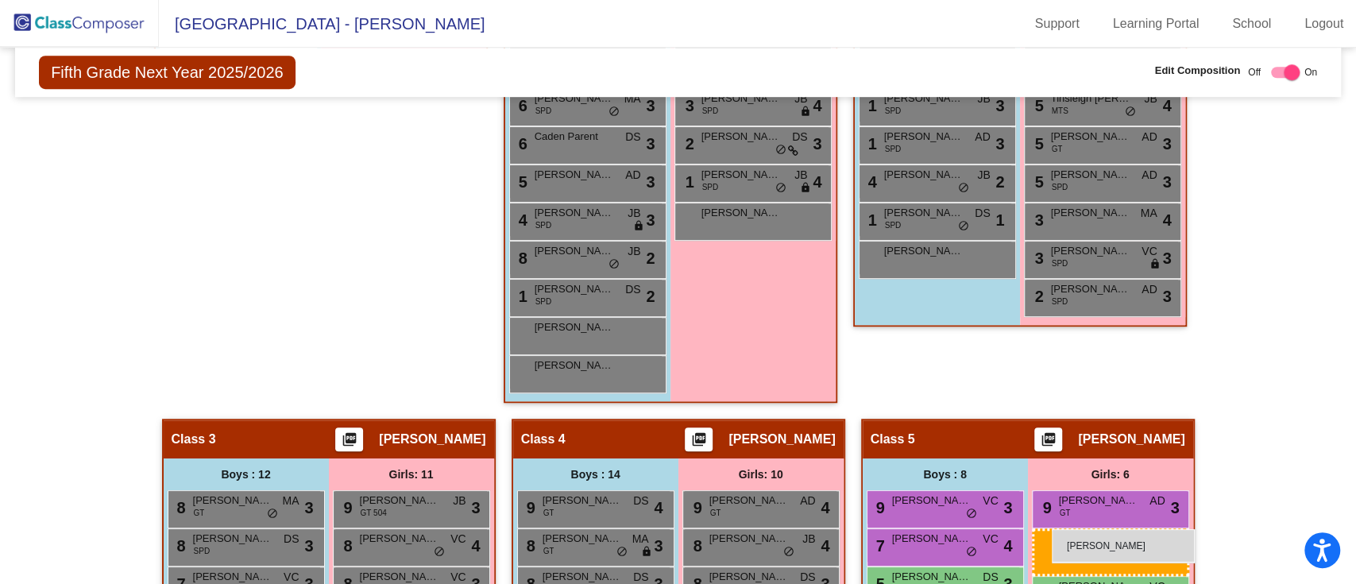
scroll to position [724, 0]
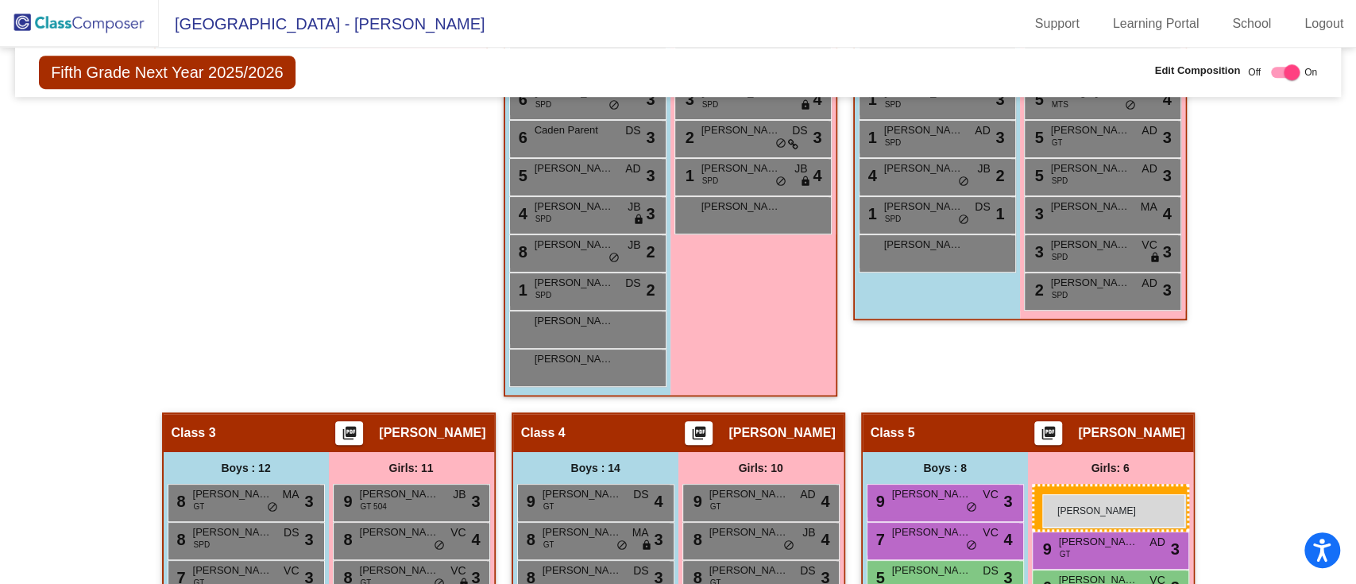
drag, startPoint x: 393, startPoint y: 327, endPoint x: 1042, endPoint y: 493, distance: 669.8
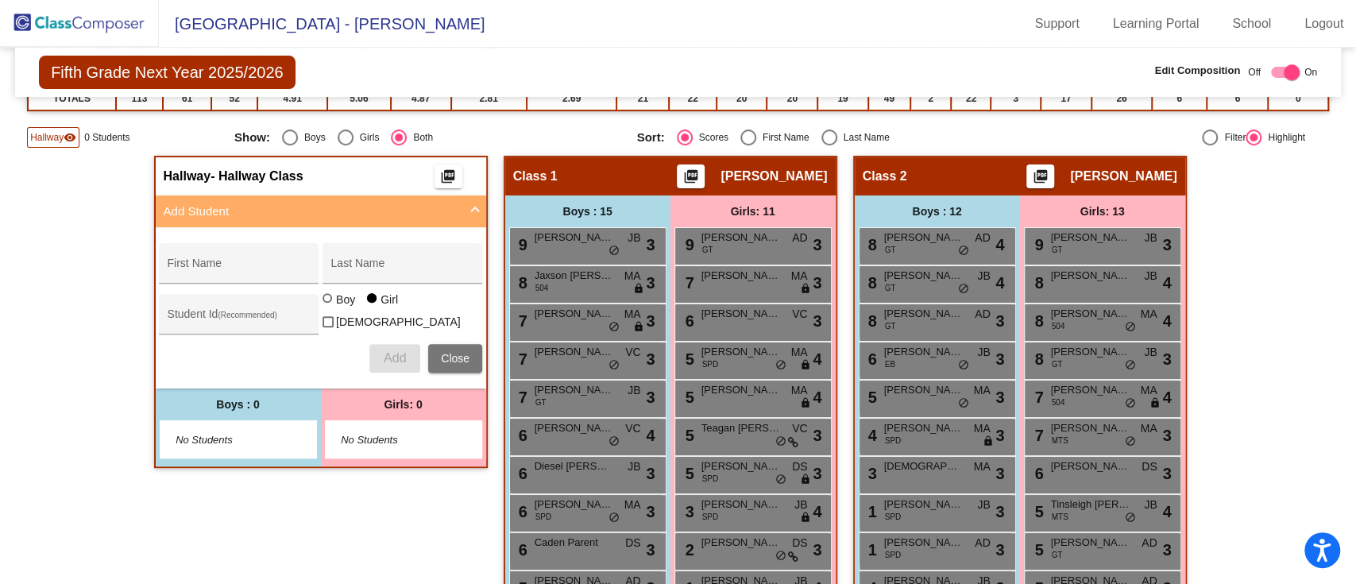
scroll to position [248, 0]
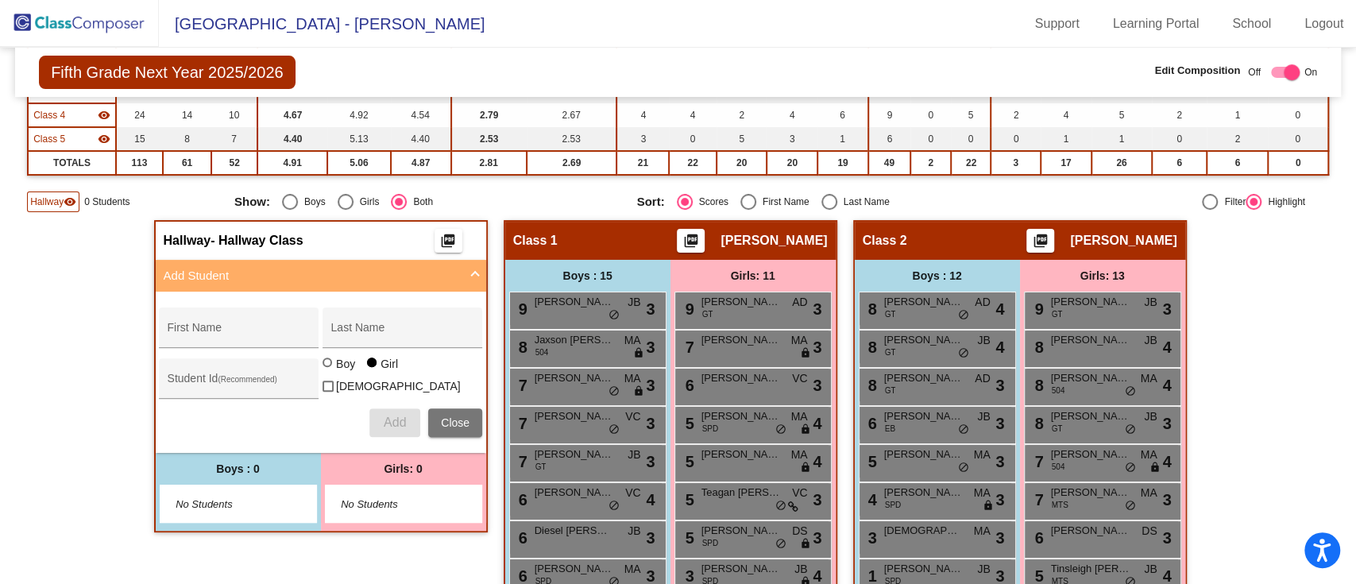
click at [70, 203] on mat-icon "visibility" at bounding box center [70, 201] width 13 height 13
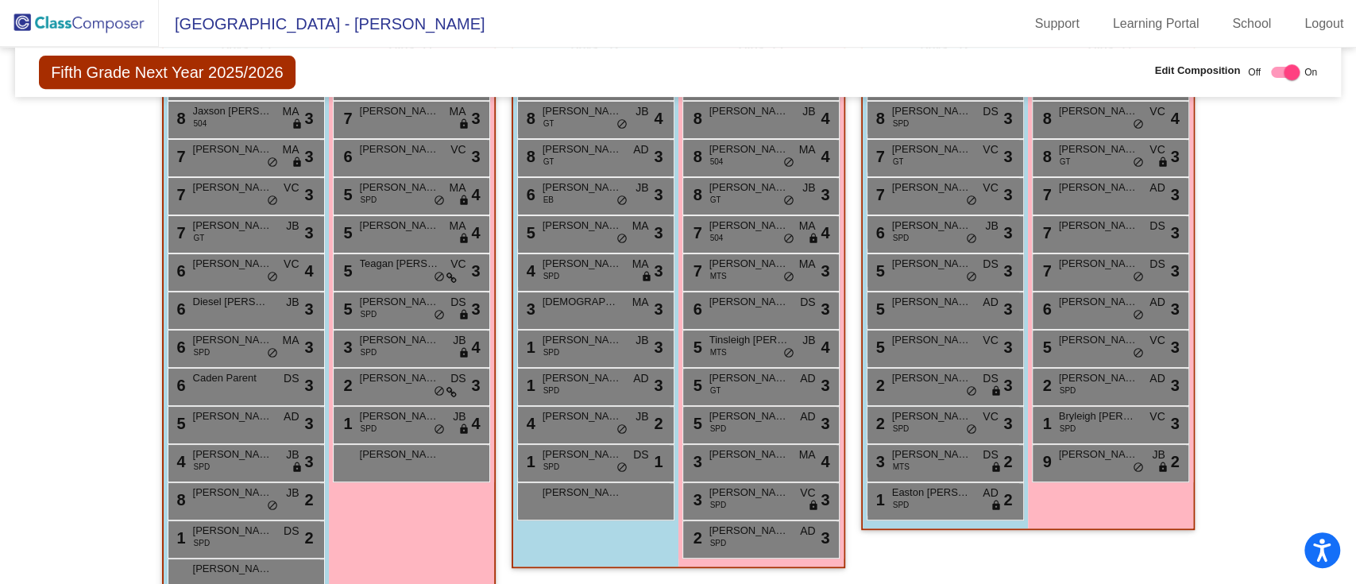
scroll to position [479, 0]
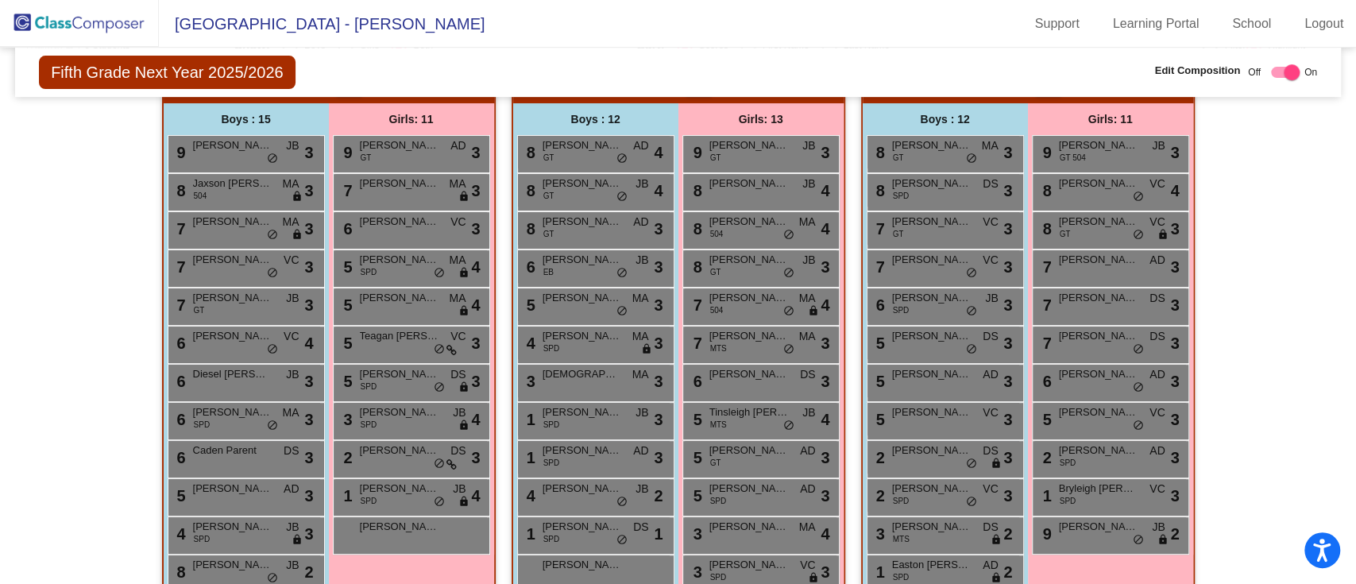
scroll to position [427, 0]
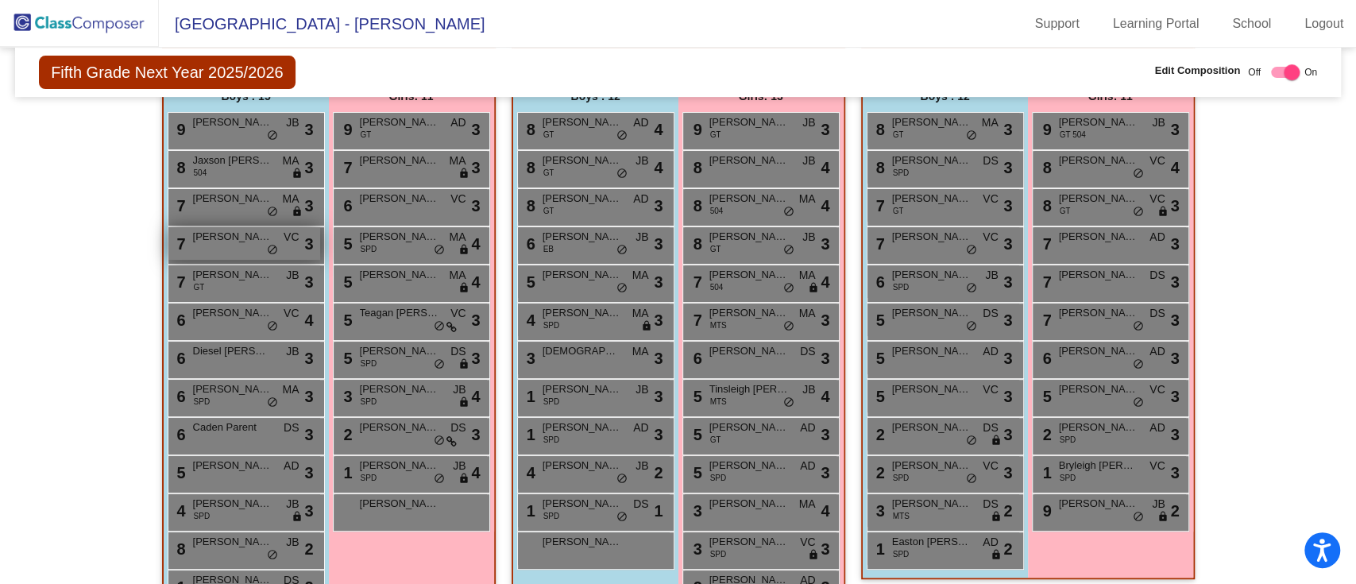
click at [207, 245] on div "7 [PERSON_NAME] VC lock do_not_disturb_alt 3" at bounding box center [244, 243] width 152 height 33
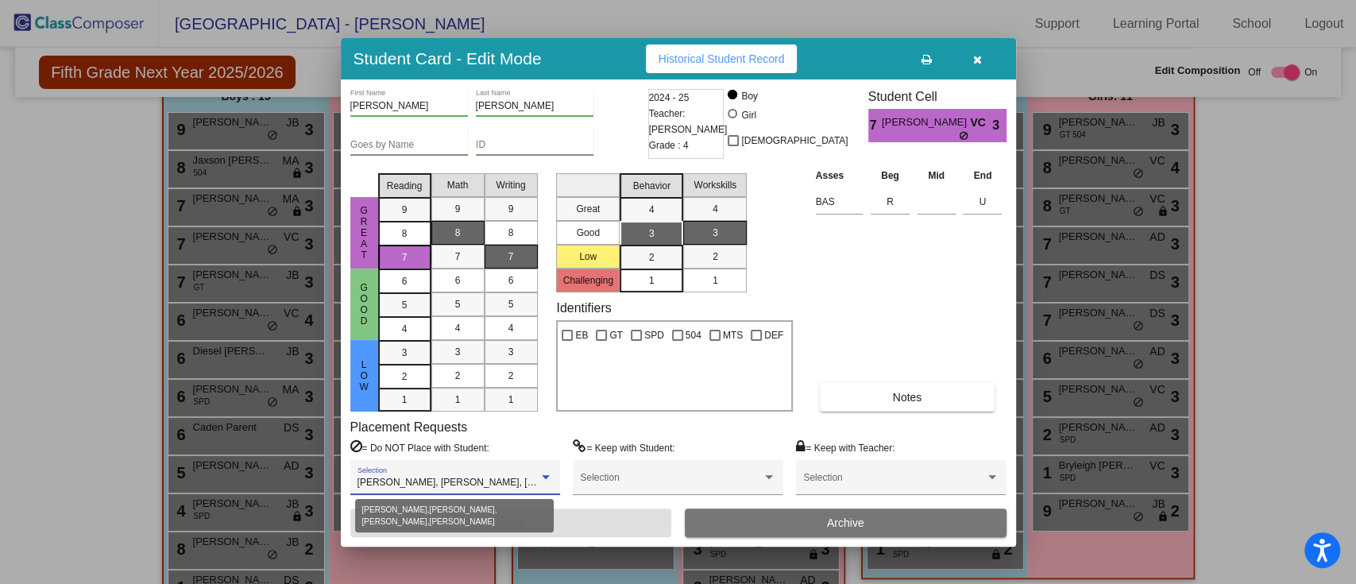
click at [505, 482] on span "[PERSON_NAME], [PERSON_NAME], [PERSON_NAME], [PERSON_NAME]" at bounding box center [522, 482] width 330 height 11
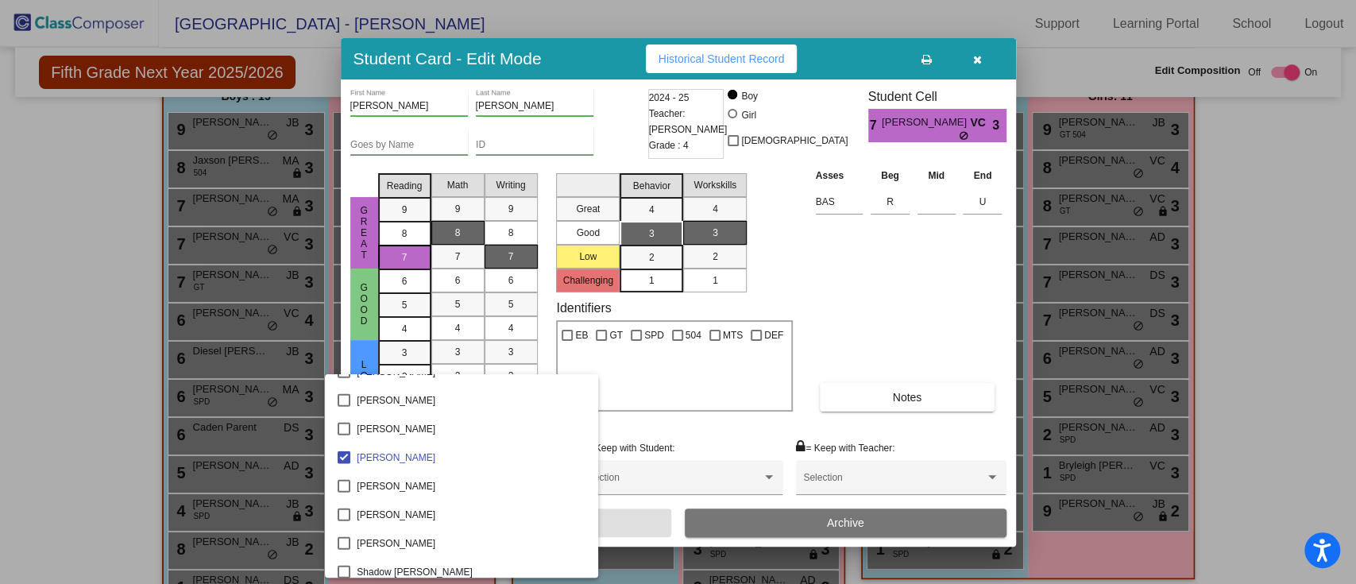
scroll to position [2619, 0]
click at [80, 338] on div at bounding box center [678, 292] width 1356 height 584
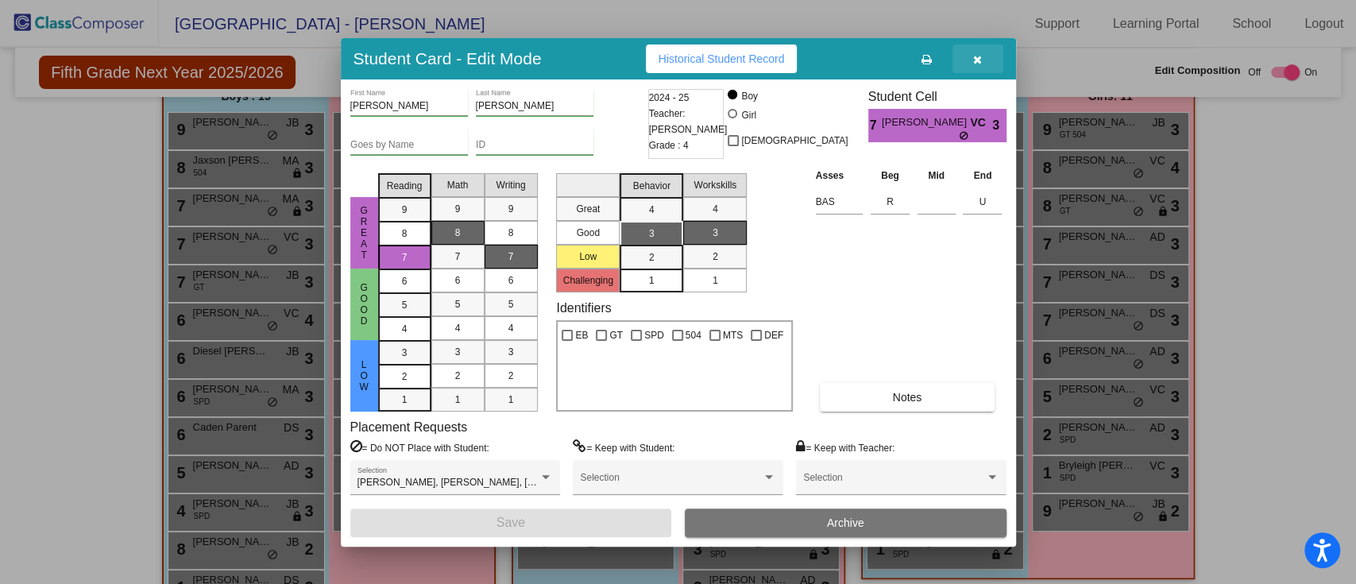
click at [974, 64] on button "button" at bounding box center [977, 58] width 51 height 29
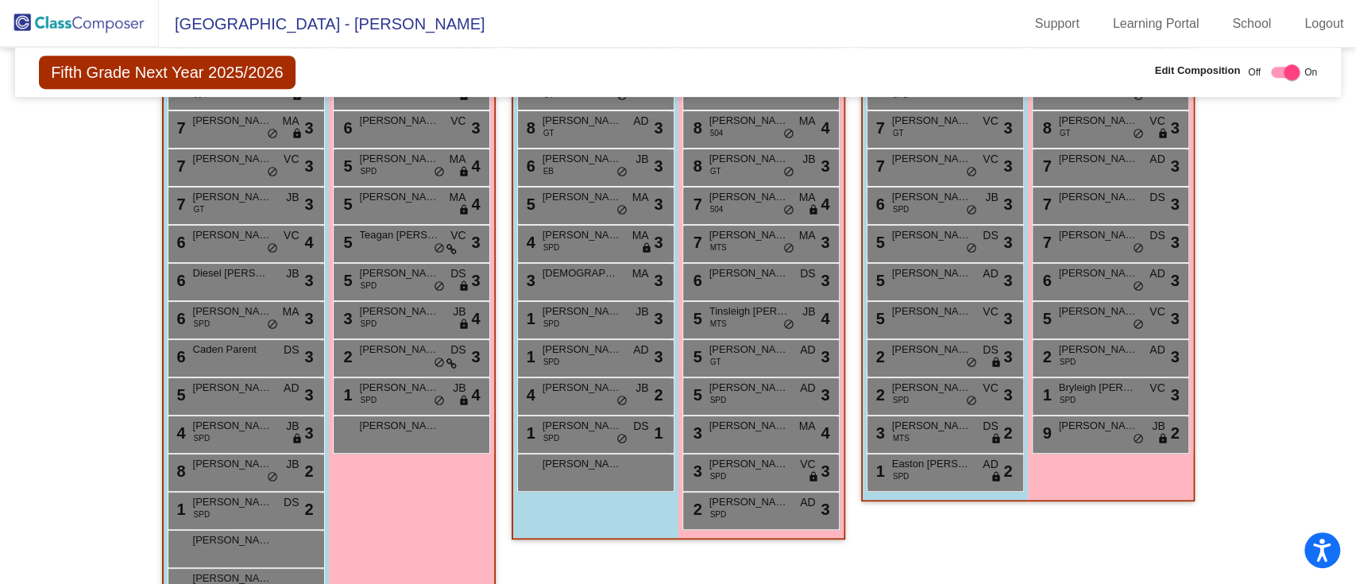
scroll to position [504, 0]
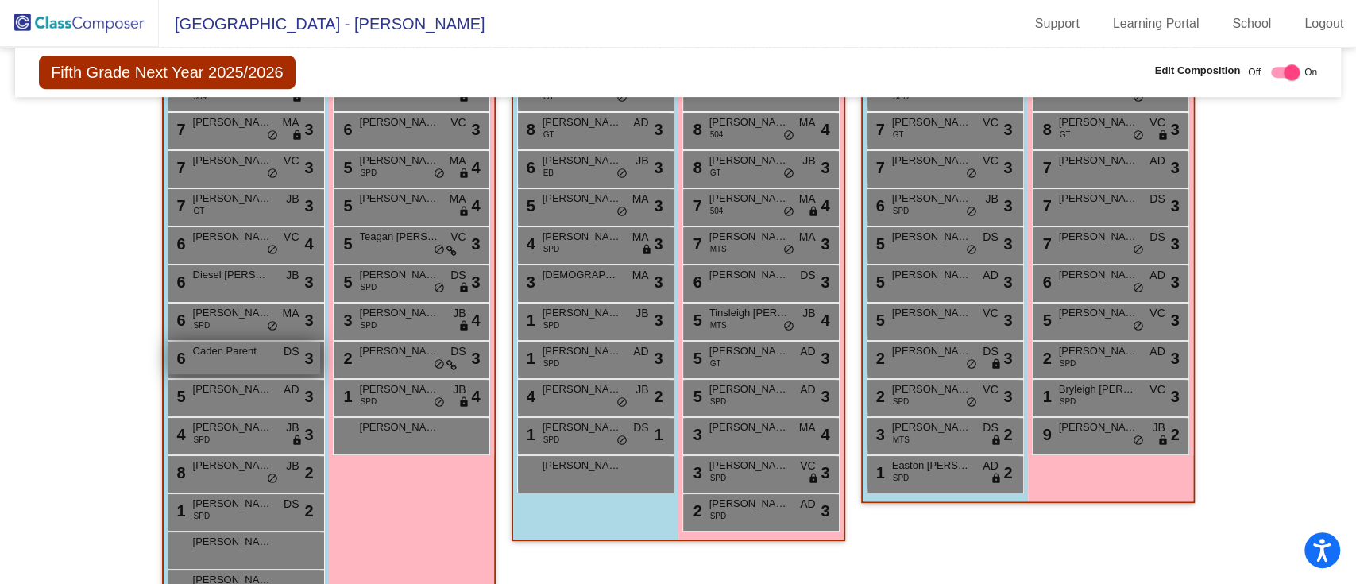
click at [248, 357] on div "6 Caden Parent DS lock do_not_disturb_alt 3" at bounding box center [244, 358] width 152 height 33
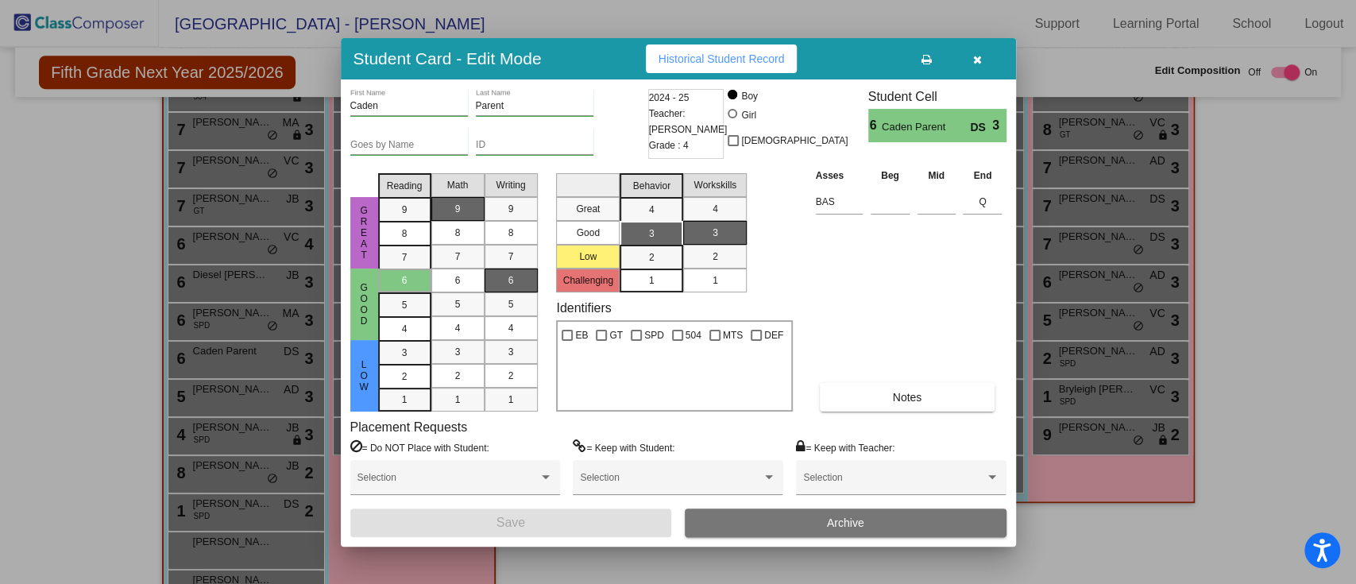
click at [41, 307] on div at bounding box center [678, 292] width 1356 height 584
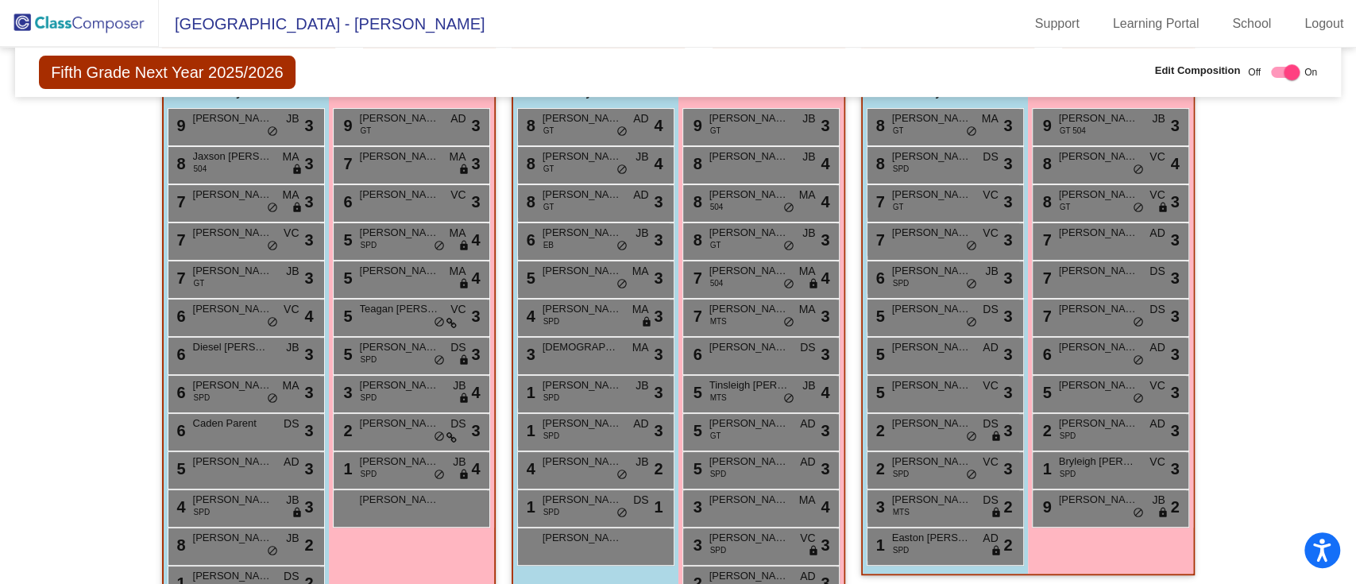
scroll to position [420, 0]
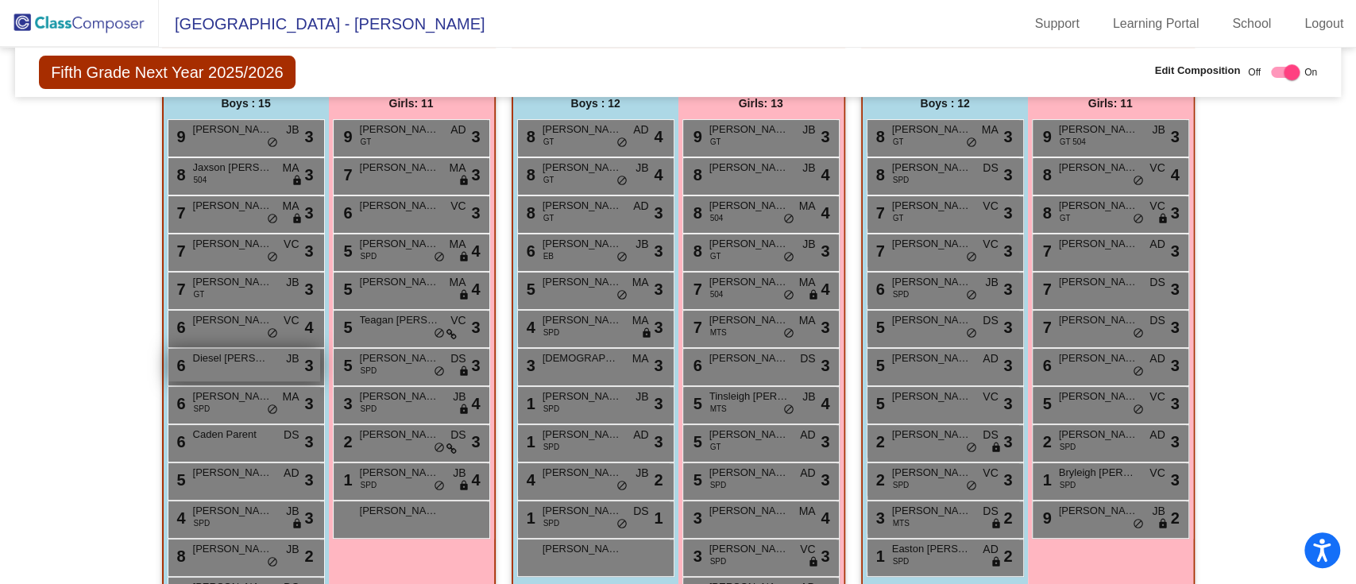
drag, startPoint x: 207, startPoint y: 358, endPoint x: 195, endPoint y: 362, distance: 12.6
click at [195, 362] on span "Diesel [PERSON_NAME]" at bounding box center [232, 358] width 79 height 16
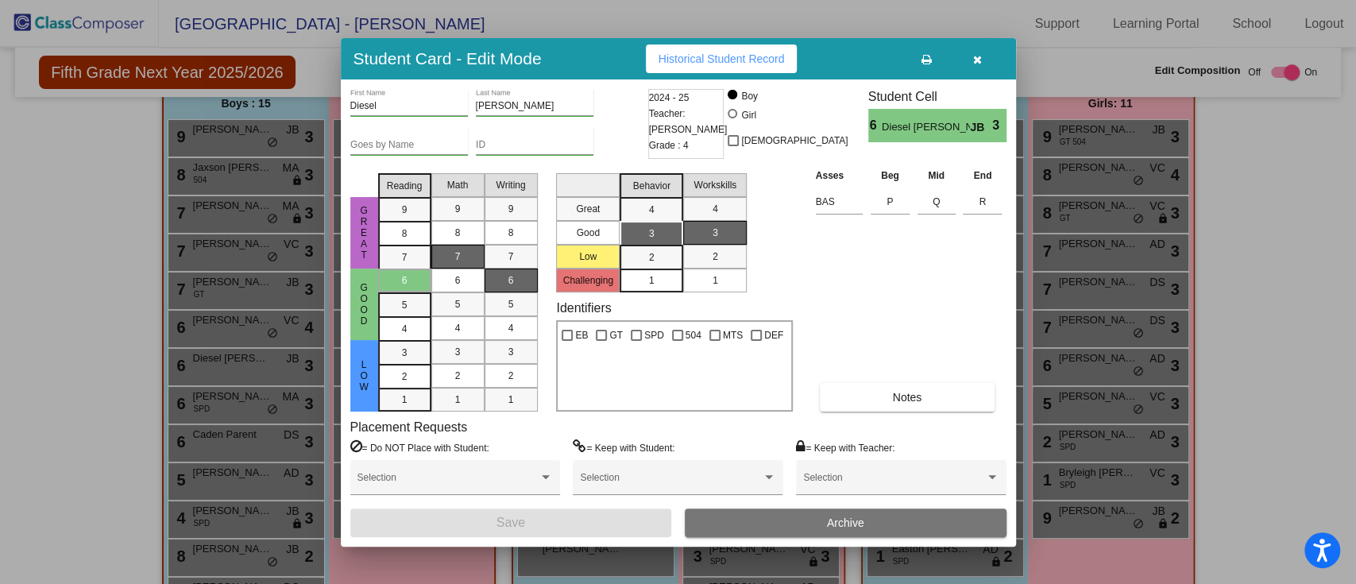
click at [48, 319] on div at bounding box center [678, 292] width 1356 height 584
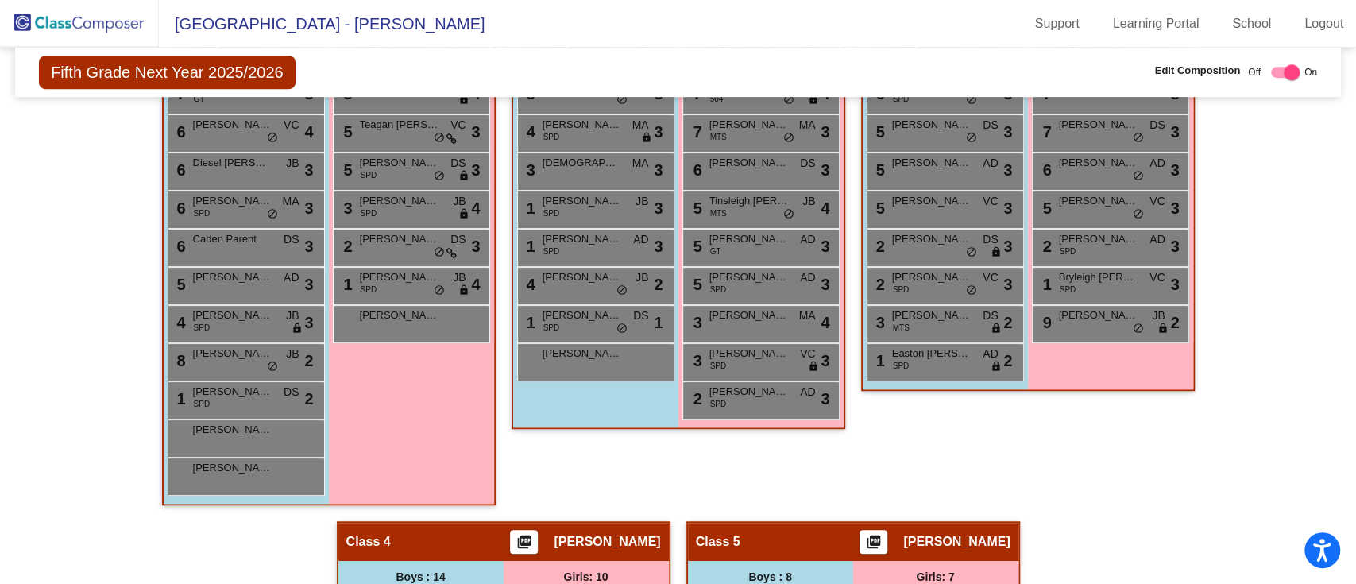
scroll to position [616, 0]
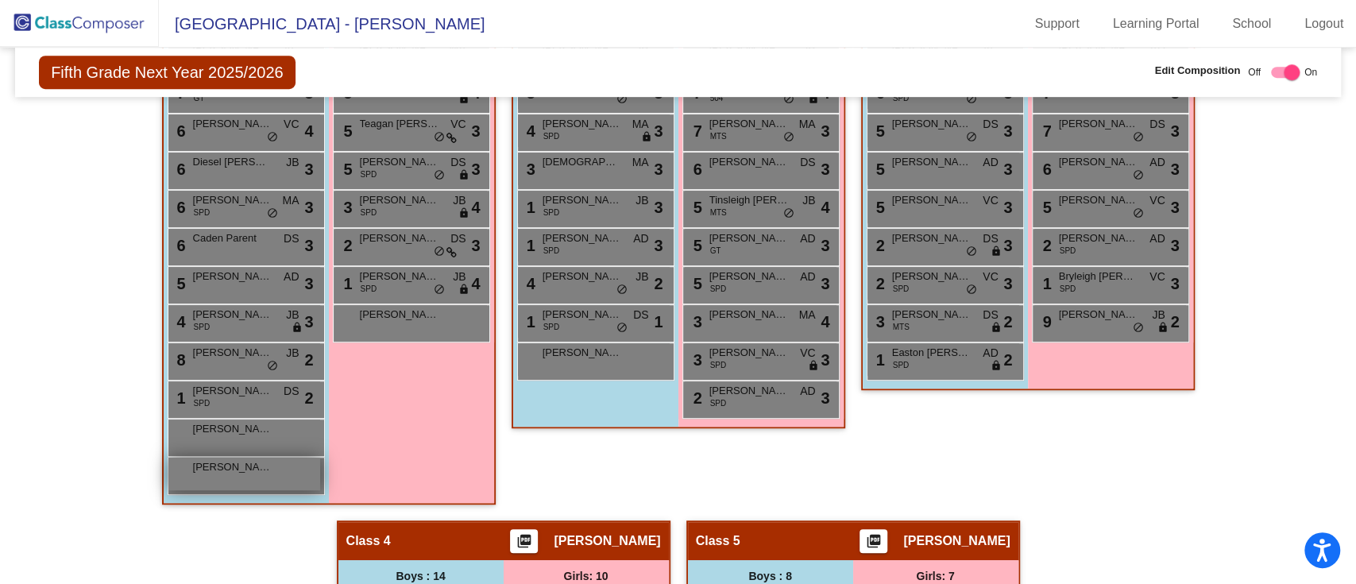
click at [188, 487] on div "[PERSON_NAME] lock do_not_disturb_alt" at bounding box center [244, 473] width 152 height 33
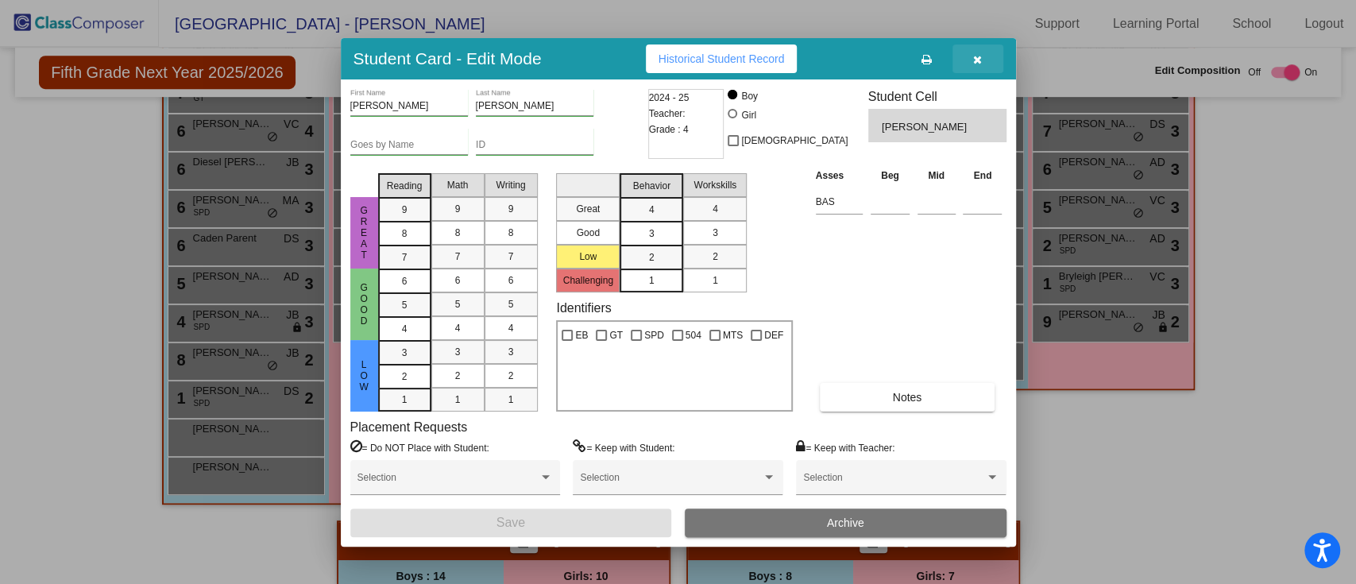
click at [979, 58] on icon "button" at bounding box center [977, 59] width 9 height 11
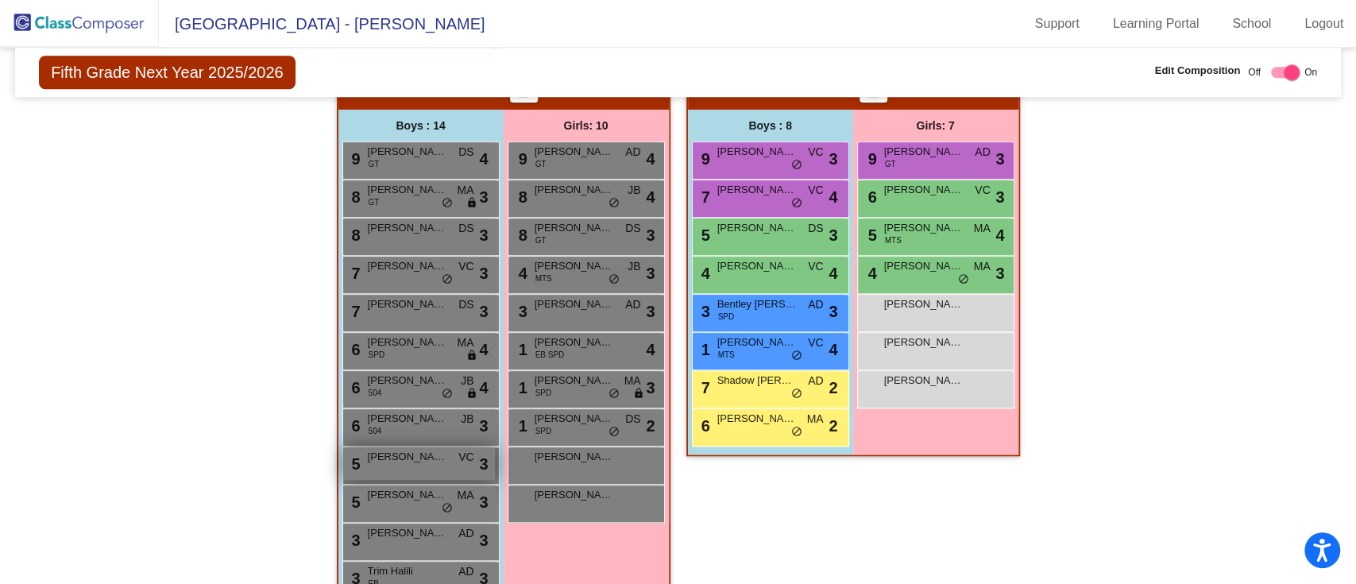
scroll to position [1067, 0]
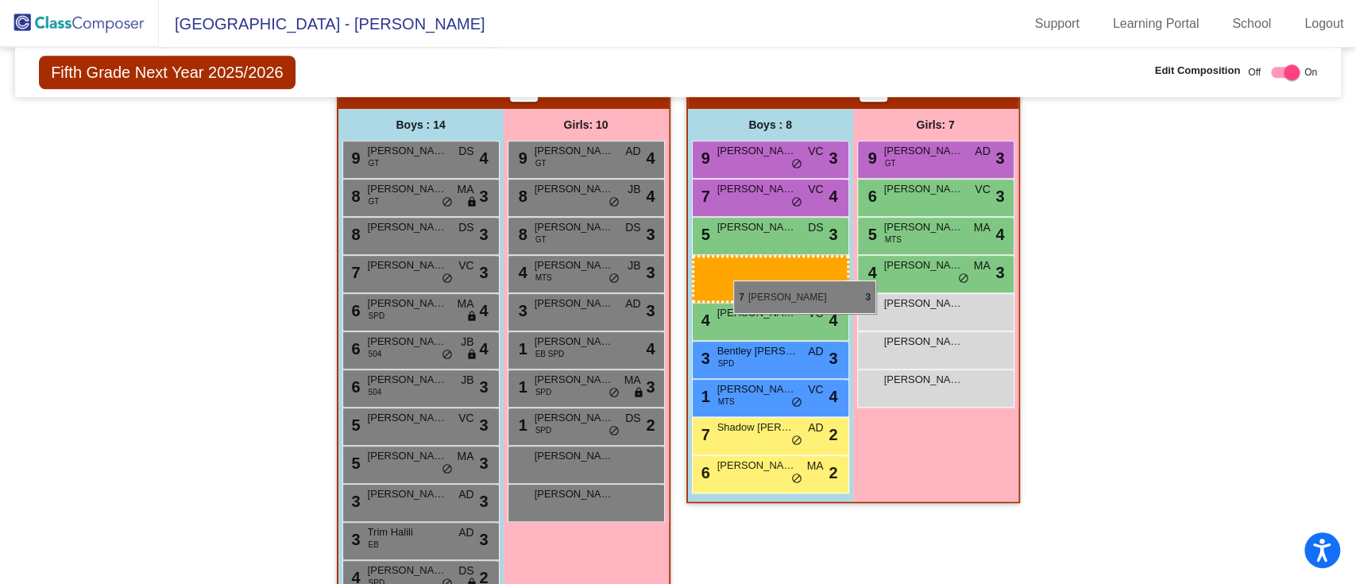
drag, startPoint x: 457, startPoint y: 315, endPoint x: 728, endPoint y: 279, distance: 274.0
